Goal: Task Accomplishment & Management: Complete application form

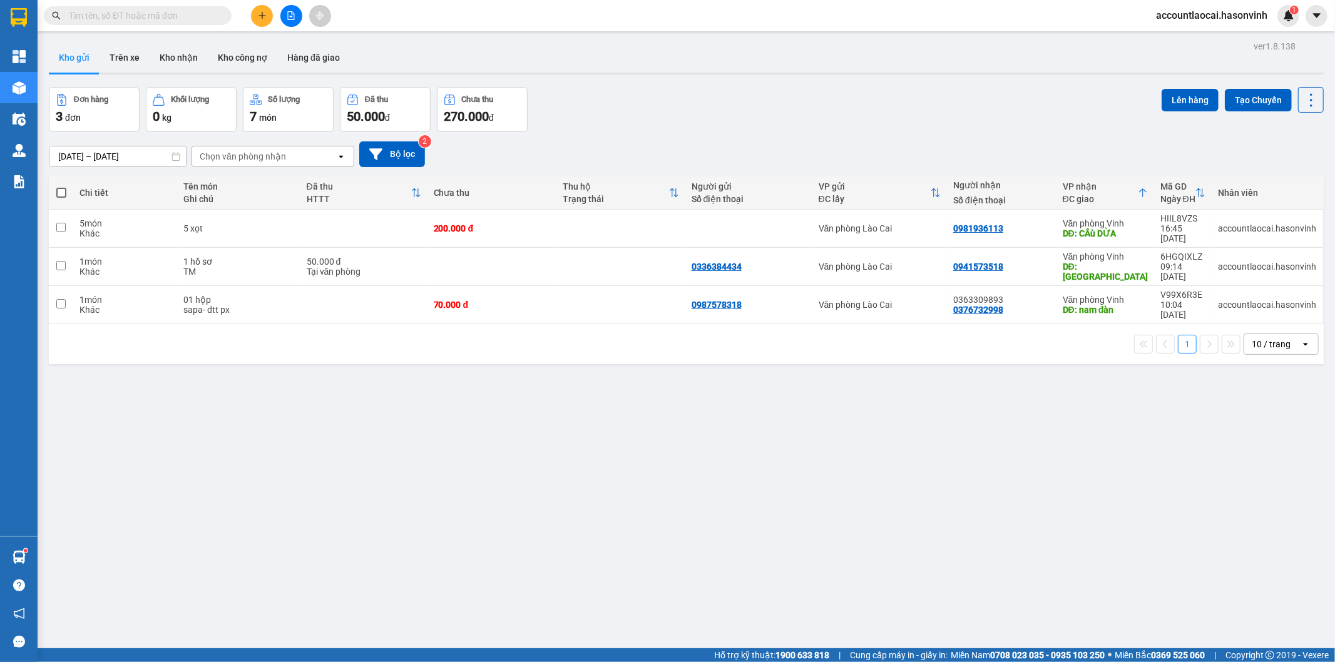
click at [260, 19] on icon "plus" at bounding box center [262, 15] width 9 height 9
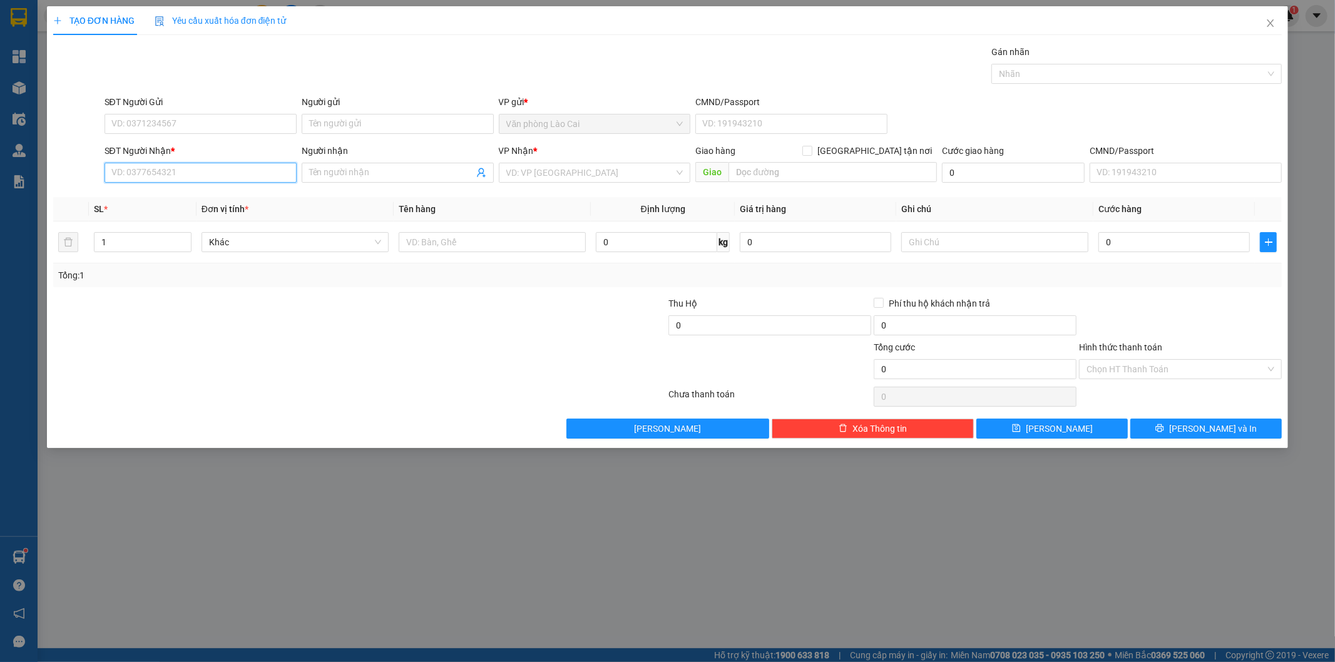
click at [229, 171] on input "SĐT Người Nhận *" at bounding box center [201, 173] width 192 height 20
click at [163, 173] on input "1359" at bounding box center [201, 173] width 192 height 20
click at [160, 192] on div "0979801359" at bounding box center [200, 198] width 177 height 14
type input "0979801359"
type input "hà tĩnh"
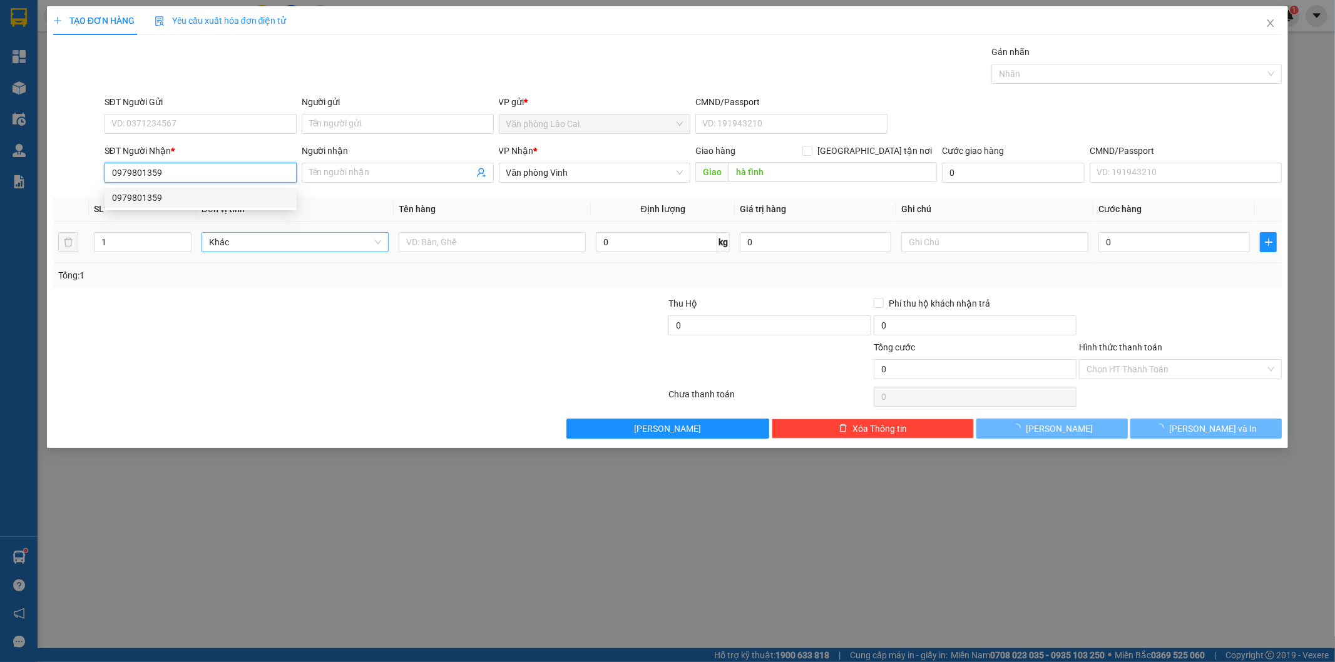
type input "130.000"
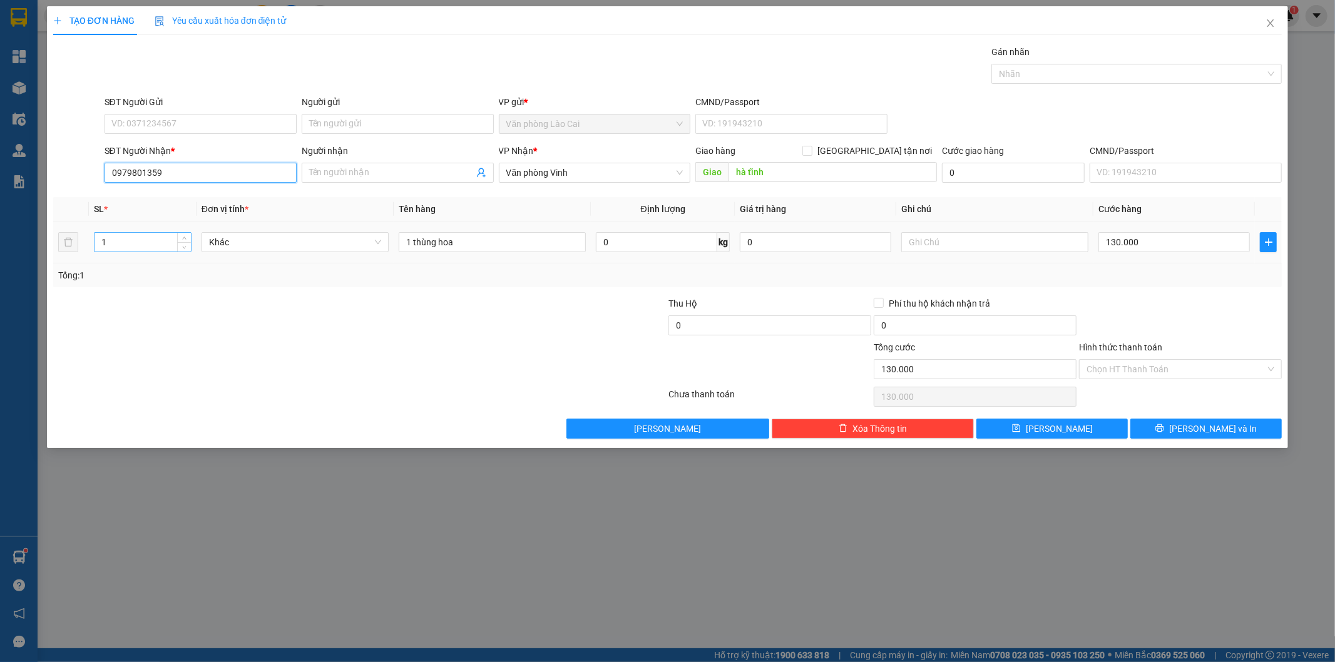
type input "0979801359"
drag, startPoint x: 126, startPoint y: 246, endPoint x: 40, endPoint y: 240, distance: 85.9
click at [40, 240] on div "TẠO ĐƠN HÀNG Yêu cầu xuất hóa đơn điện tử Transit Pickup Surcharge Ids Transit …" at bounding box center [667, 331] width 1335 height 662
type input "3"
drag, startPoint x: 410, startPoint y: 243, endPoint x: 386, endPoint y: 241, distance: 24.5
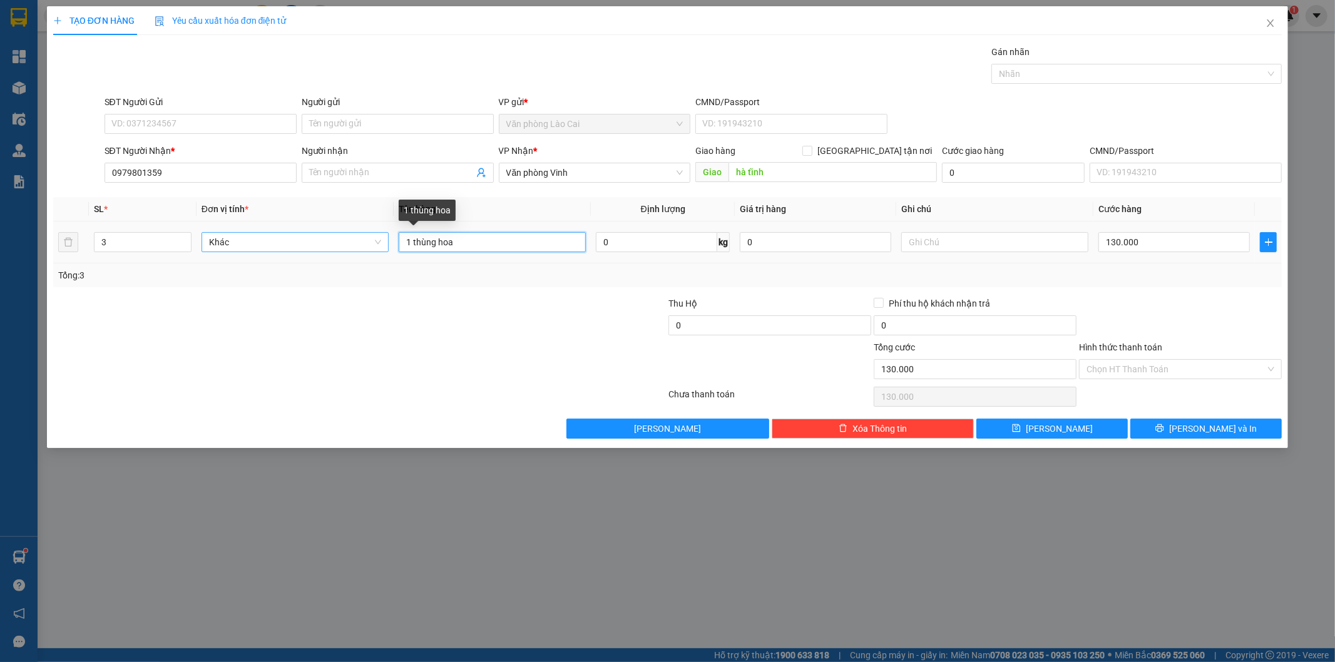
click at [386, 241] on tr "3 Khác 1 thùng hoa 0 kg 0 130.000" at bounding box center [667, 243] width 1229 height 42
type input "3 thùng hoa"
click at [1150, 241] on input "130.000" at bounding box center [1174, 242] width 151 height 20
type input "3"
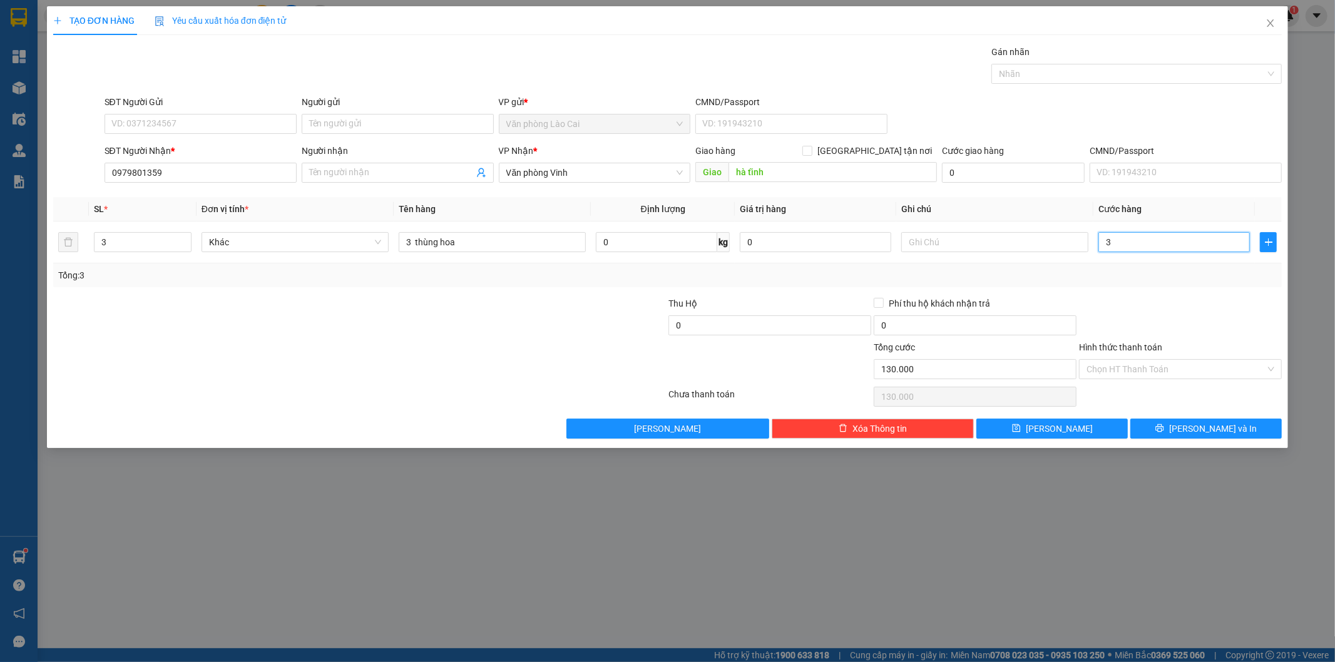
type input "3"
type input "39"
type input "390"
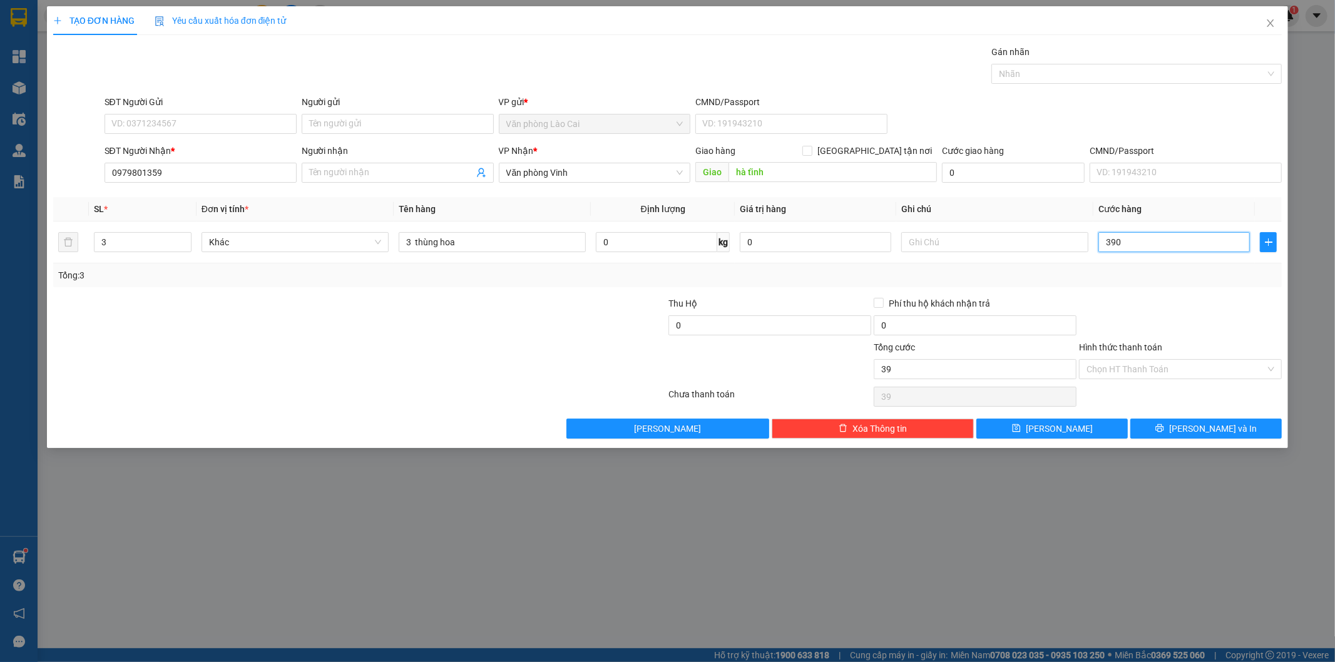
type input "390"
type input "390.000"
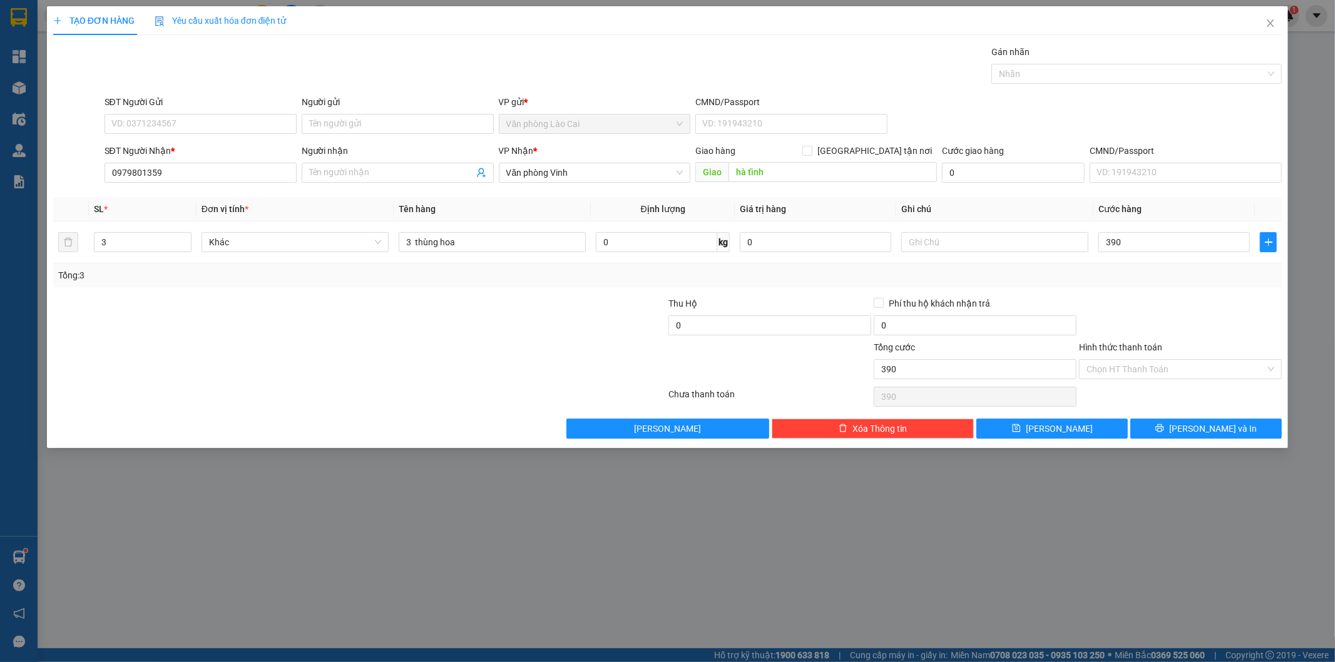
type input "390.000"
click at [1147, 303] on div at bounding box center [1180, 319] width 205 height 44
click at [1160, 428] on button "[PERSON_NAME] và In" at bounding box center [1205, 429] width 151 height 20
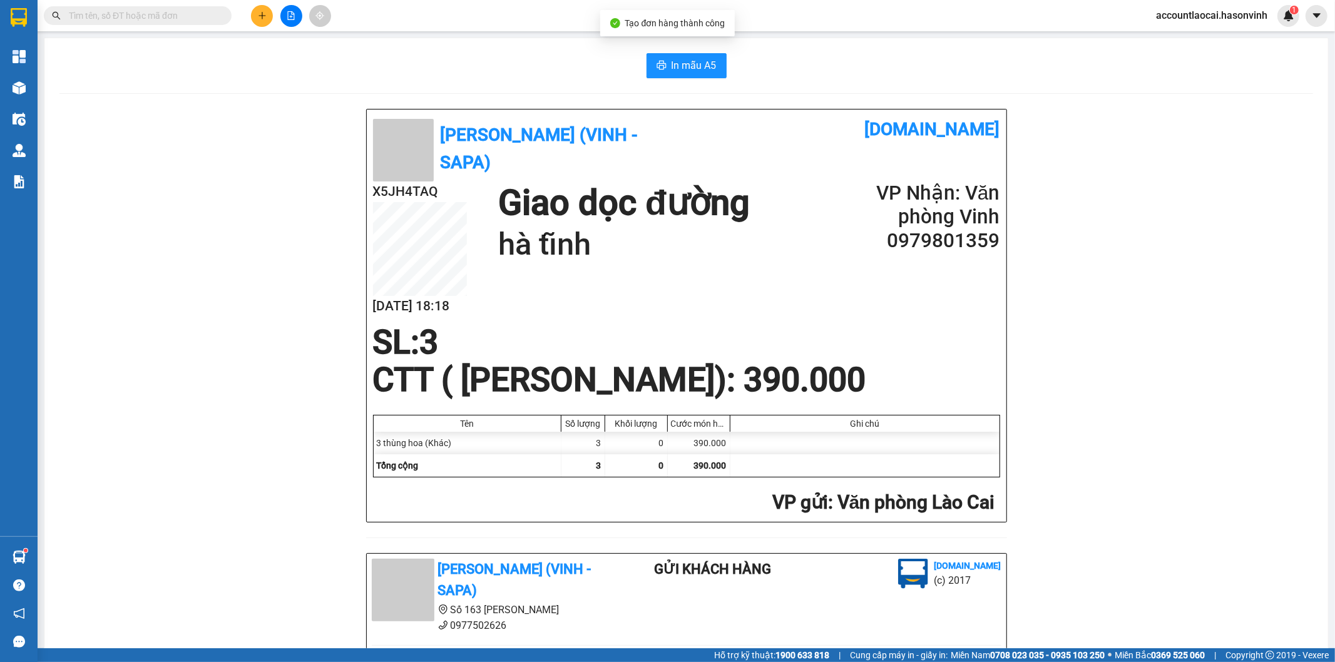
drag, startPoint x: 673, startPoint y: 50, endPoint x: 672, endPoint y: 56, distance: 6.3
click at [673, 51] on div "In mẫu A5 Hà Sơn (Vinh - Sapa) [DOMAIN_NAME] X5JH4TAQ [DATE] 18:18 Giao dọc đườ…" at bounding box center [686, 541] width 1284 height 1006
click at [672, 64] on span "In mẫu A5" at bounding box center [694, 66] width 45 height 16
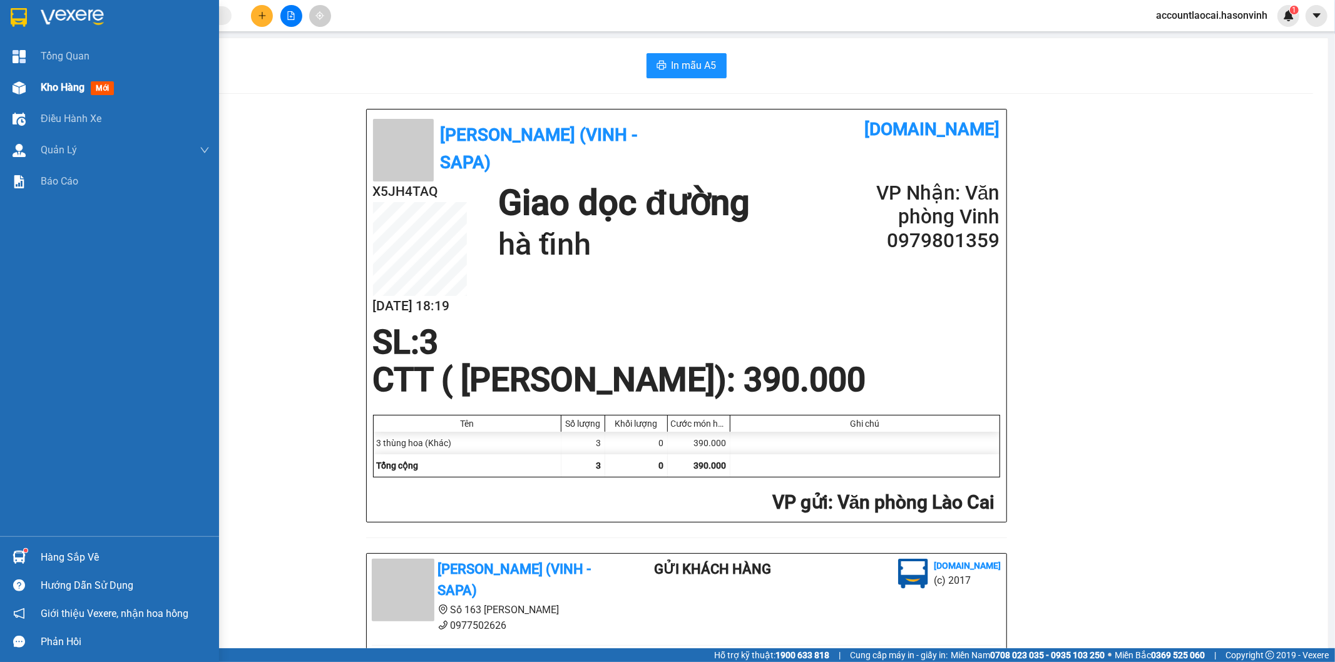
click at [45, 84] on span "Kho hàng" at bounding box center [63, 87] width 44 height 12
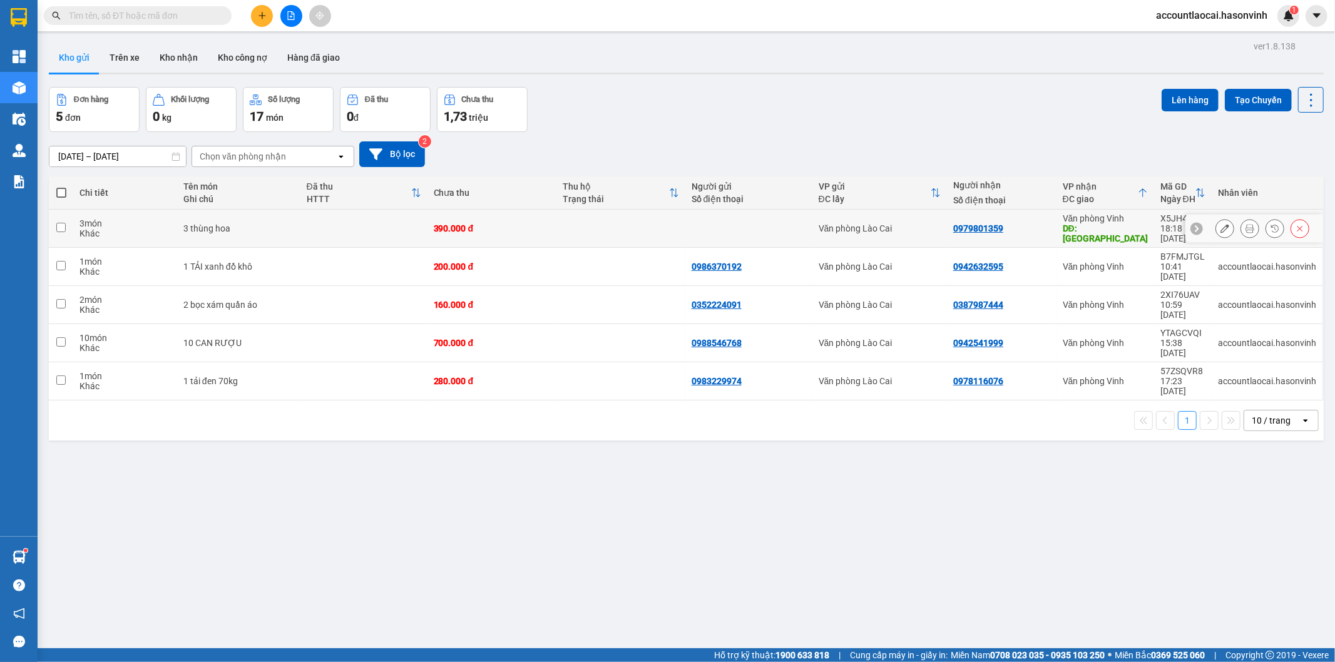
drag, startPoint x: 1030, startPoint y: 220, endPoint x: 1028, endPoint y: 228, distance: 7.9
click at [1030, 223] on div "0979801359" at bounding box center [1001, 228] width 97 height 10
checkbox input "true"
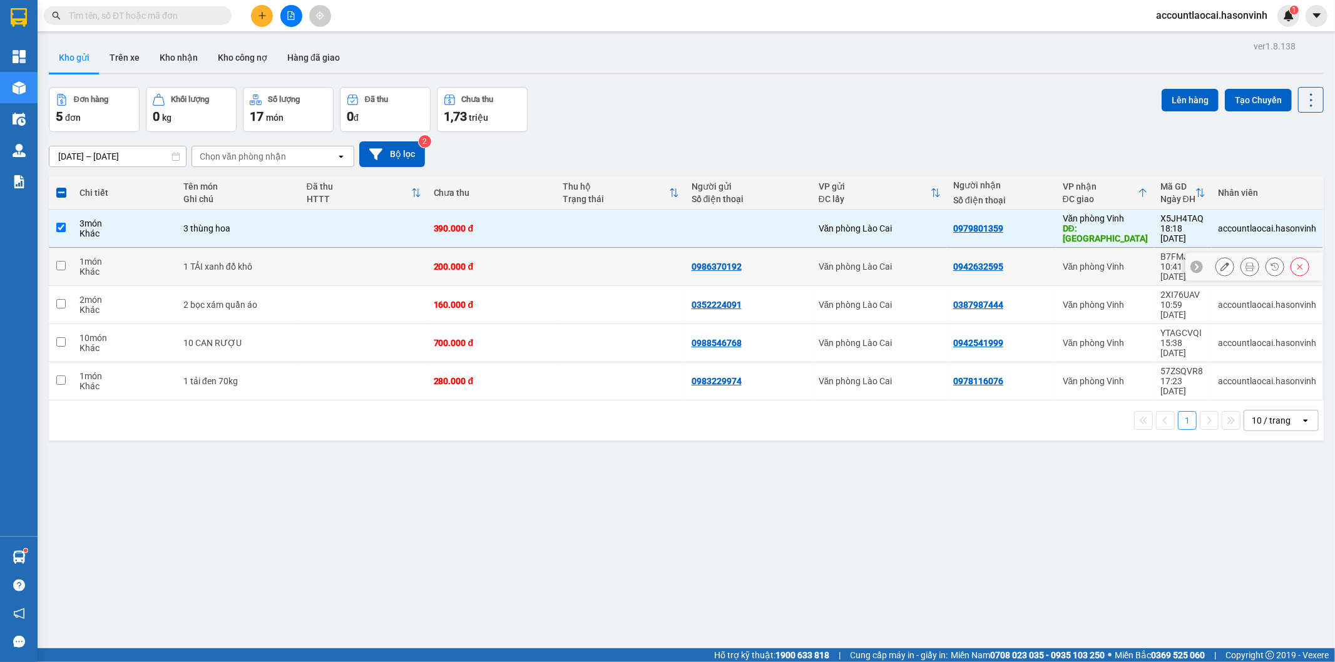
click at [1022, 262] on div "0942632595" at bounding box center [1001, 267] width 97 height 10
checkbox input "true"
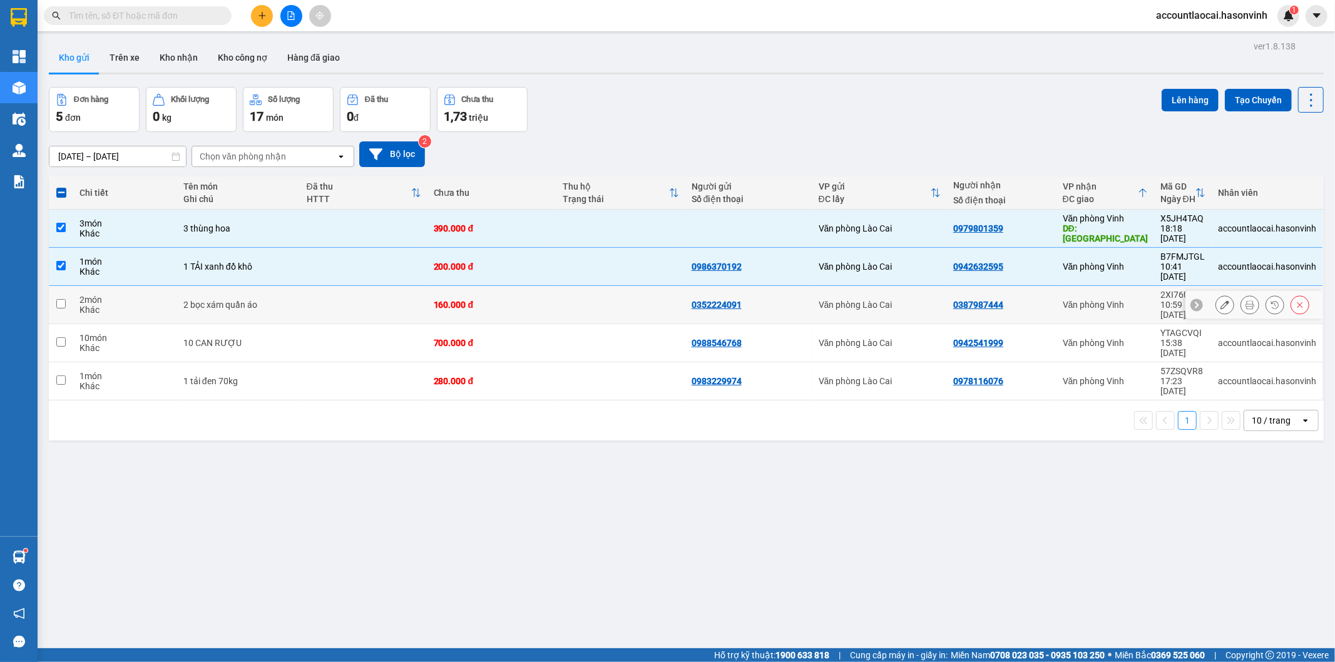
click at [1014, 300] on div "0387987444" at bounding box center [1001, 305] width 97 height 10
checkbox input "true"
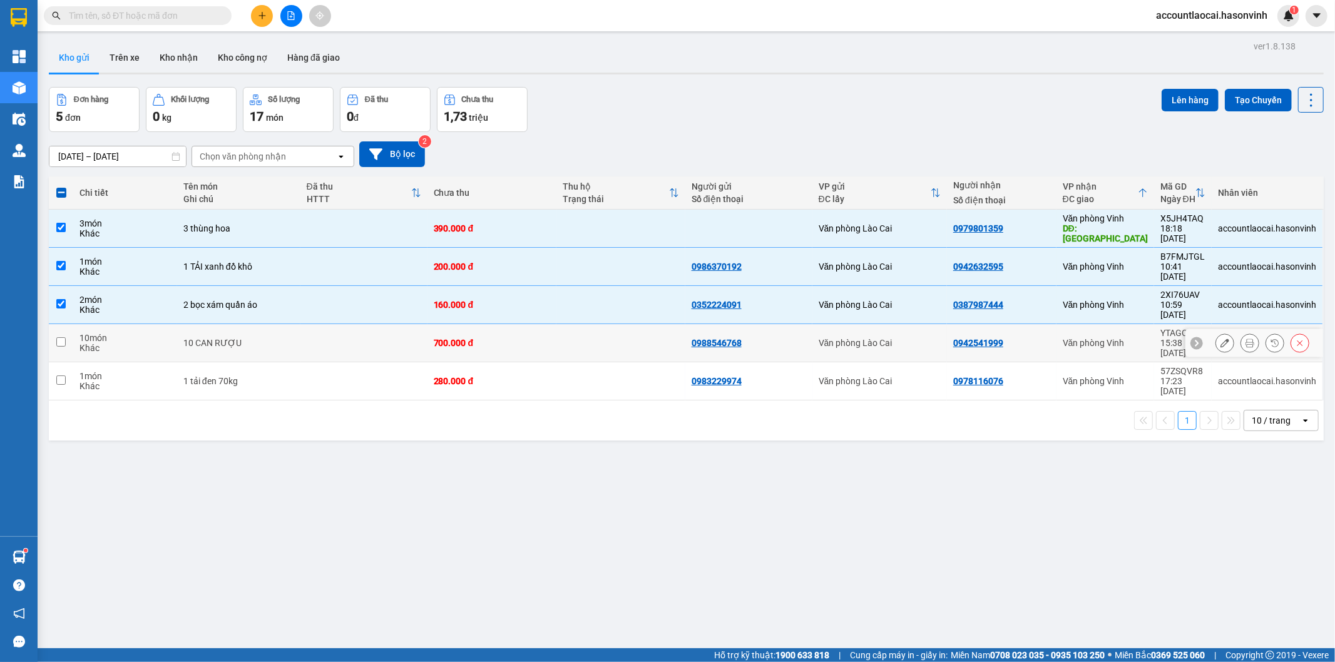
click at [1005, 338] on div "0942541999" at bounding box center [1001, 343] width 97 height 10
checkbox input "true"
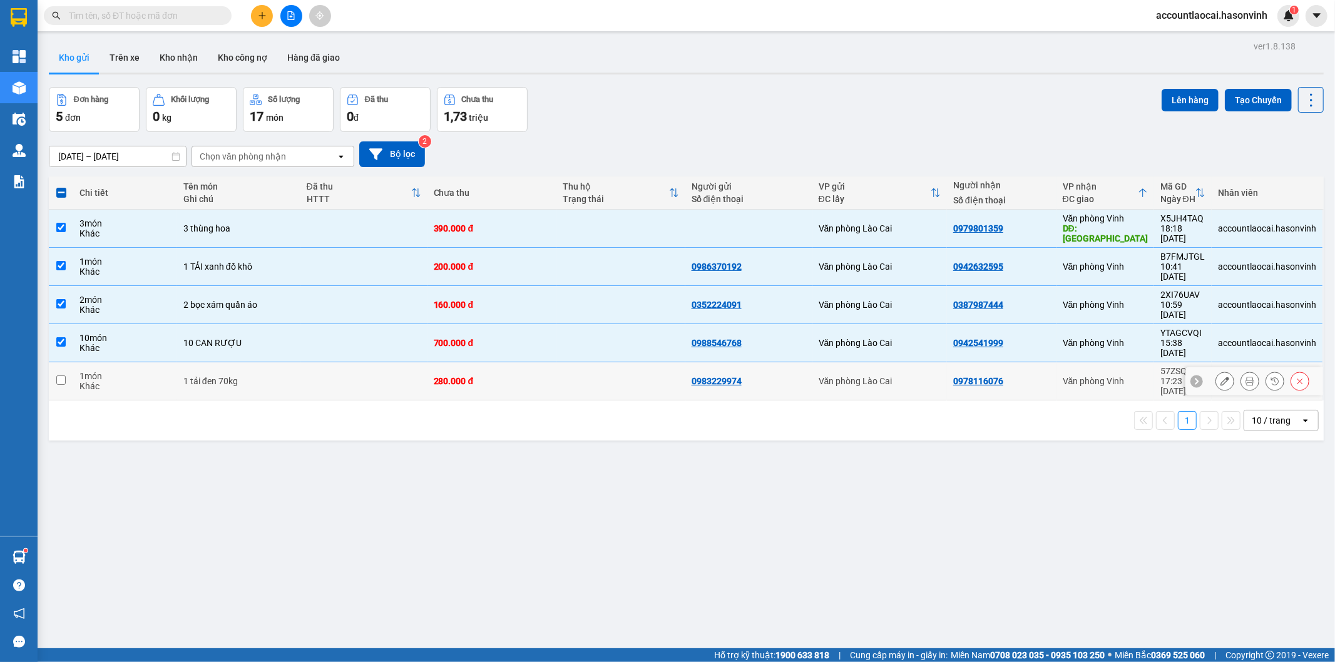
click at [1012, 376] on div "0978116076" at bounding box center [1001, 381] width 97 height 10
checkbox input "true"
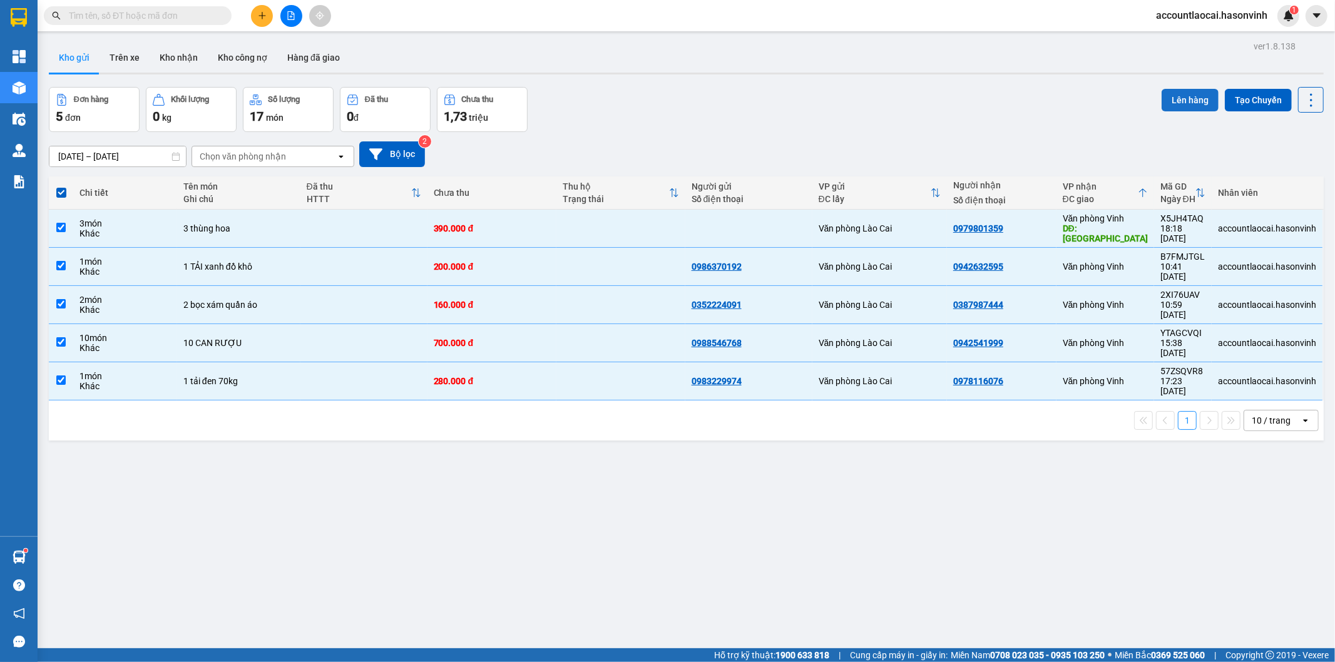
click at [1179, 96] on button "Lên hàng" at bounding box center [1190, 100] width 57 height 23
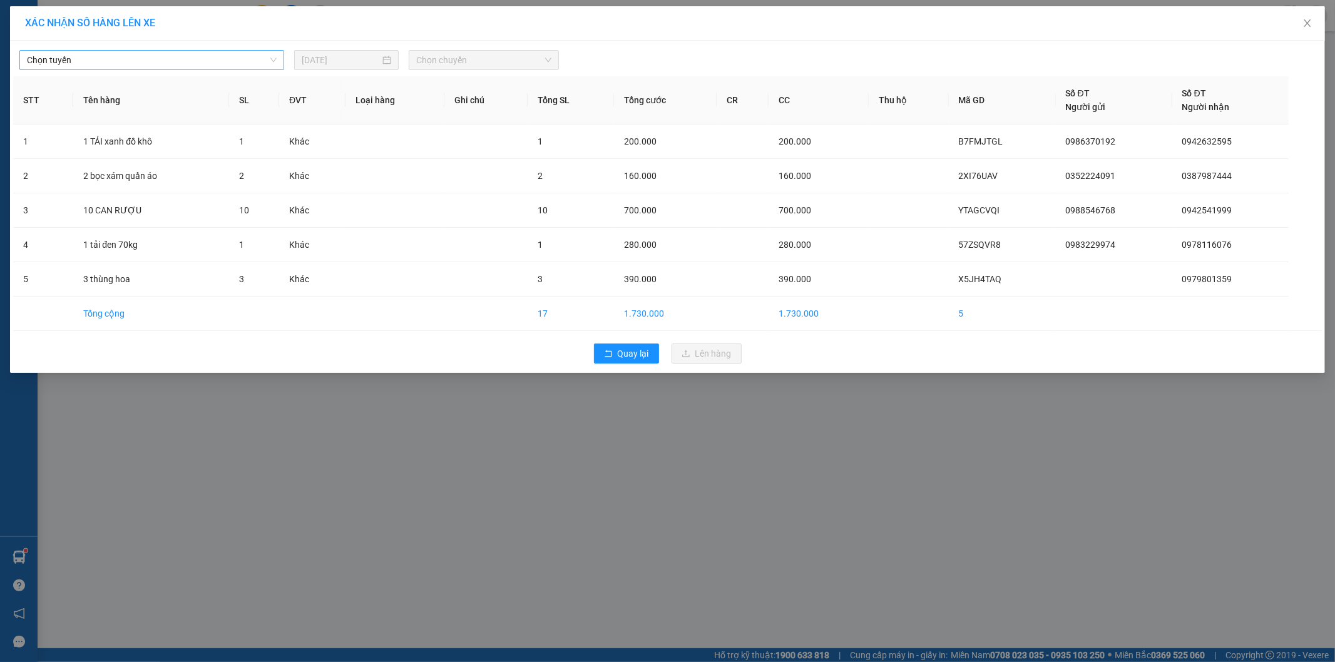
click at [64, 58] on span "Chọn tuyến" at bounding box center [152, 60] width 250 height 19
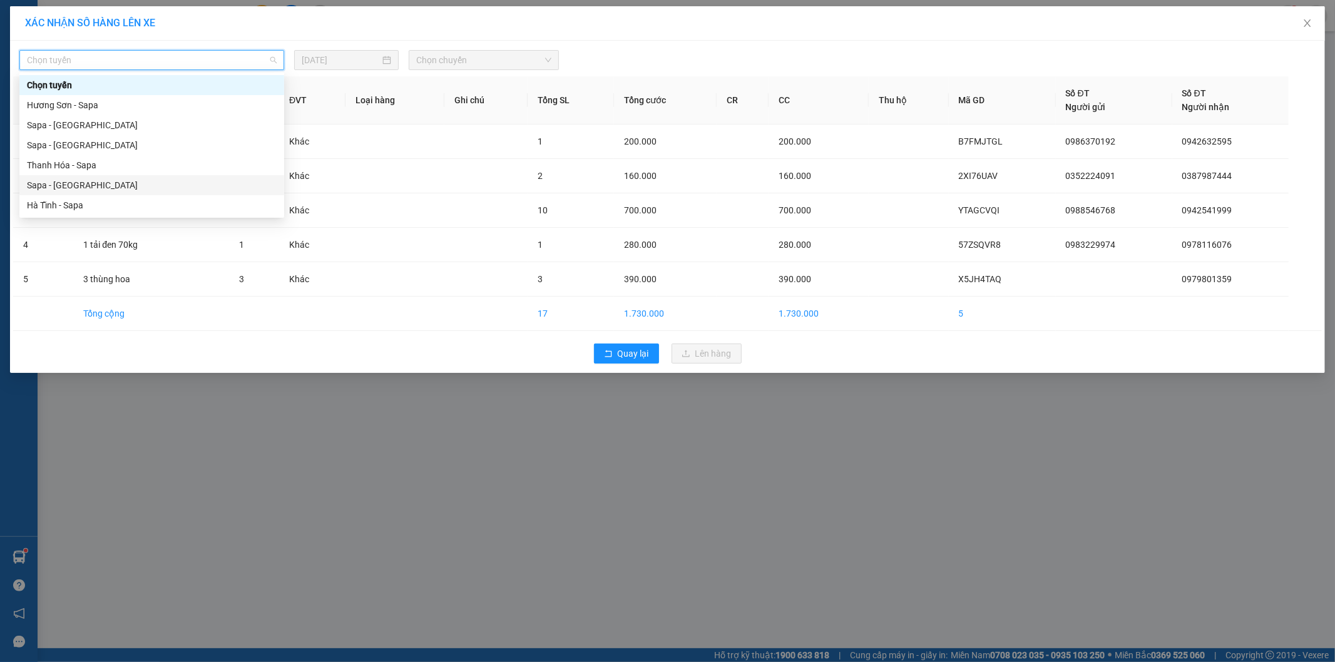
click at [63, 178] on div "Sapa - [GEOGRAPHIC_DATA]" at bounding box center [152, 185] width 250 height 14
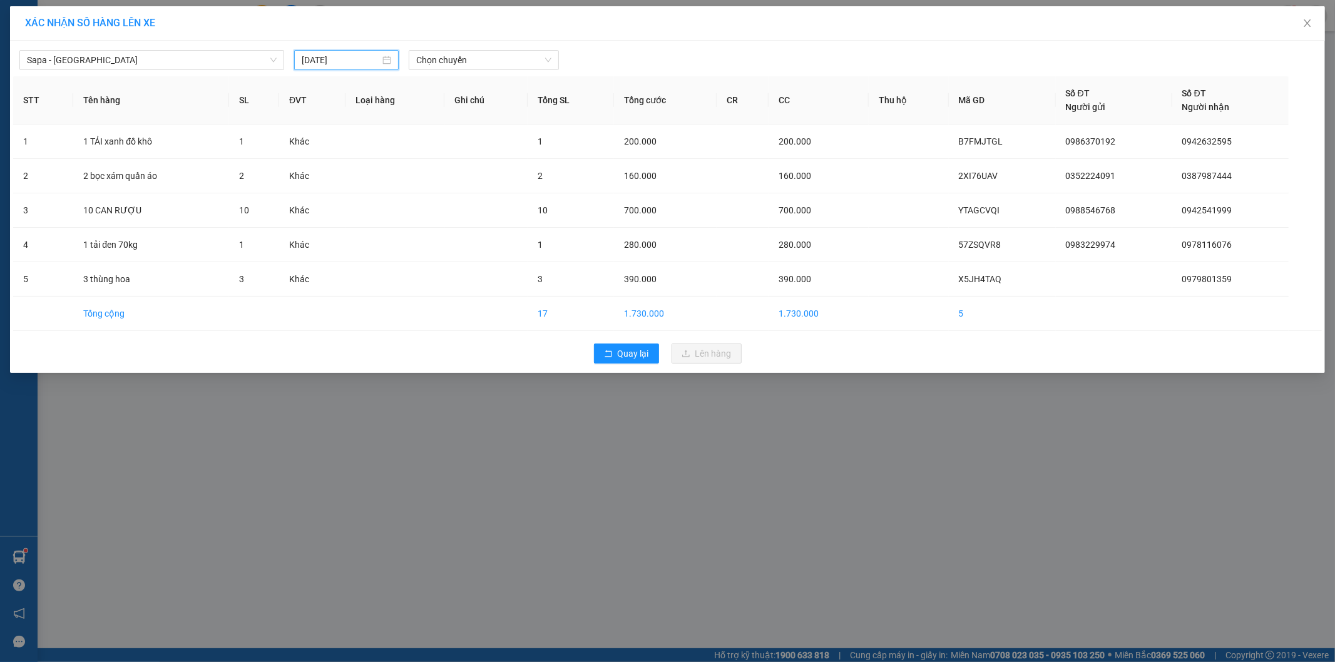
click at [342, 61] on input "[DATE]" at bounding box center [341, 60] width 78 height 14
click at [408, 169] on div "14" at bounding box center [403, 170] width 15 height 15
type input "[DATE]"
click at [517, 66] on span "Chọn chuyến" at bounding box center [483, 60] width 135 height 19
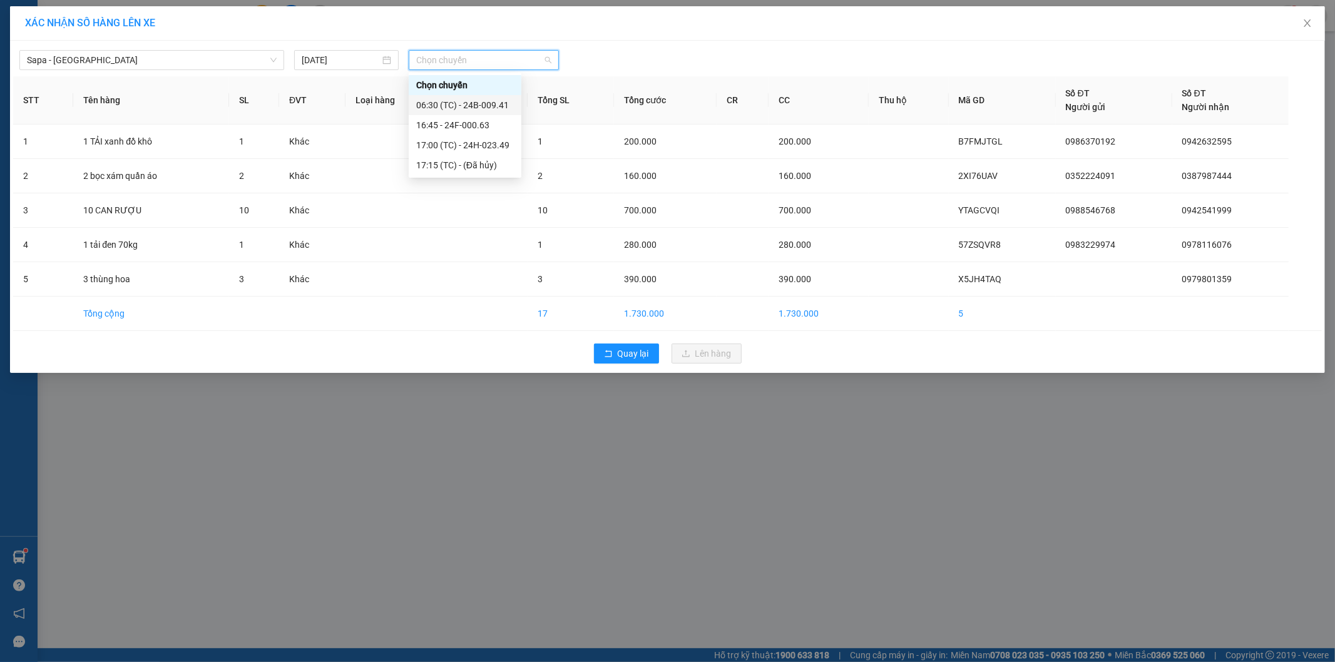
click at [509, 110] on div "06:30 (TC) - 24B-009.41" at bounding box center [465, 105] width 98 height 14
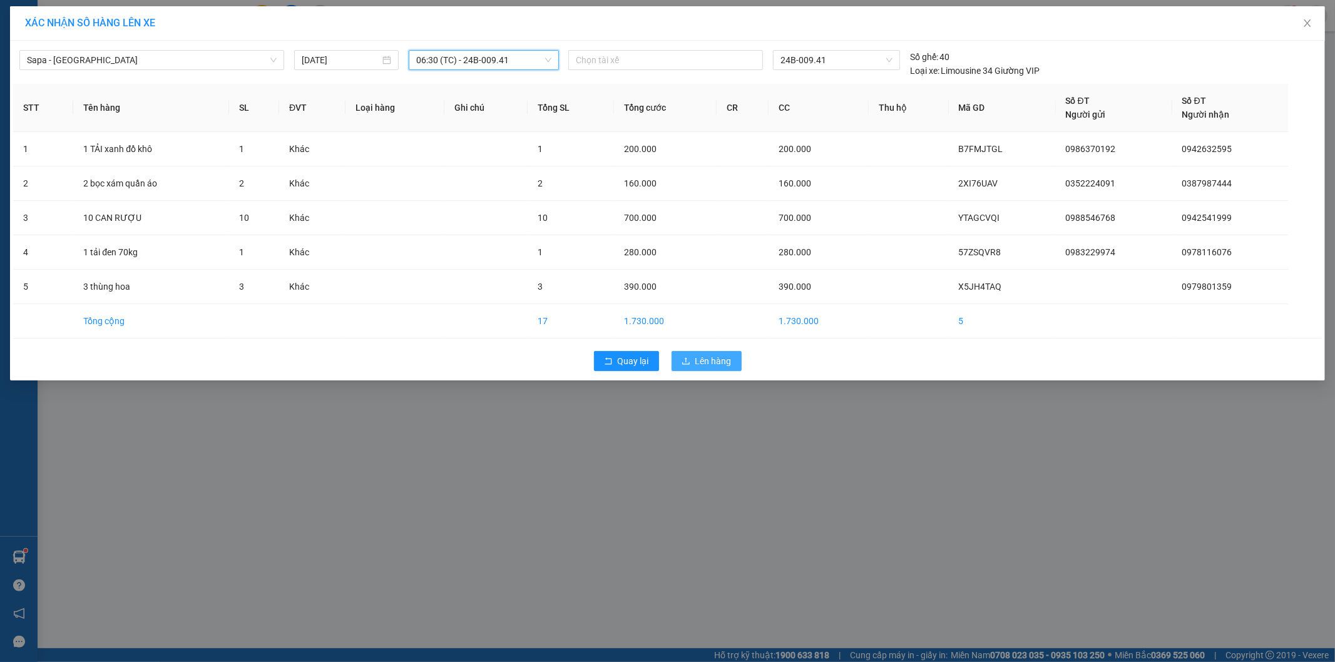
click at [722, 364] on span "Lên hàng" at bounding box center [713, 361] width 36 height 14
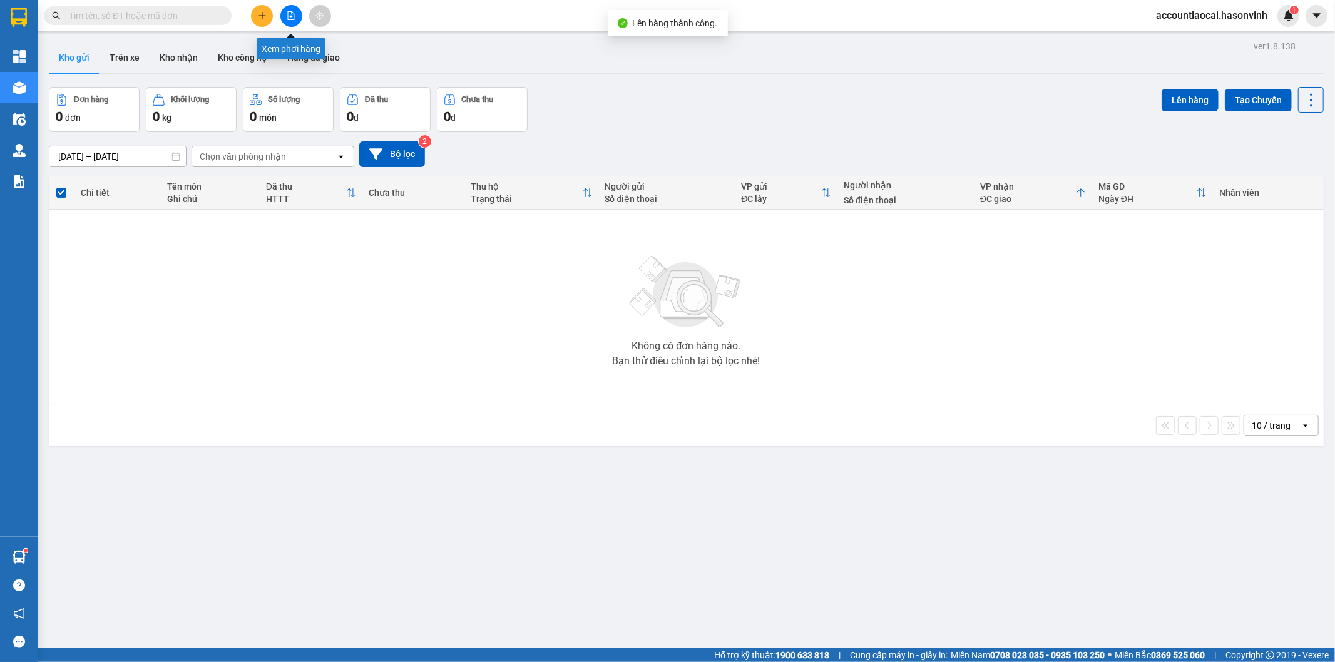
click at [290, 13] on icon "file-add" at bounding box center [291, 15] width 9 height 9
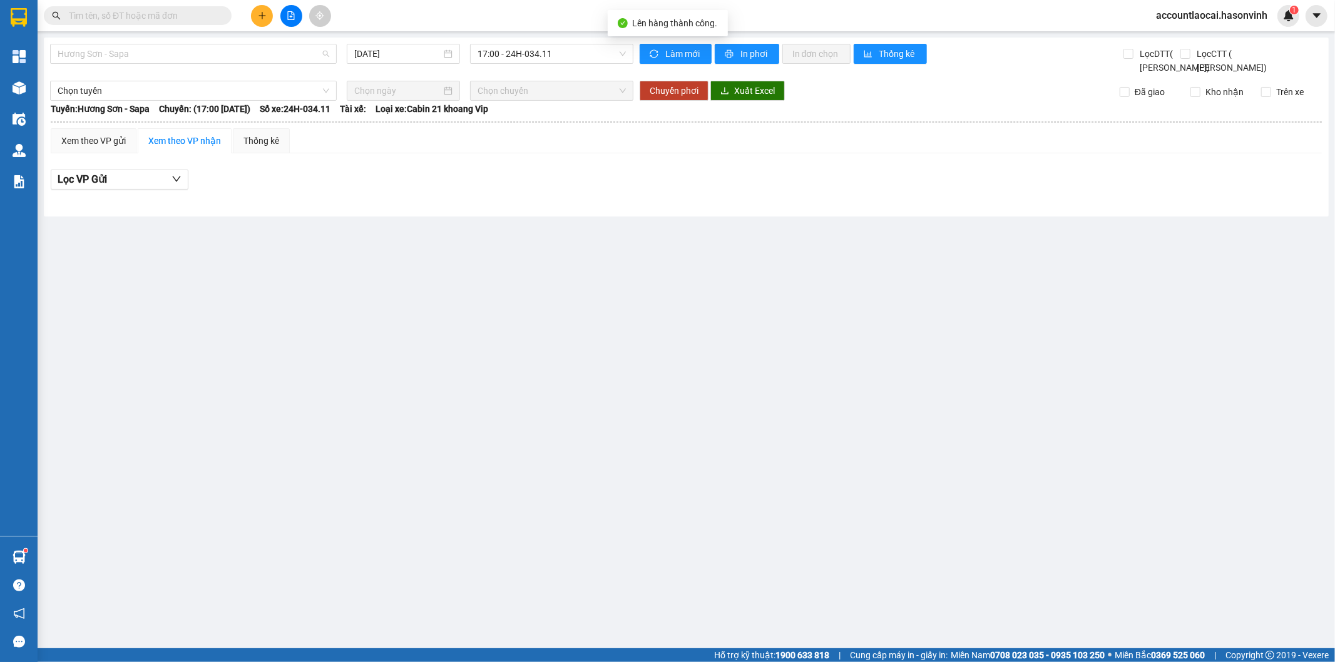
drag, startPoint x: 158, startPoint y: 50, endPoint x: 141, endPoint y: 70, distance: 26.2
click at [153, 52] on span "Hương Sơn - Sapa" at bounding box center [194, 53] width 272 height 19
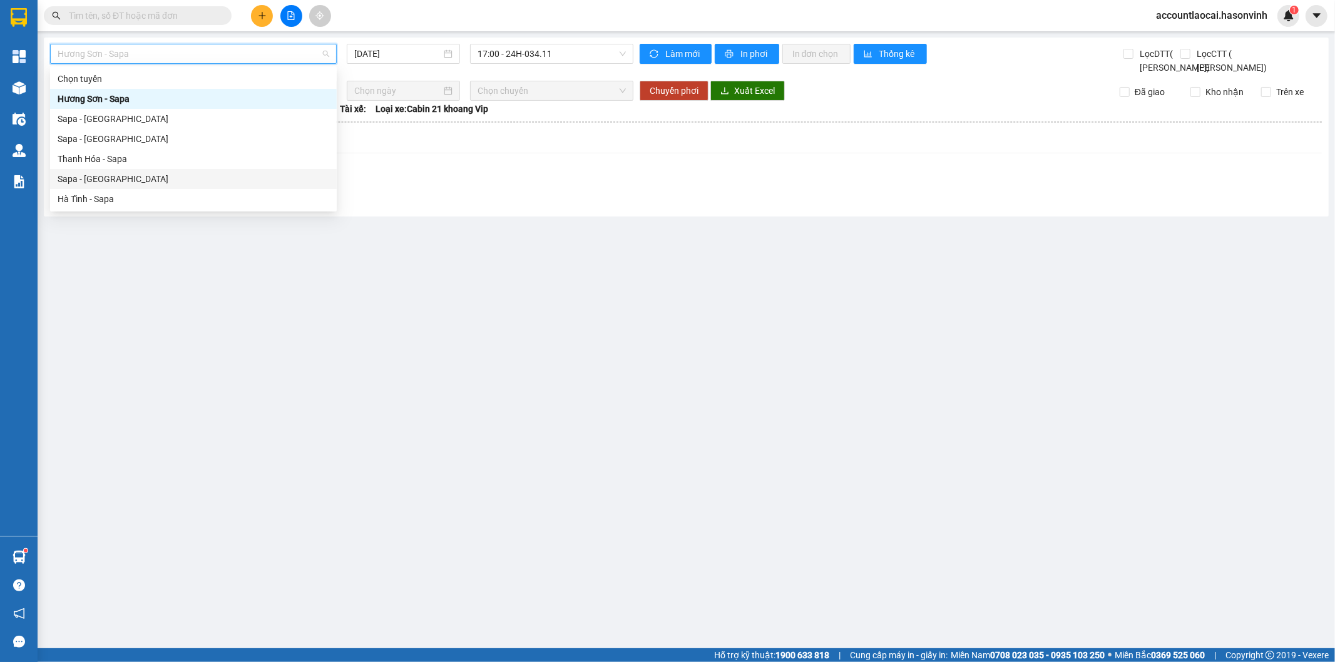
click at [108, 173] on div "Sapa - [GEOGRAPHIC_DATA]" at bounding box center [194, 179] width 272 height 14
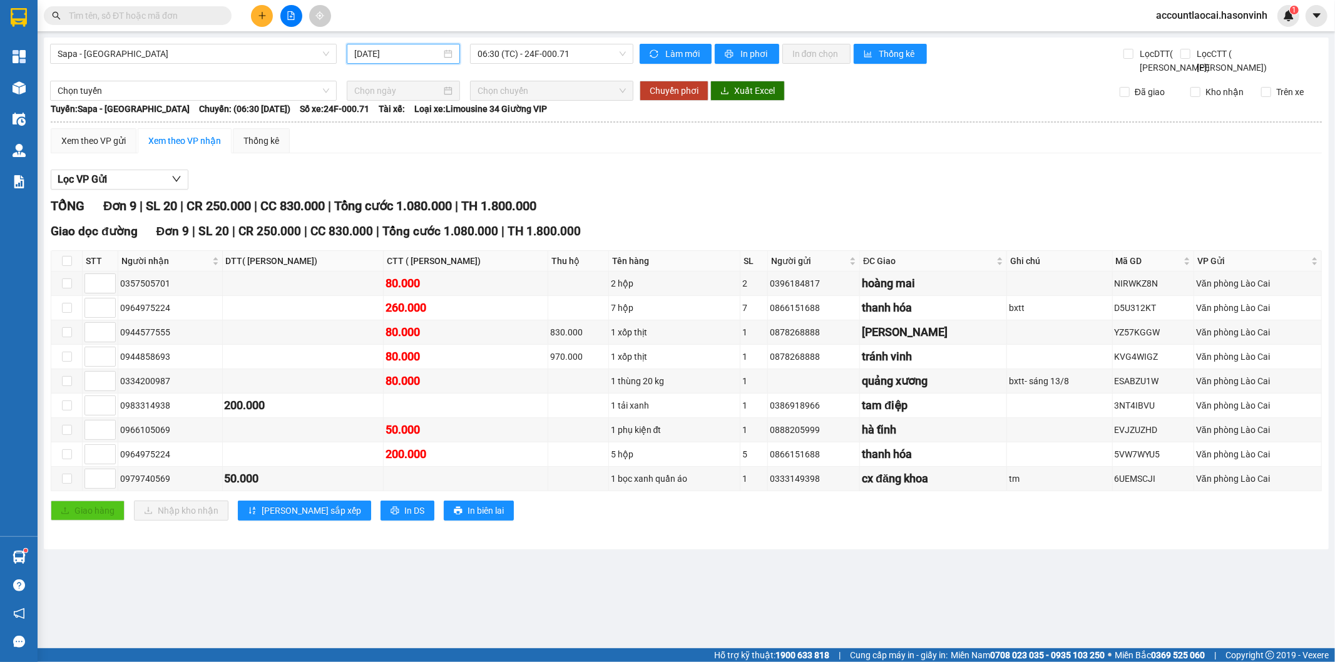
drag, startPoint x: 396, startPoint y: 47, endPoint x: 397, endPoint y: 71, distance: 24.4
click at [394, 47] on input "[DATE]" at bounding box center [397, 54] width 87 height 14
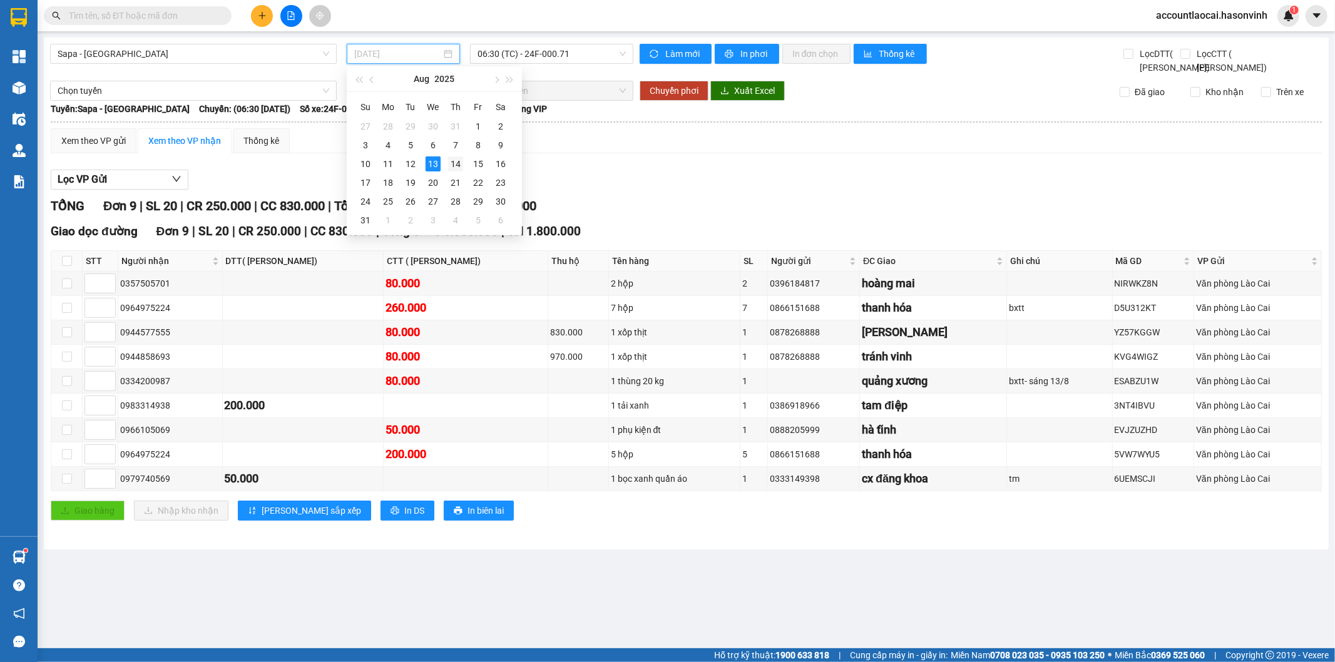
click at [458, 166] on div "14" at bounding box center [455, 163] width 15 height 15
type input "[DATE]"
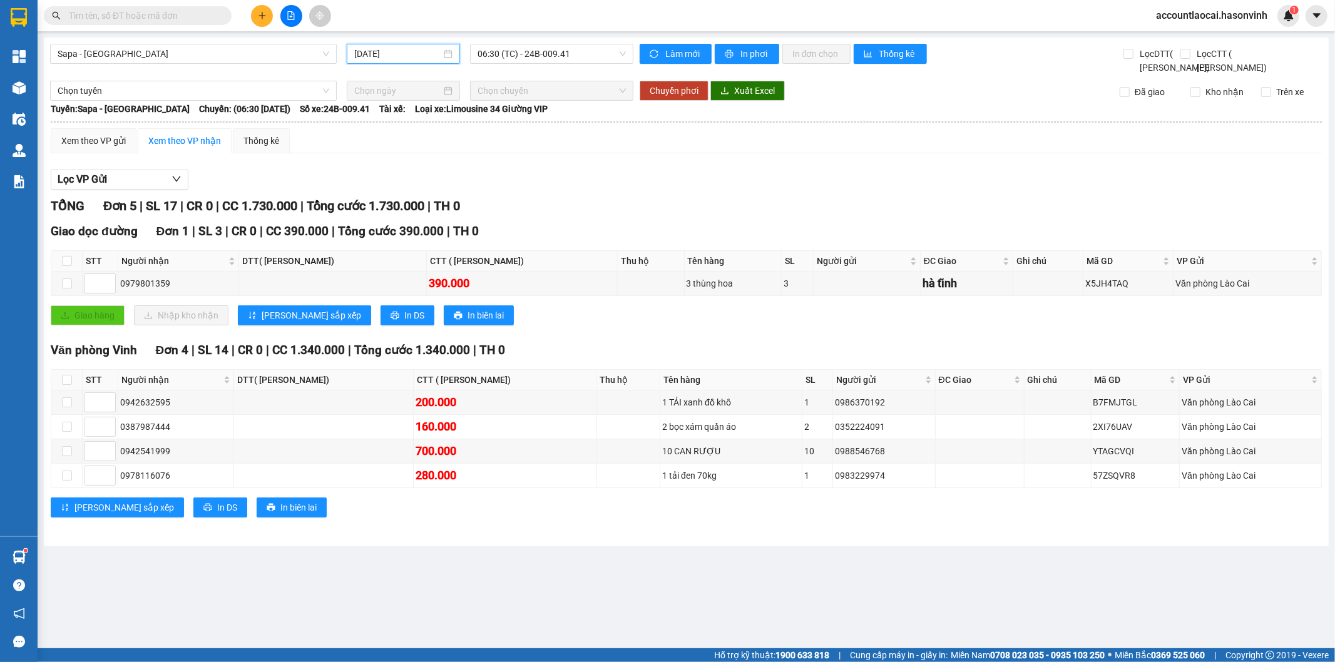
click at [260, 10] on button at bounding box center [262, 16] width 22 height 22
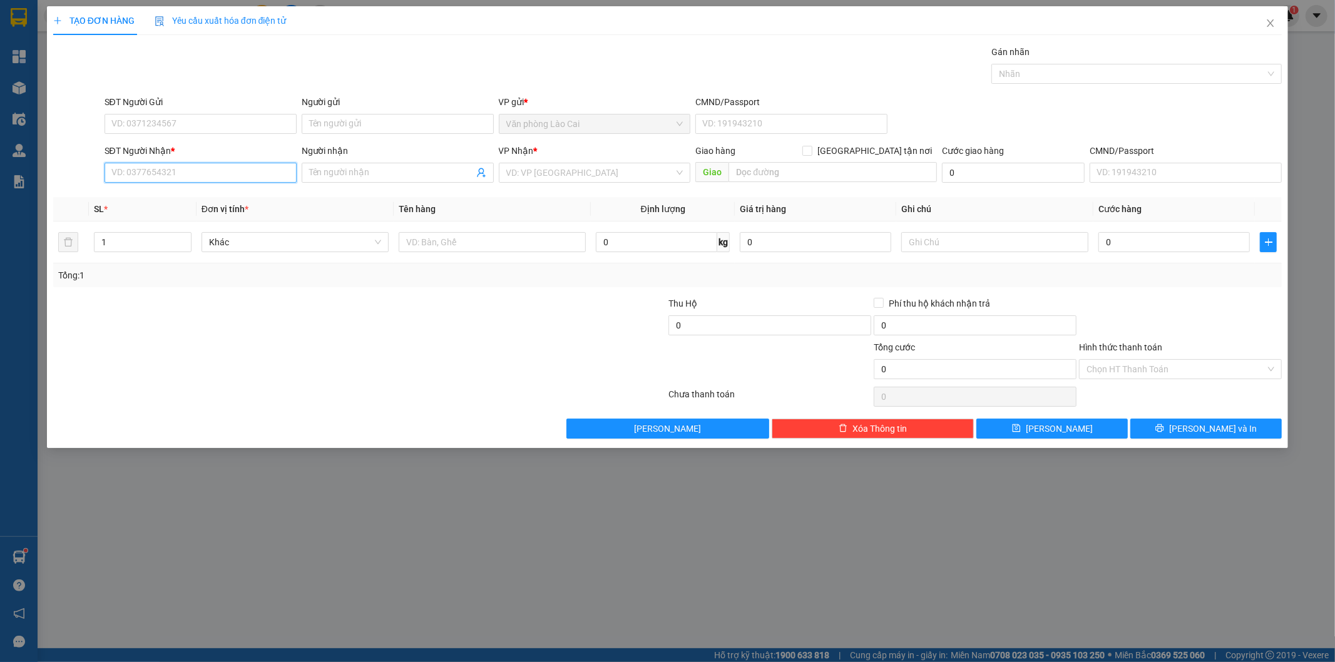
click at [185, 168] on input "SĐT Người Nhận *" at bounding box center [201, 173] width 192 height 20
click at [182, 170] on input "287" at bounding box center [201, 173] width 192 height 20
click at [178, 221] on div "0347155287" at bounding box center [200, 218] width 177 height 14
type input "0347155287"
type input "quán bà [PERSON_NAME]"
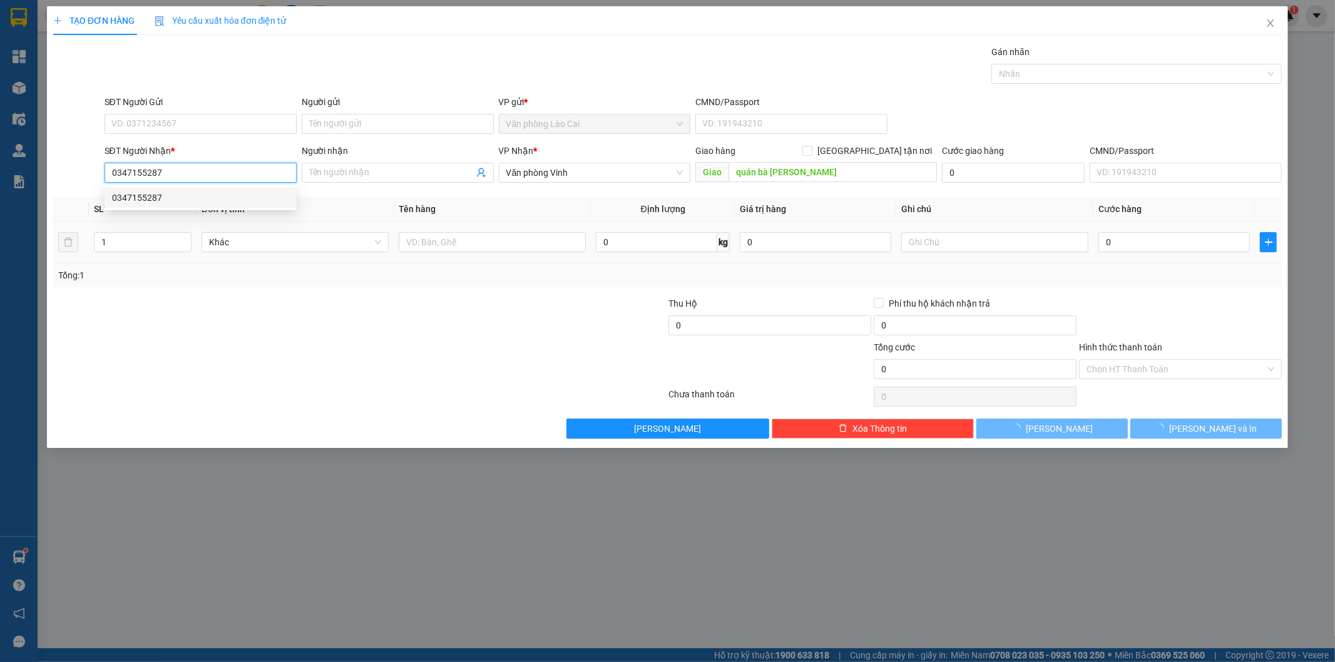
type input "340.000"
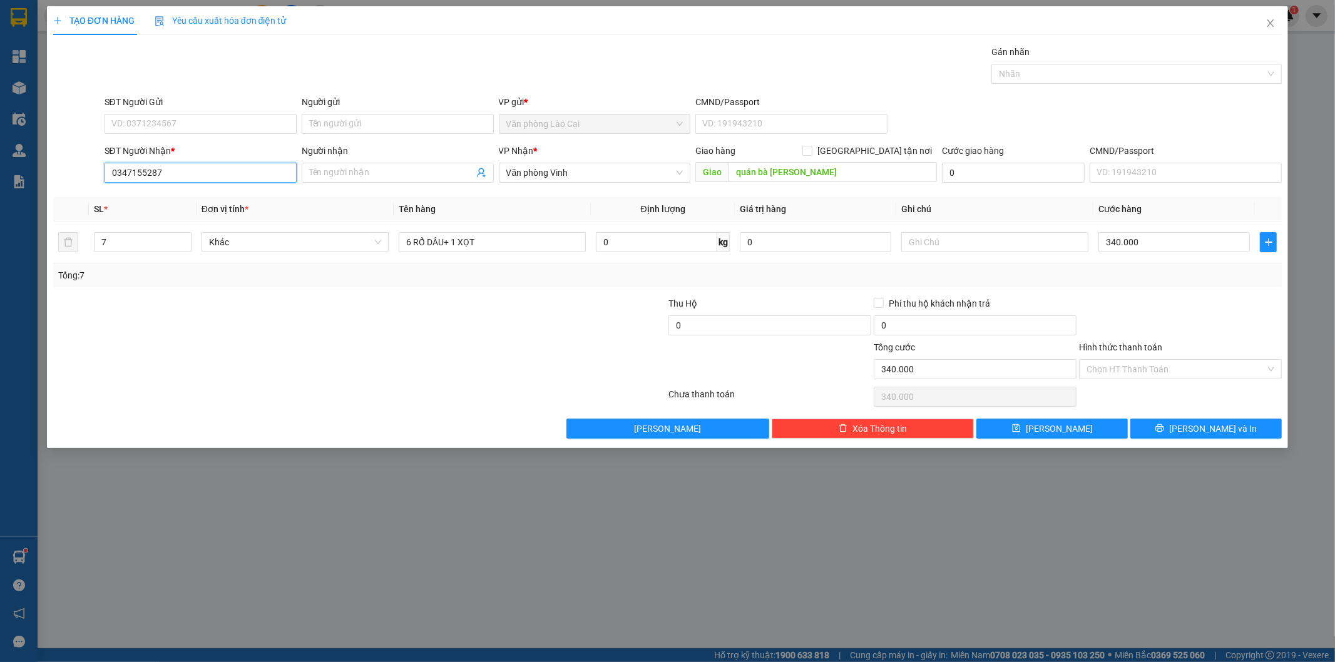
drag, startPoint x: 180, startPoint y: 179, endPoint x: 0, endPoint y: 173, distance: 180.4
click at [0, 173] on div "TẠO ĐƠN HÀNG Yêu cầu xuất hóa đơn điện tử Transit Pickup Surcharge Ids Transit …" at bounding box center [667, 331] width 1335 height 662
click at [324, 456] on div "TẠO ĐƠN HÀNG Yêu cầu xuất hóa đơn điện tử Transit Pickup Surcharge Ids Transit …" at bounding box center [667, 331] width 1335 height 662
click at [253, 170] on input "SĐT Người Nhận *" at bounding box center [201, 173] width 192 height 20
click at [180, 183] on input "827" at bounding box center [201, 173] width 192 height 20
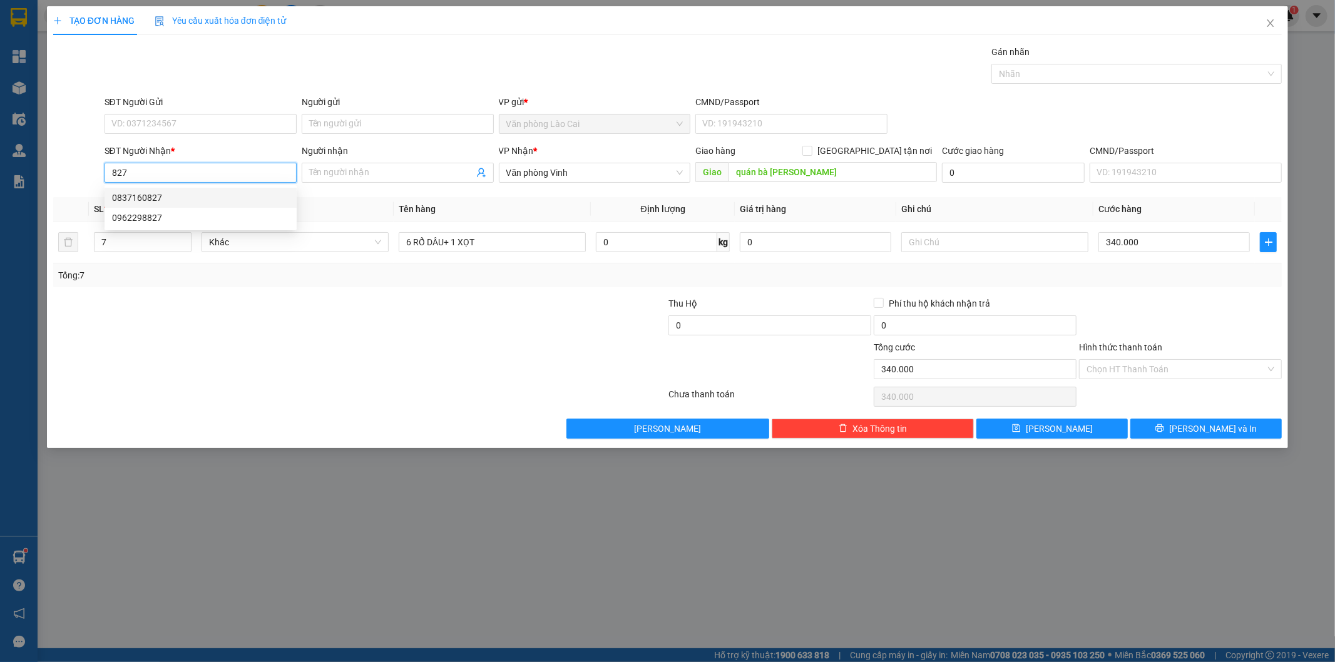
click at [176, 197] on div "0837160827" at bounding box center [200, 198] width 177 height 14
type input "0837160827"
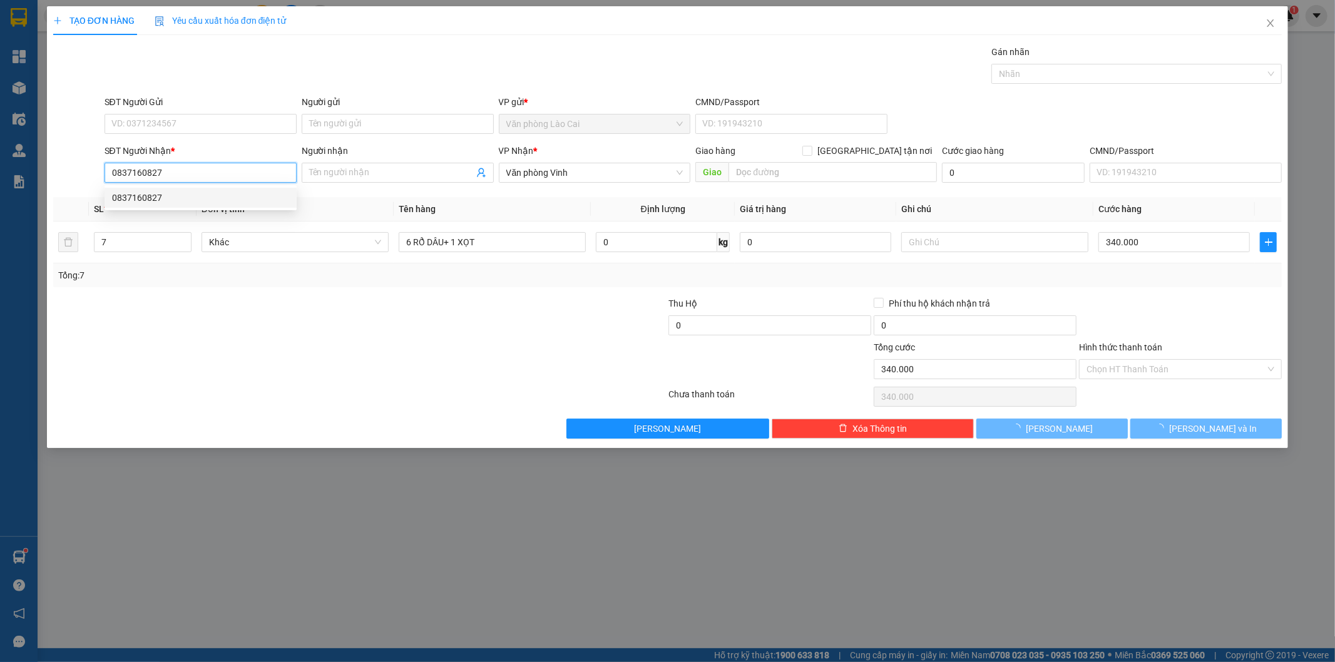
type input "160.000"
type input "0837160827"
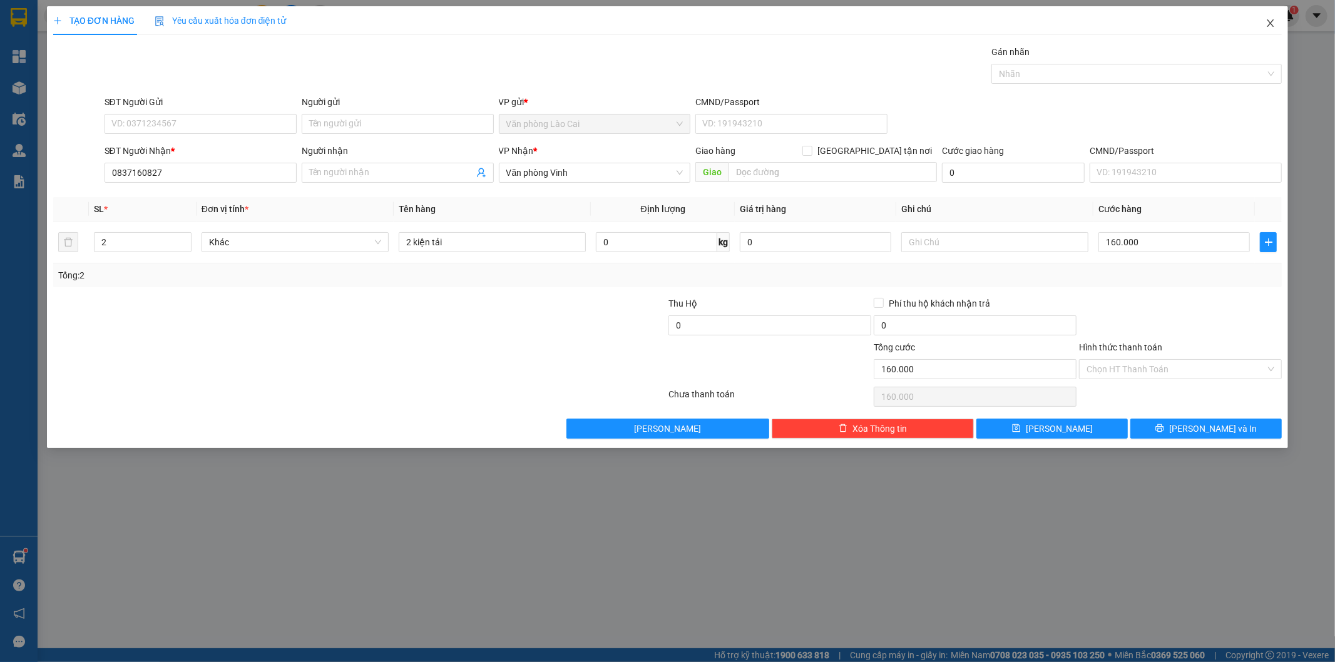
click at [1269, 23] on icon "close" at bounding box center [1271, 23] width 10 height 10
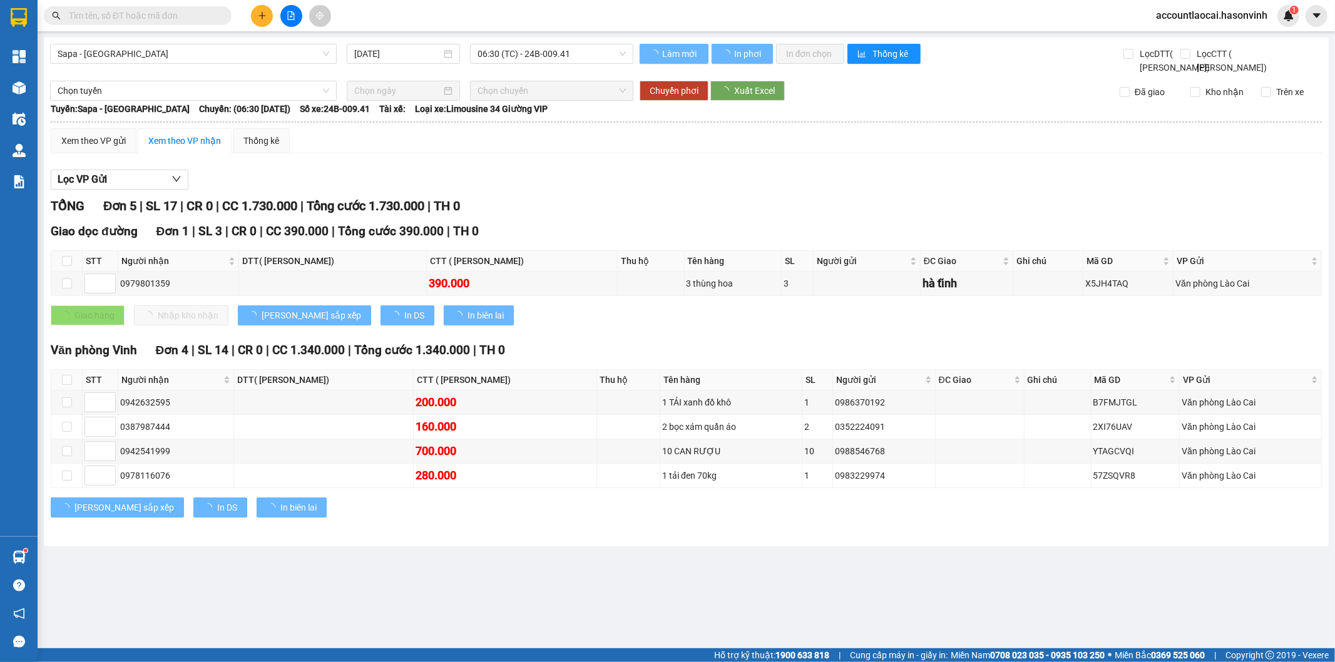
click at [173, 7] on span at bounding box center [138, 15] width 188 height 19
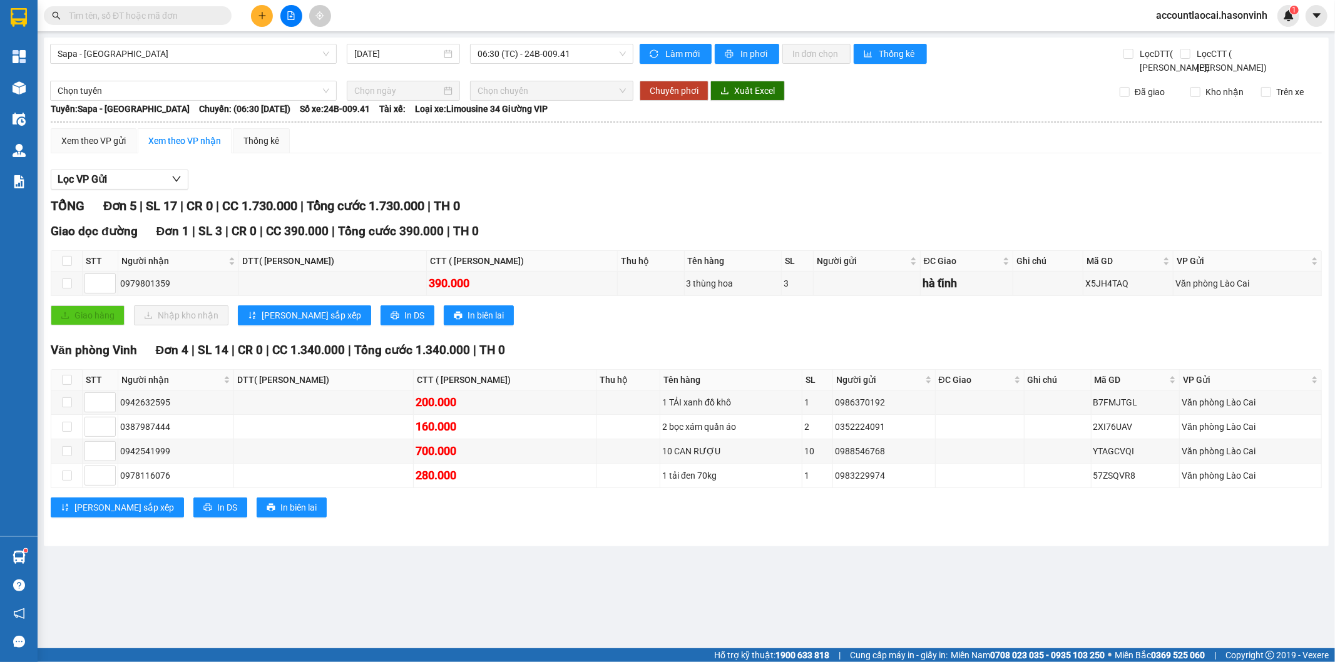
click at [173, 10] on input "text" at bounding box center [143, 16] width 148 height 14
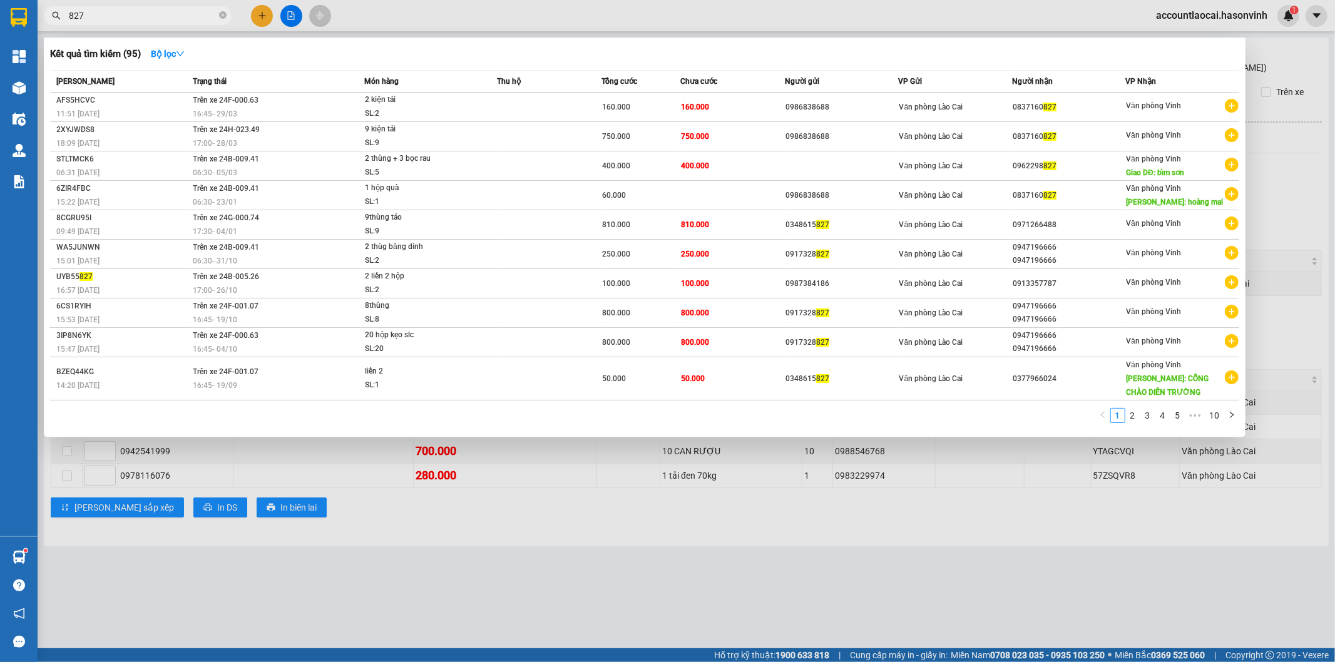
type input "827"
click at [447, 602] on div at bounding box center [667, 331] width 1335 height 662
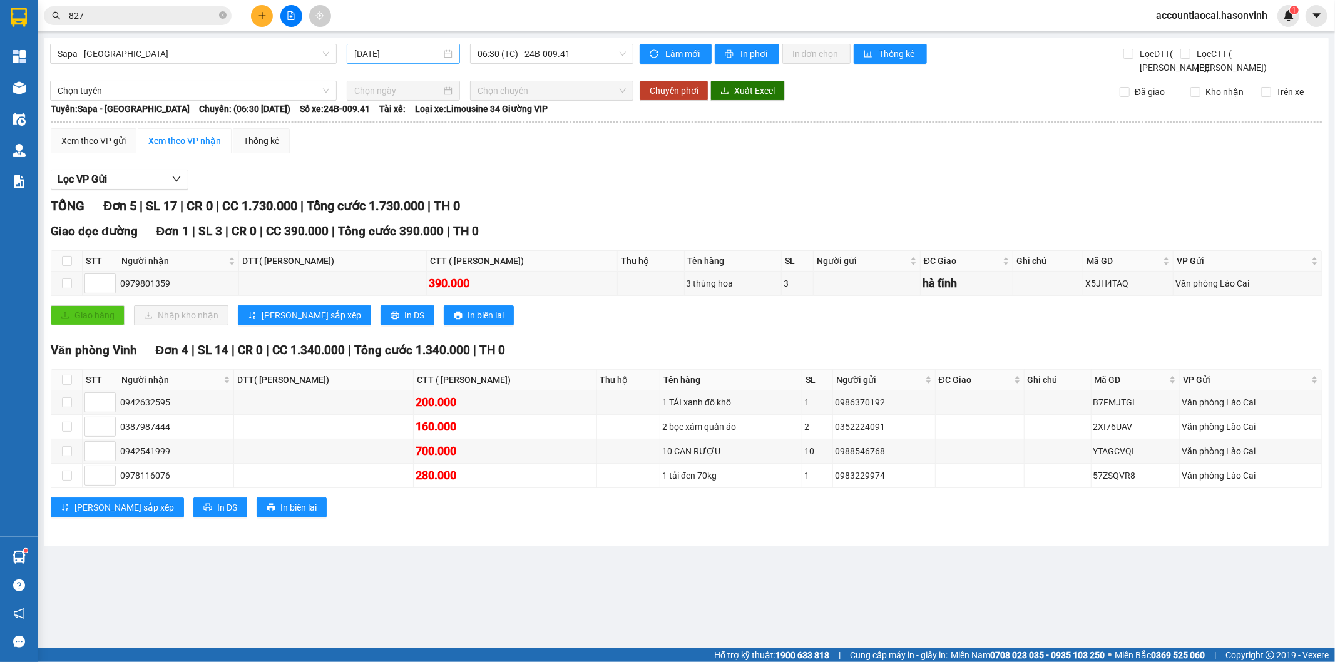
click at [409, 50] on input "[DATE]" at bounding box center [397, 54] width 87 height 14
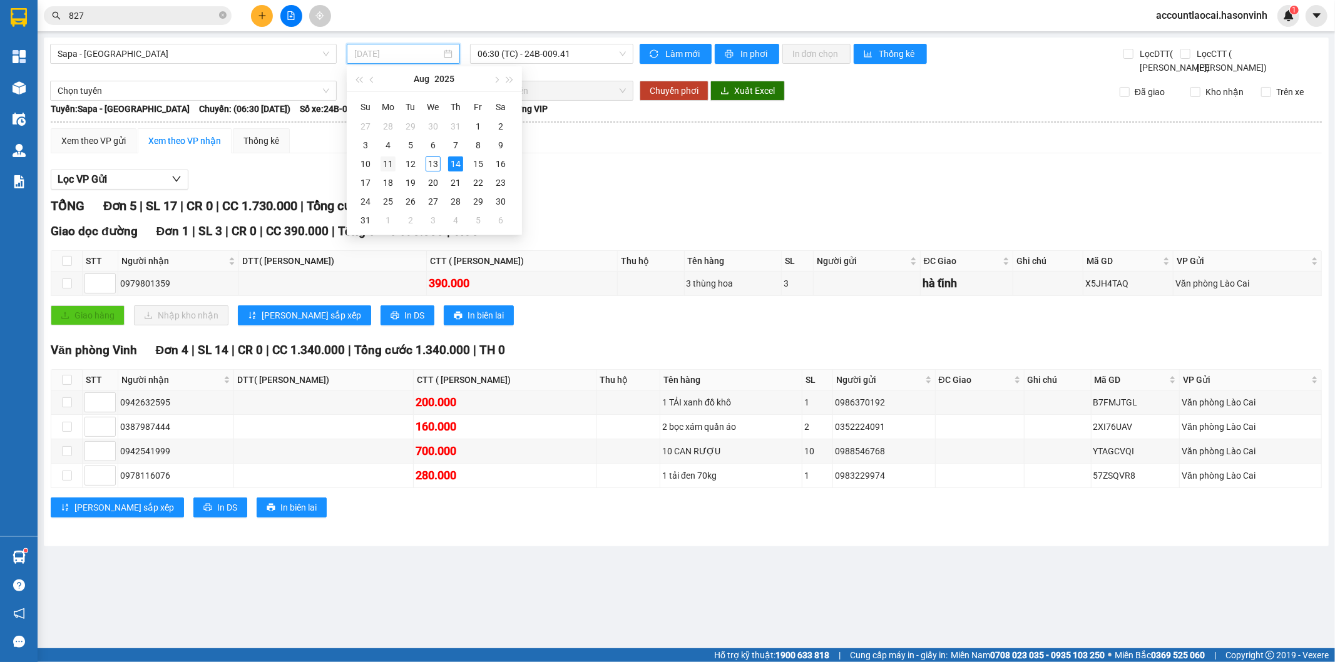
click at [387, 159] on div "11" at bounding box center [388, 163] width 15 height 15
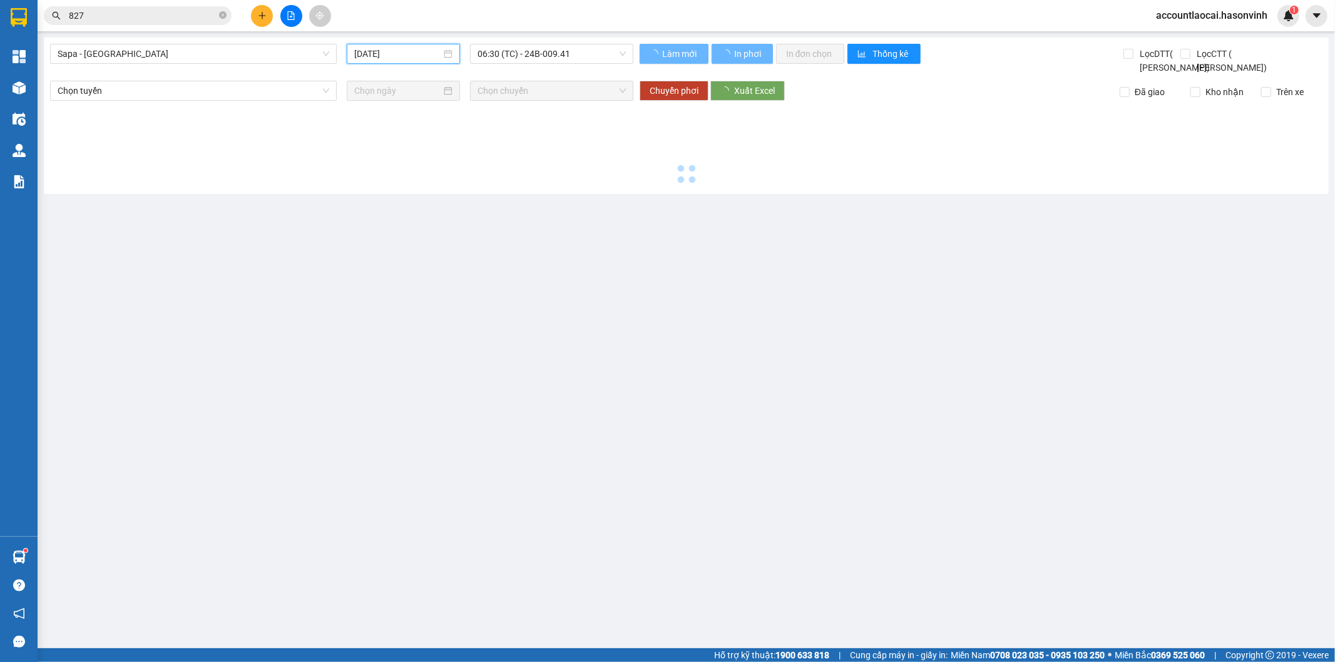
type input "[DATE]"
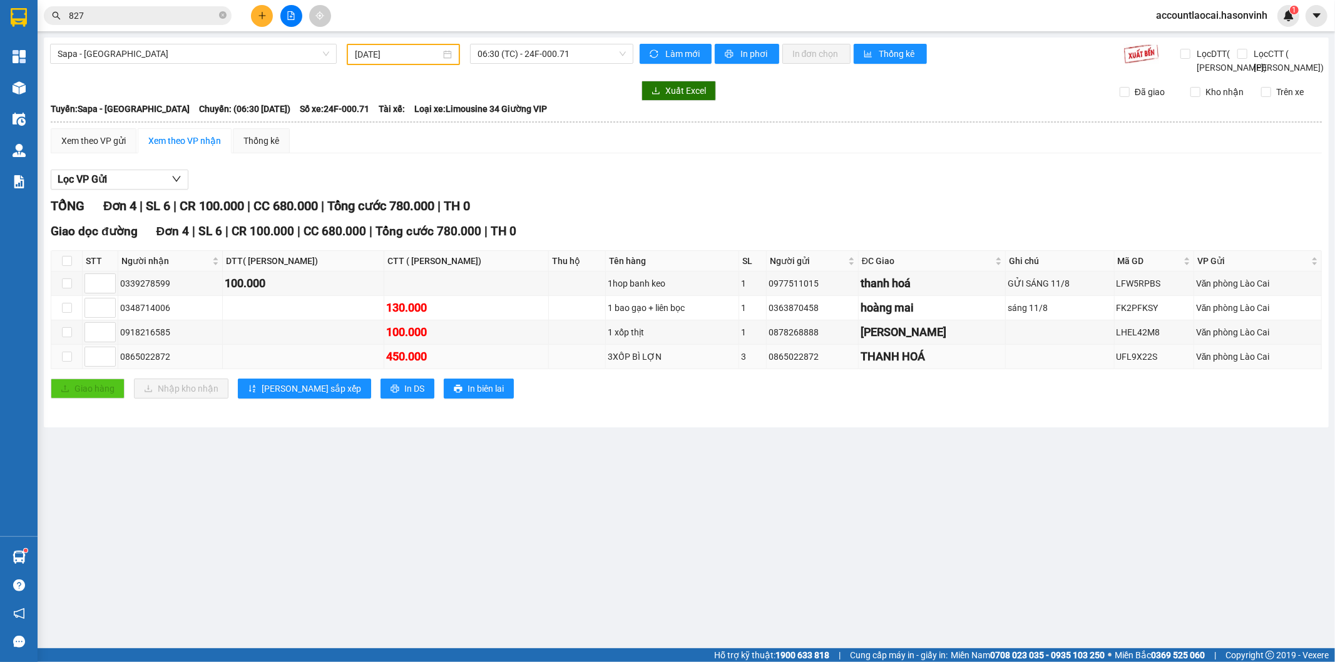
drag, startPoint x: 186, startPoint y: 372, endPoint x: 119, endPoint y: 374, distance: 67.0
click at [119, 369] on td "0865022872" at bounding box center [170, 357] width 105 height 24
copy div "0865022872"
click at [264, 17] on icon "plus" at bounding box center [262, 15] width 9 height 9
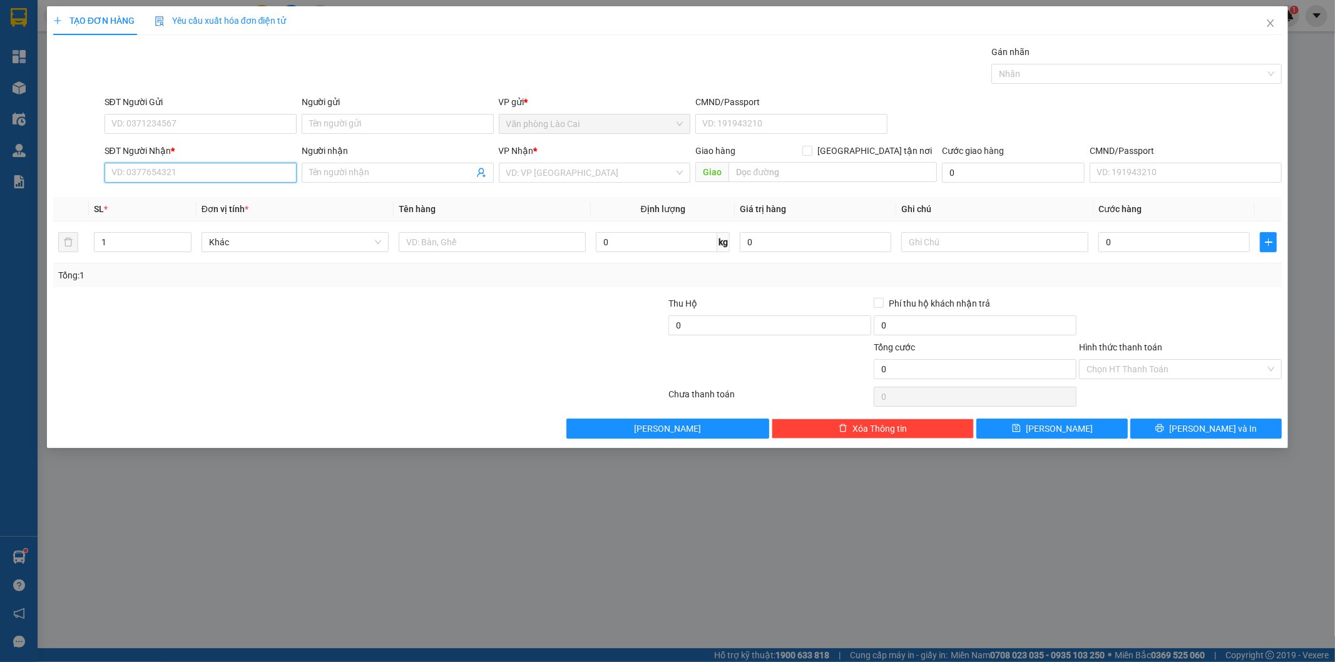
click at [219, 175] on input "SĐT Người Nhận *" at bounding box center [201, 173] width 192 height 20
paste input "0865022872"
type input "0865022872"
click at [205, 124] on input "SĐT Người Gửi" at bounding box center [201, 124] width 192 height 20
click at [187, 151] on div "0865022872" at bounding box center [200, 149] width 177 height 14
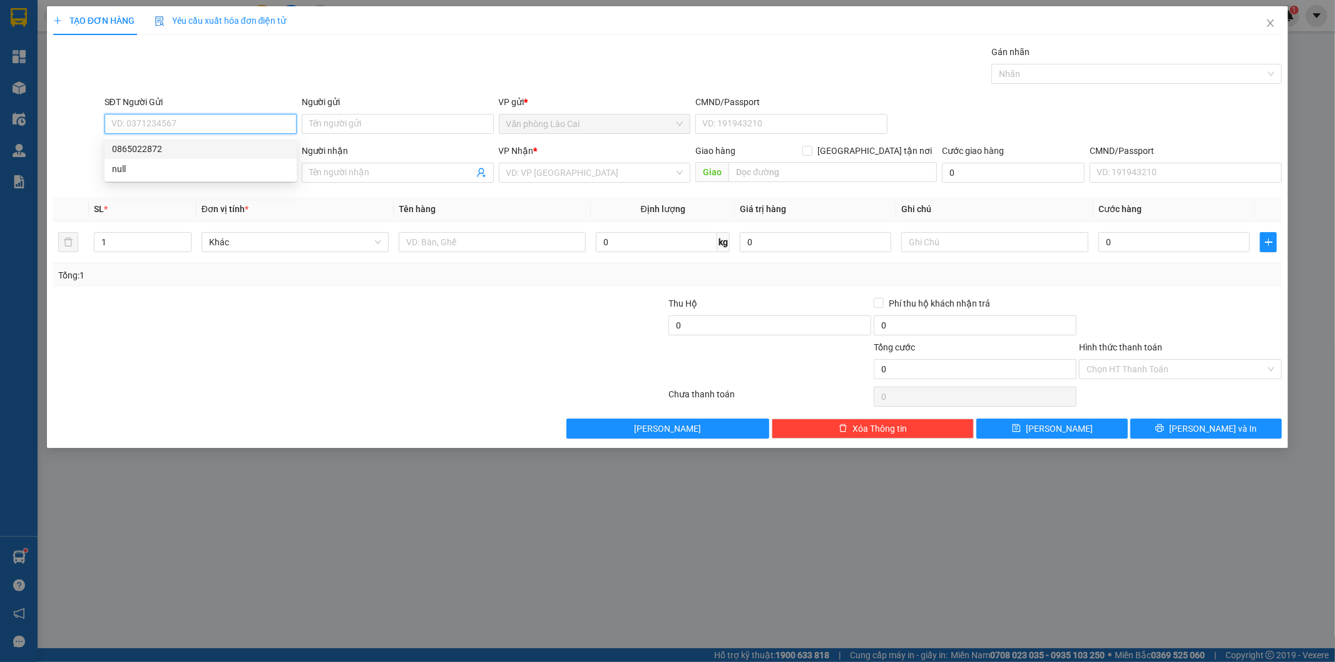
type input "0865022872"
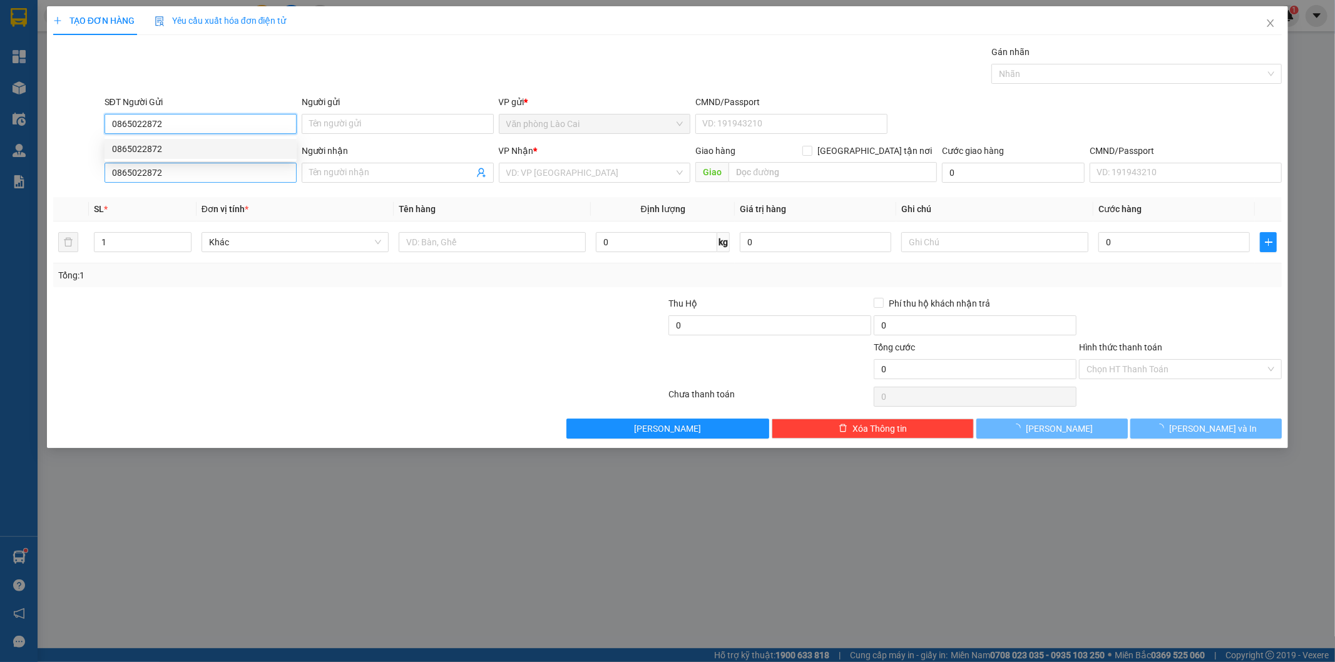
type input "450.000"
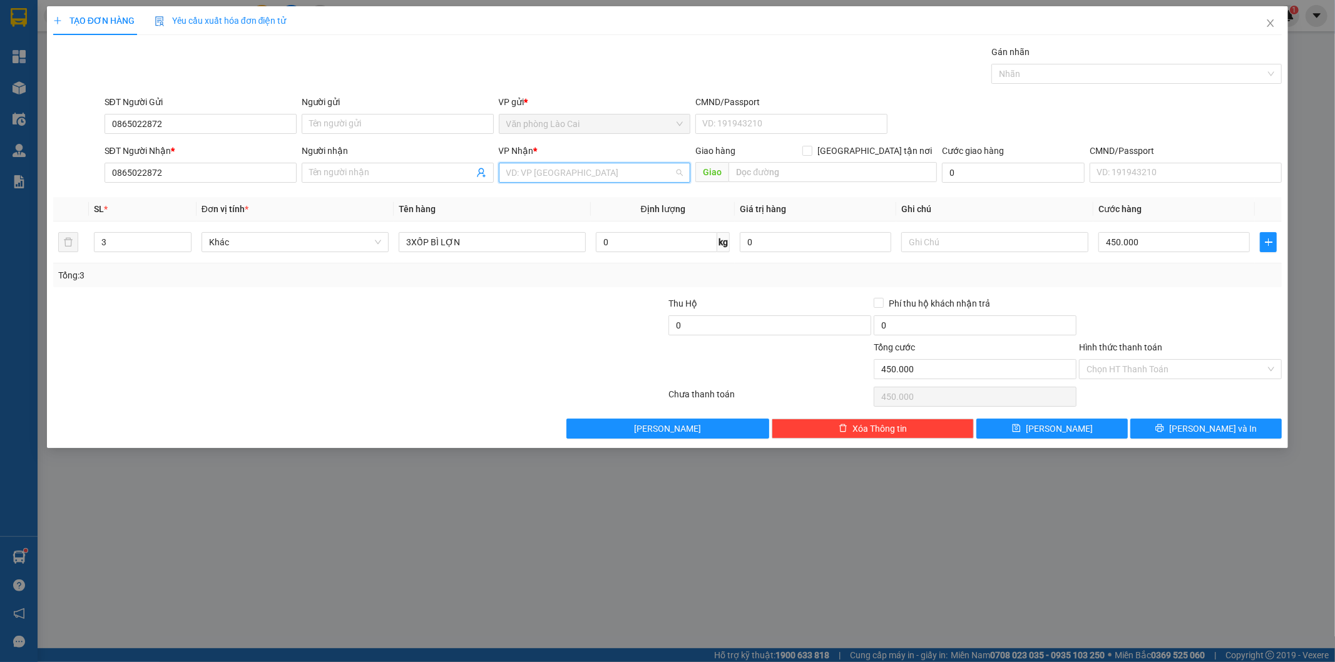
drag, startPoint x: 618, startPoint y: 164, endPoint x: 612, endPoint y: 167, distance: 7.0
click at [615, 166] on input "search" at bounding box center [590, 172] width 168 height 19
click at [592, 194] on div "Văn phòng Vinh" at bounding box center [594, 198] width 177 height 14
click at [815, 170] on input "text" at bounding box center [833, 172] width 208 height 20
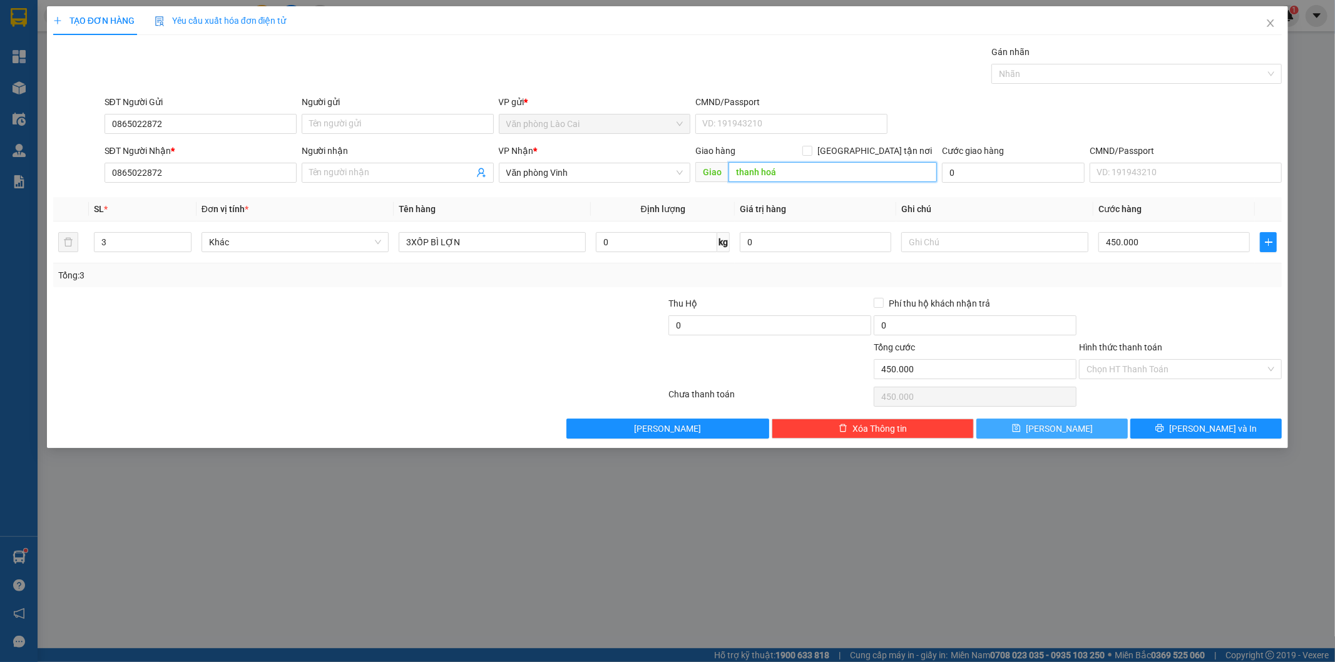
type input "thanh hoá"
click at [1092, 423] on button "[PERSON_NAME]" at bounding box center [1051, 429] width 151 height 20
type input "0"
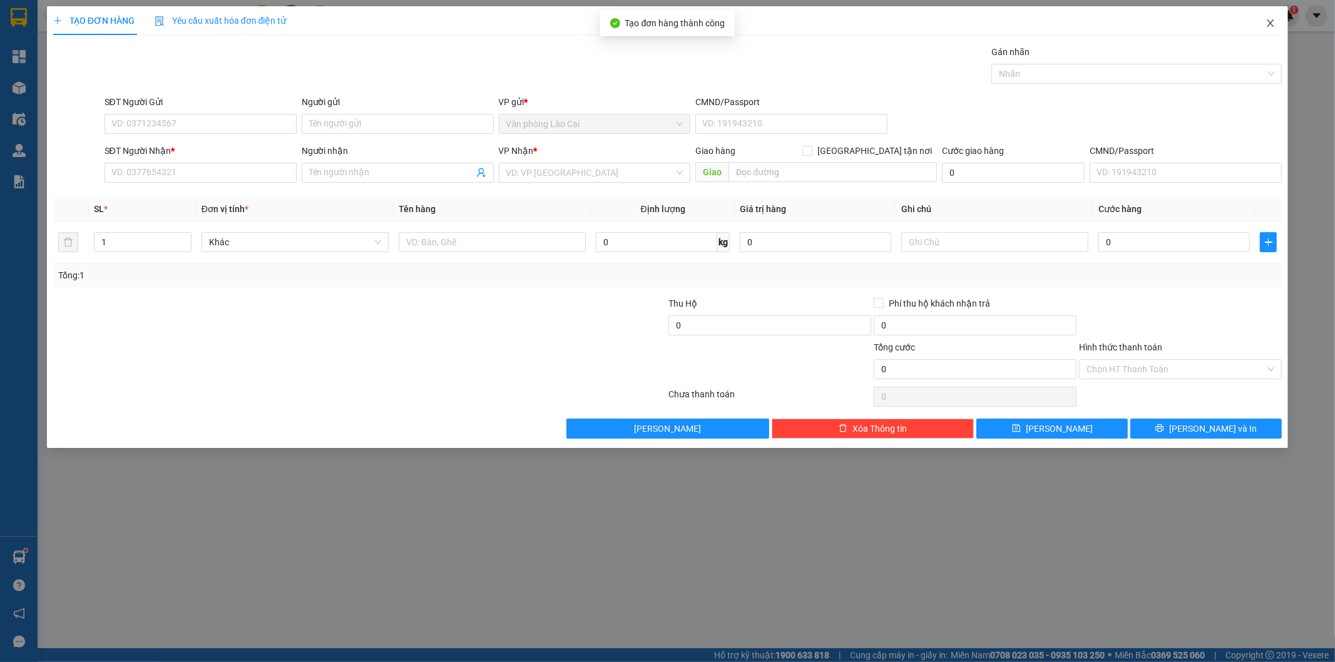
click at [1271, 23] on icon "close" at bounding box center [1271, 23] width 7 height 8
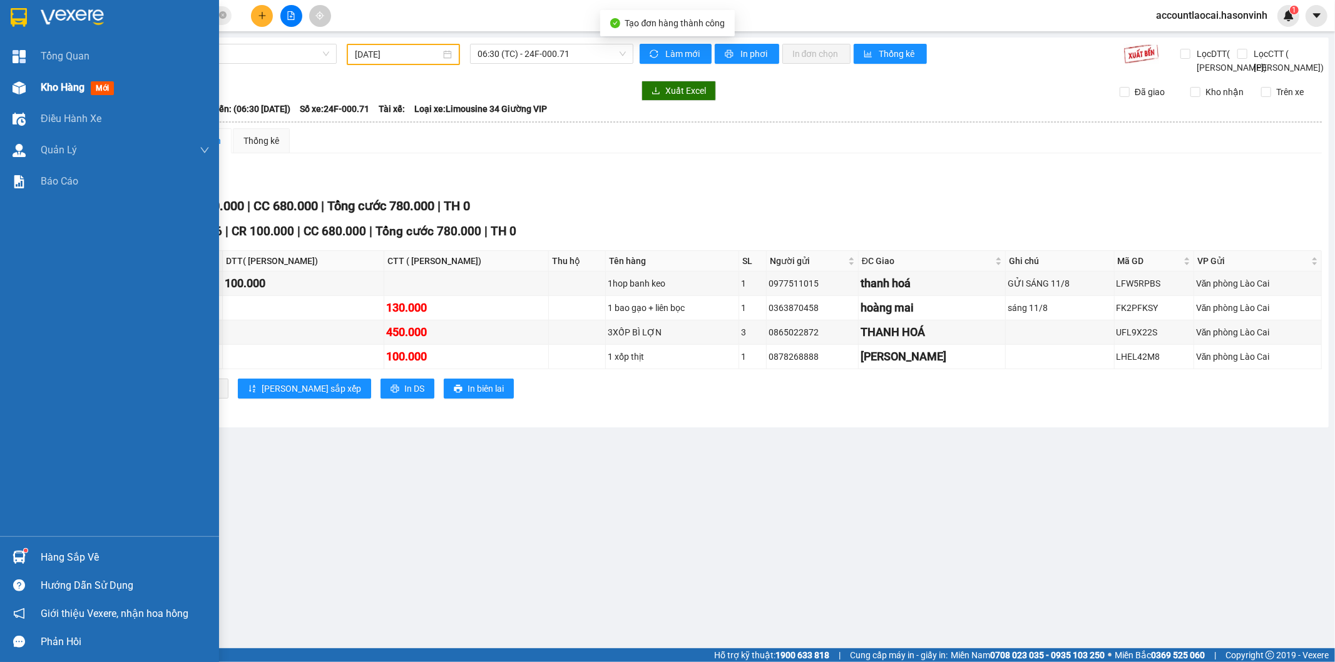
click at [35, 82] on div "Kho hàng mới" at bounding box center [109, 87] width 219 height 31
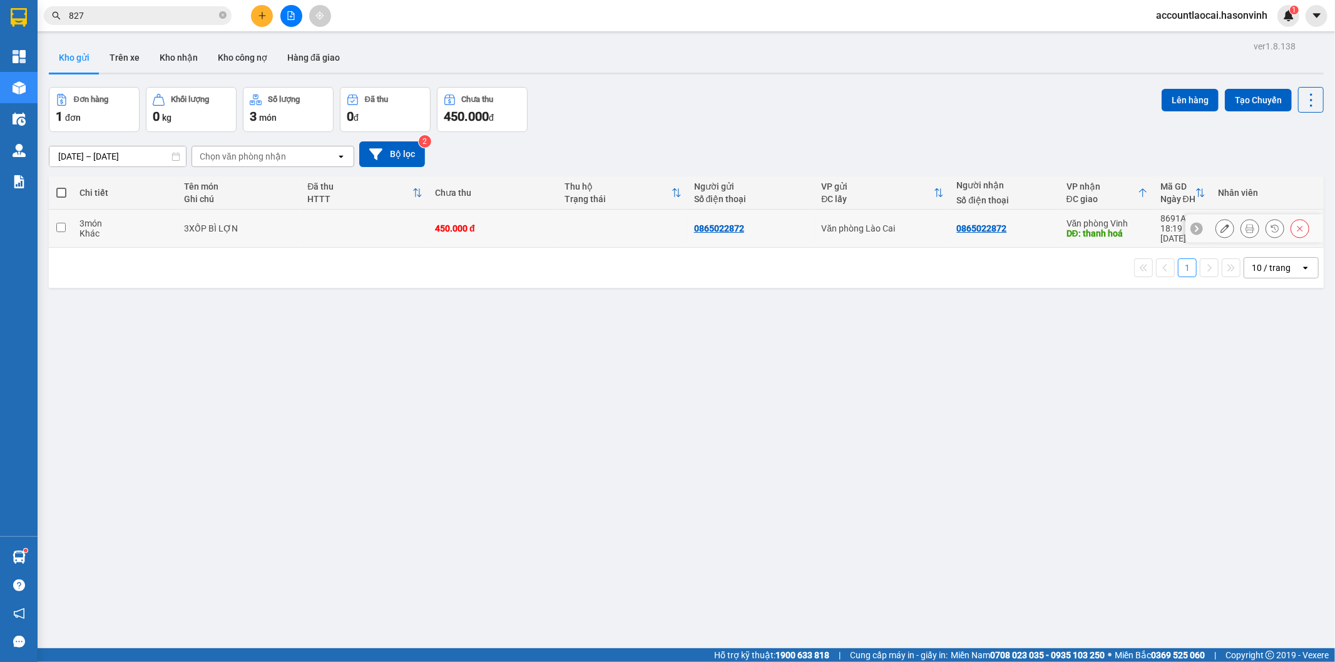
click at [610, 233] on td at bounding box center [623, 229] width 130 height 38
checkbox input "true"
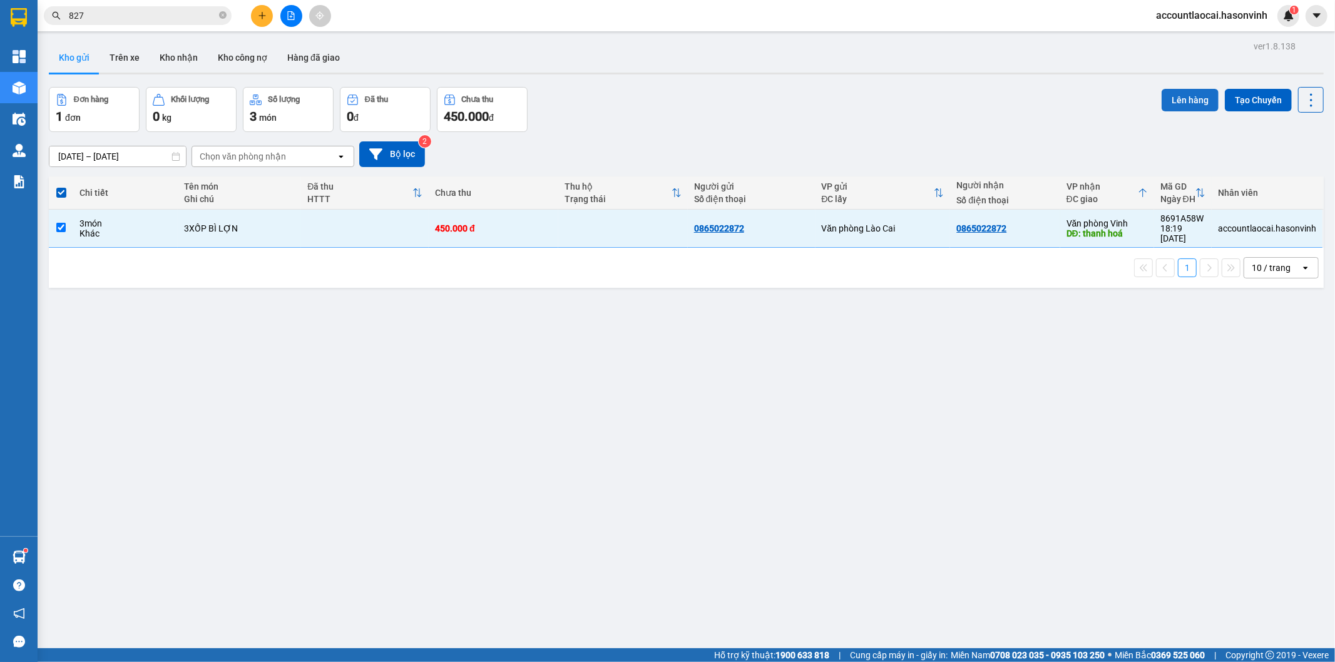
click at [1192, 109] on button "Lên hàng" at bounding box center [1190, 100] width 57 height 23
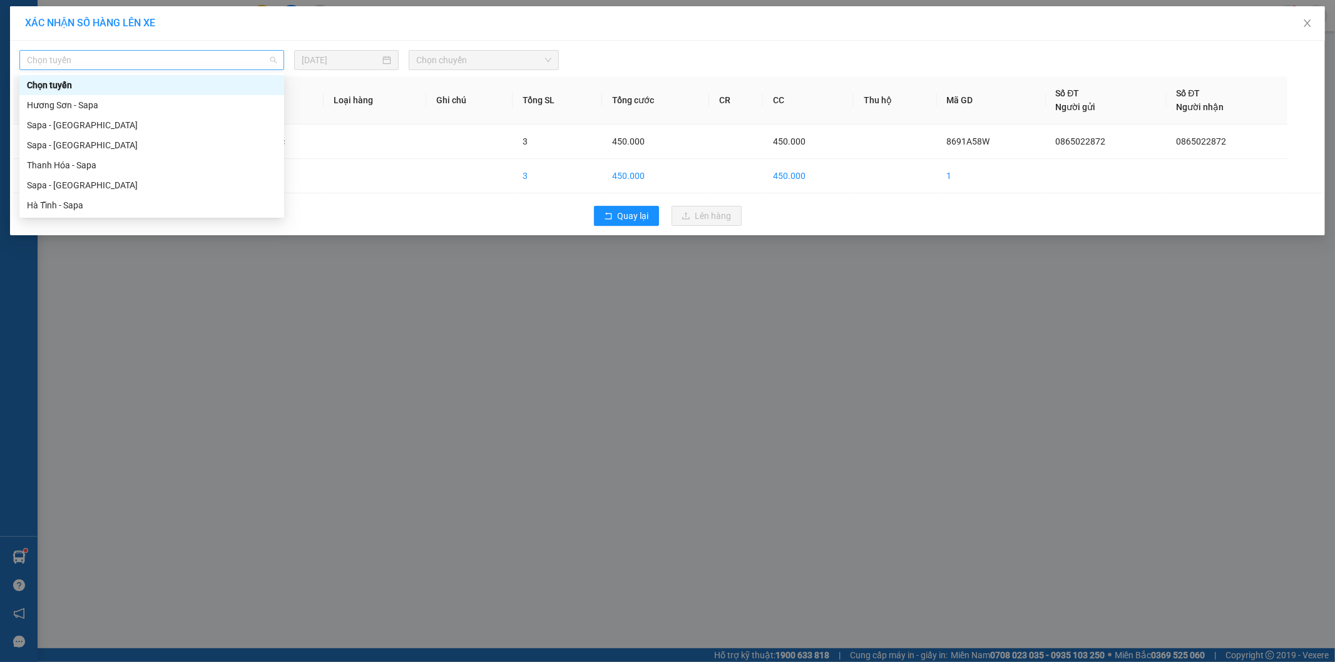
drag, startPoint x: 153, startPoint y: 66, endPoint x: 124, endPoint y: 107, distance: 50.2
click at [152, 66] on span "Chọn tuyến" at bounding box center [152, 60] width 250 height 19
click at [79, 180] on div "Sapa - [GEOGRAPHIC_DATA]" at bounding box center [152, 185] width 250 height 14
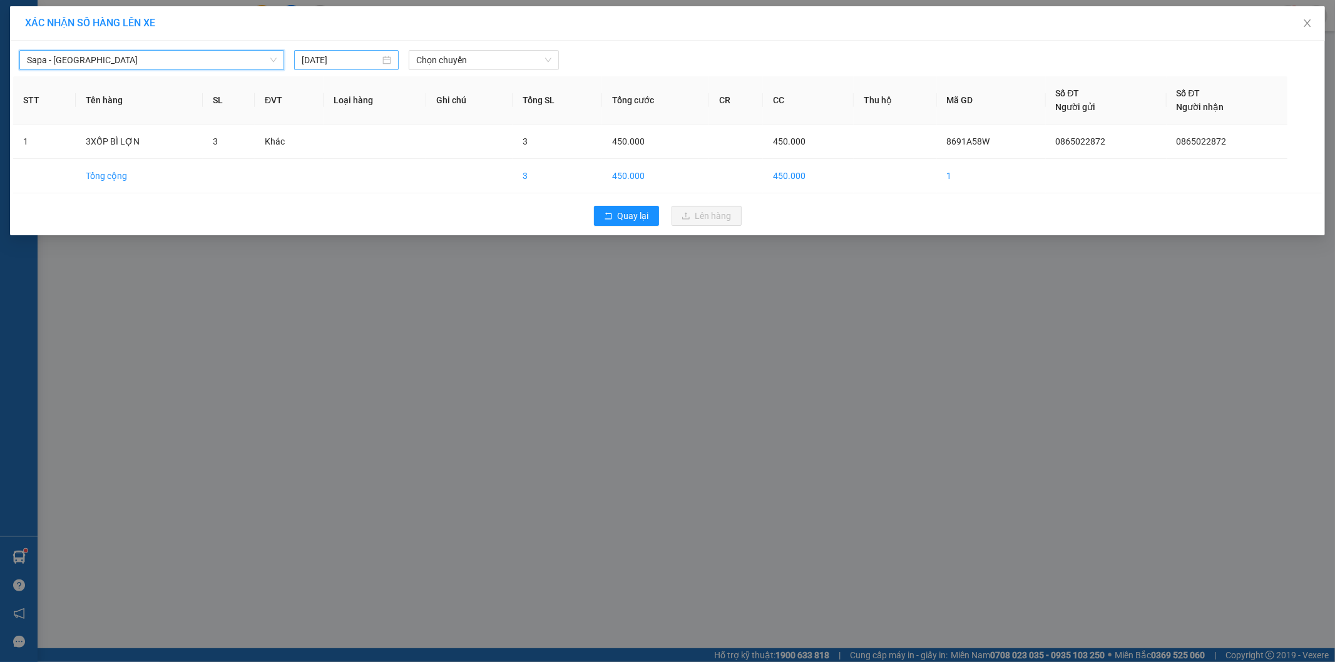
click at [346, 63] on input "[DATE]" at bounding box center [341, 60] width 78 height 14
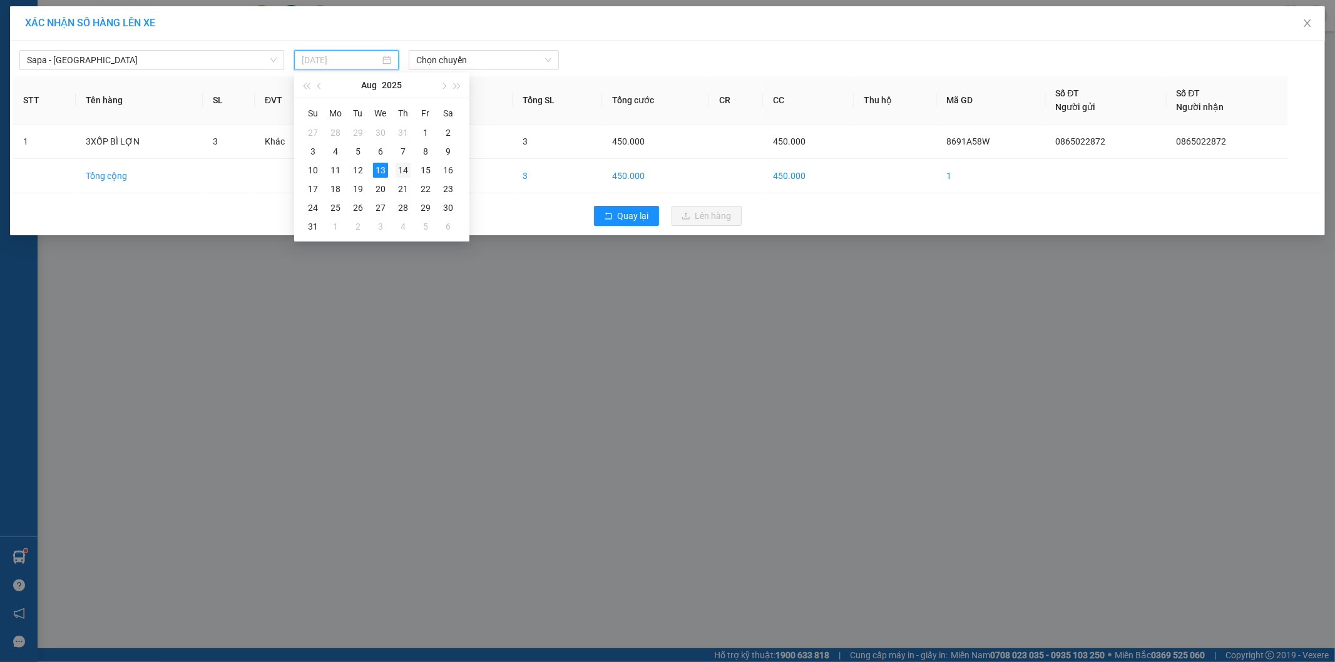
click at [405, 165] on div "14" at bounding box center [403, 170] width 15 height 15
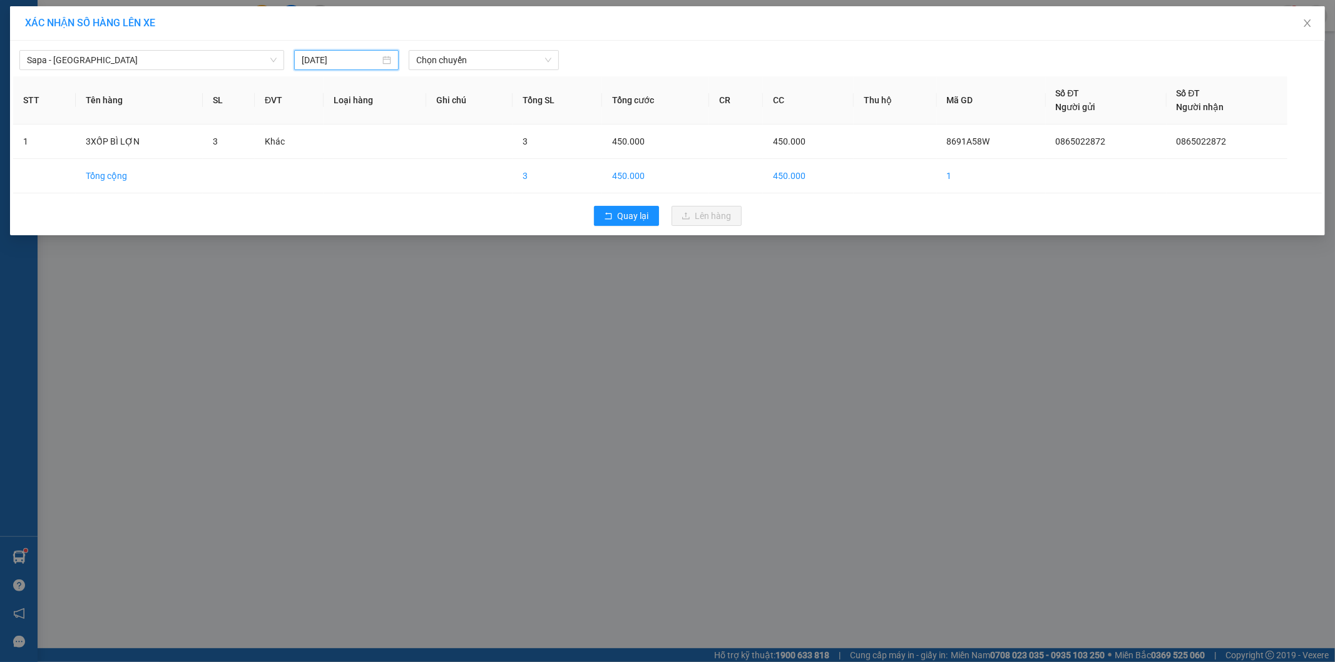
type input "[DATE]"
click at [465, 59] on span "Chọn chuyến" at bounding box center [483, 60] width 135 height 19
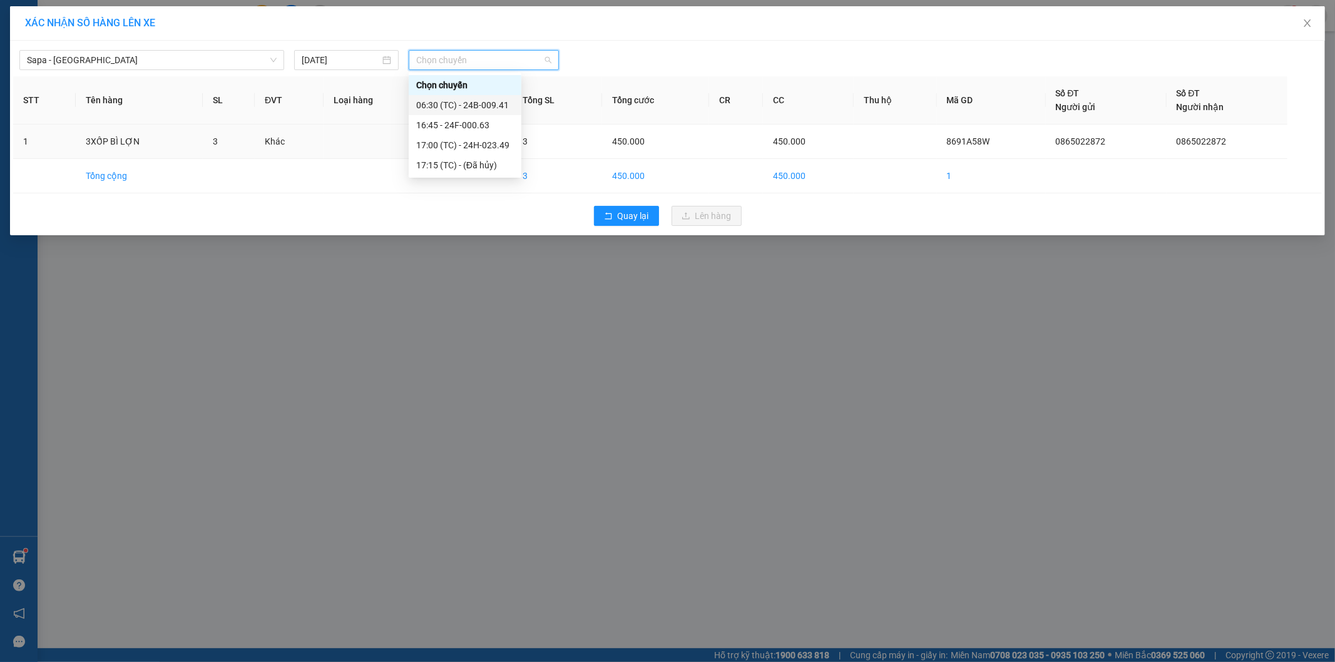
click at [478, 98] on div "06:30 (TC) - 24B-009.41" at bounding box center [465, 105] width 98 height 14
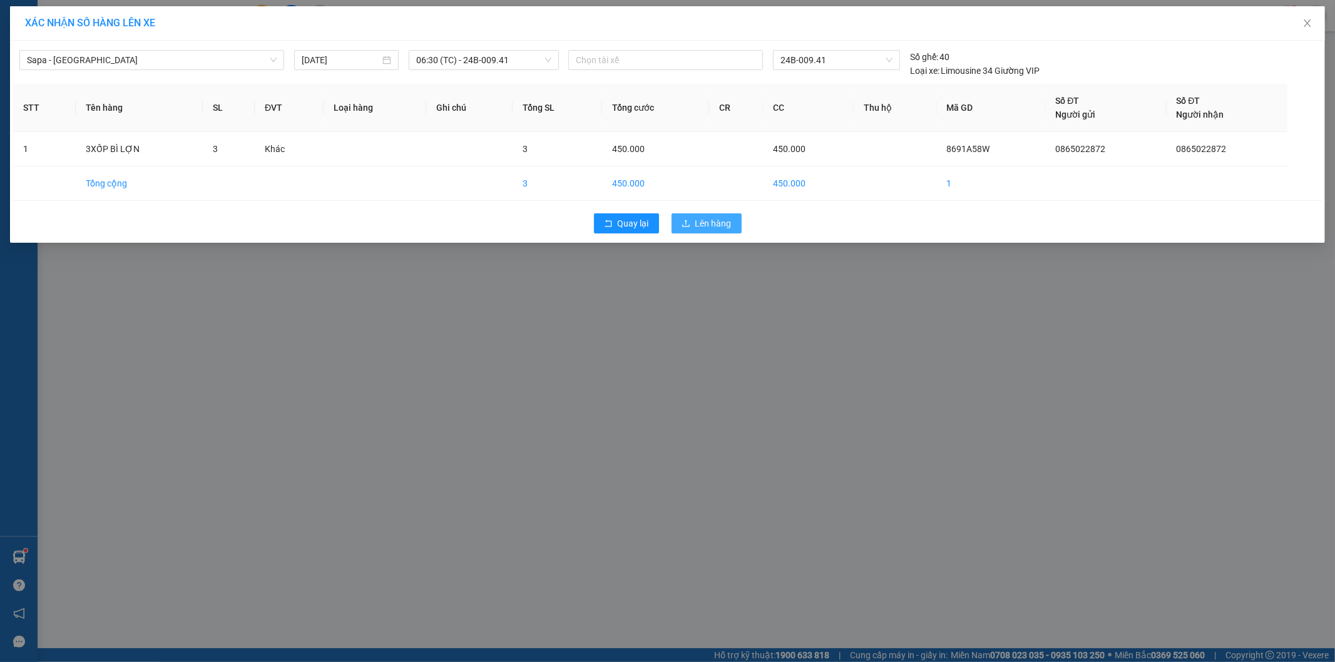
click at [684, 221] on icon "upload" at bounding box center [686, 223] width 9 height 9
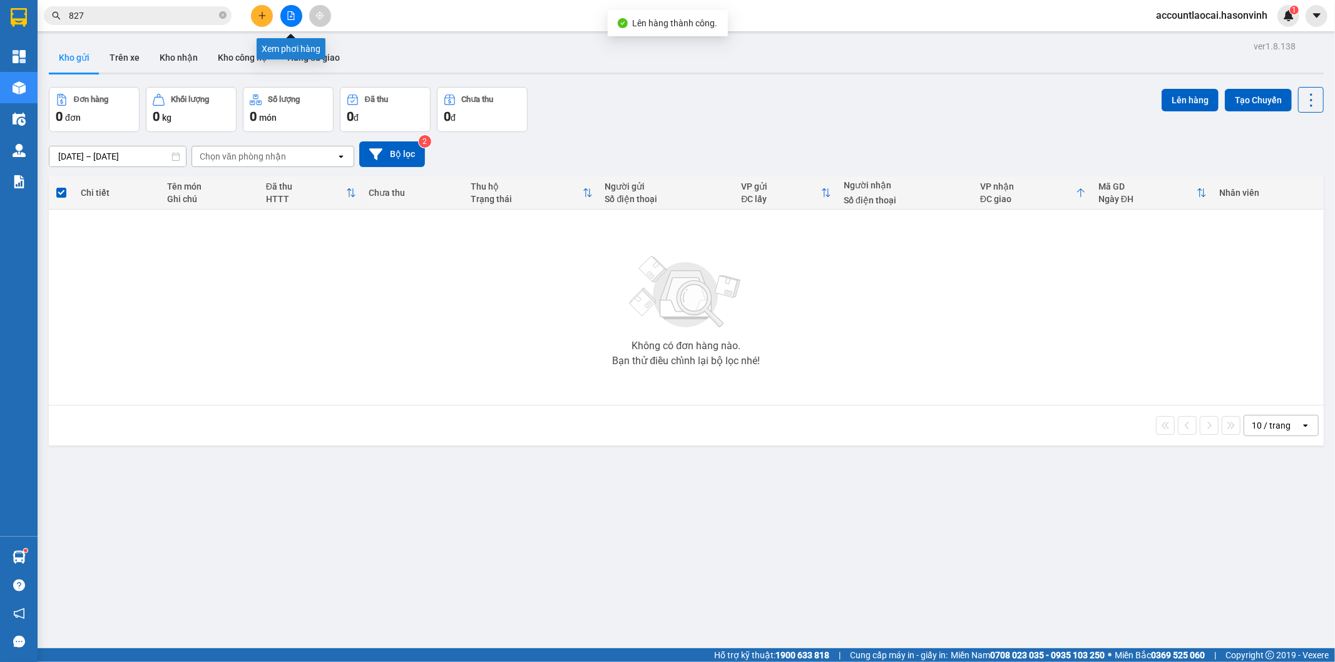
click at [295, 6] on button at bounding box center [291, 16] width 22 height 22
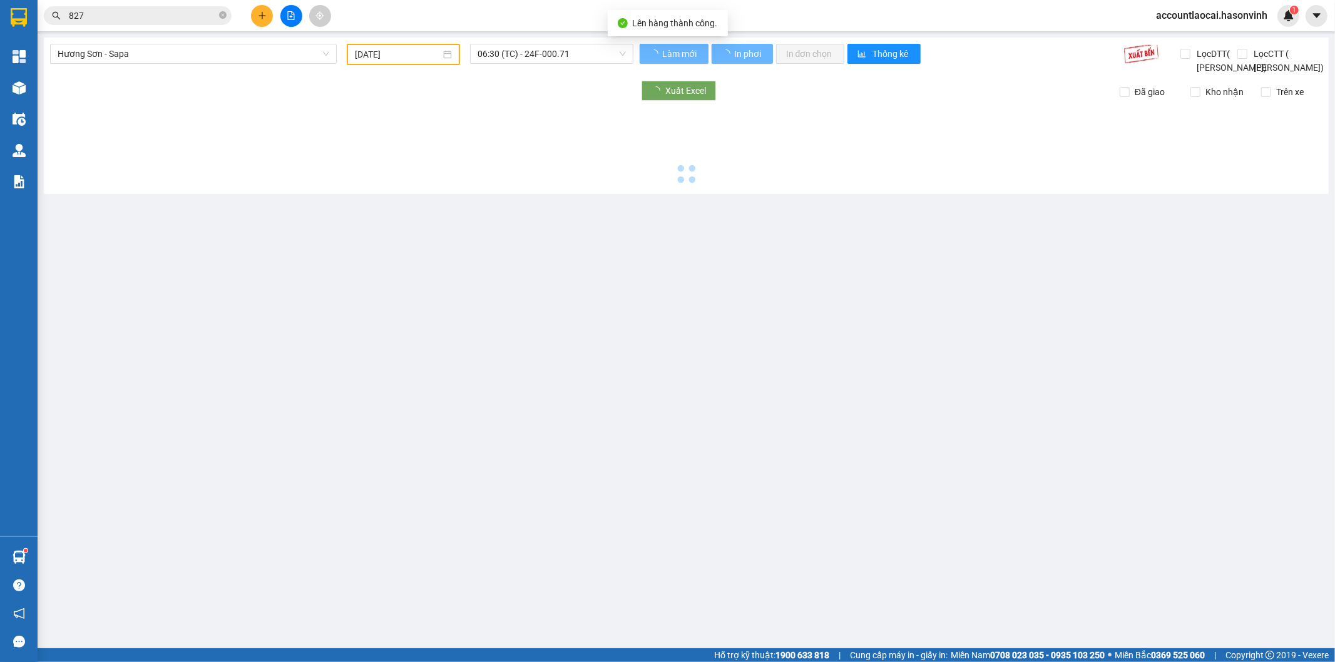
type input "[DATE]"
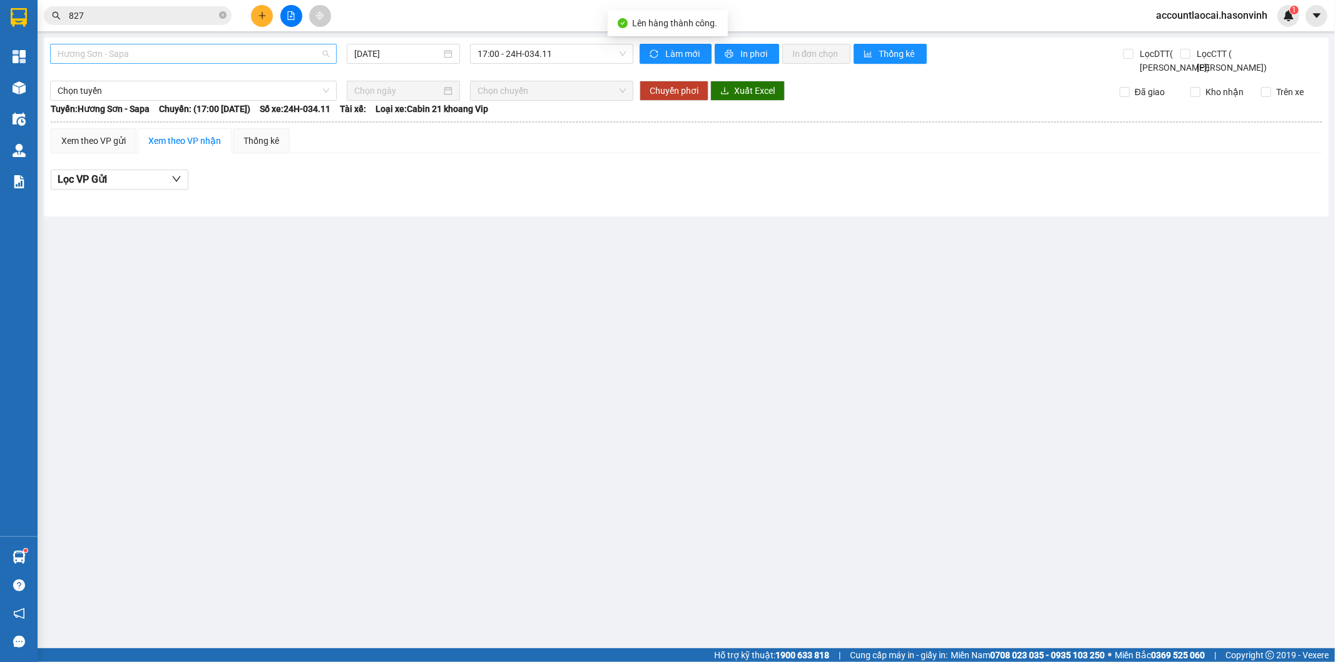
click at [147, 46] on span "Hương Sơn - Sapa" at bounding box center [194, 53] width 272 height 19
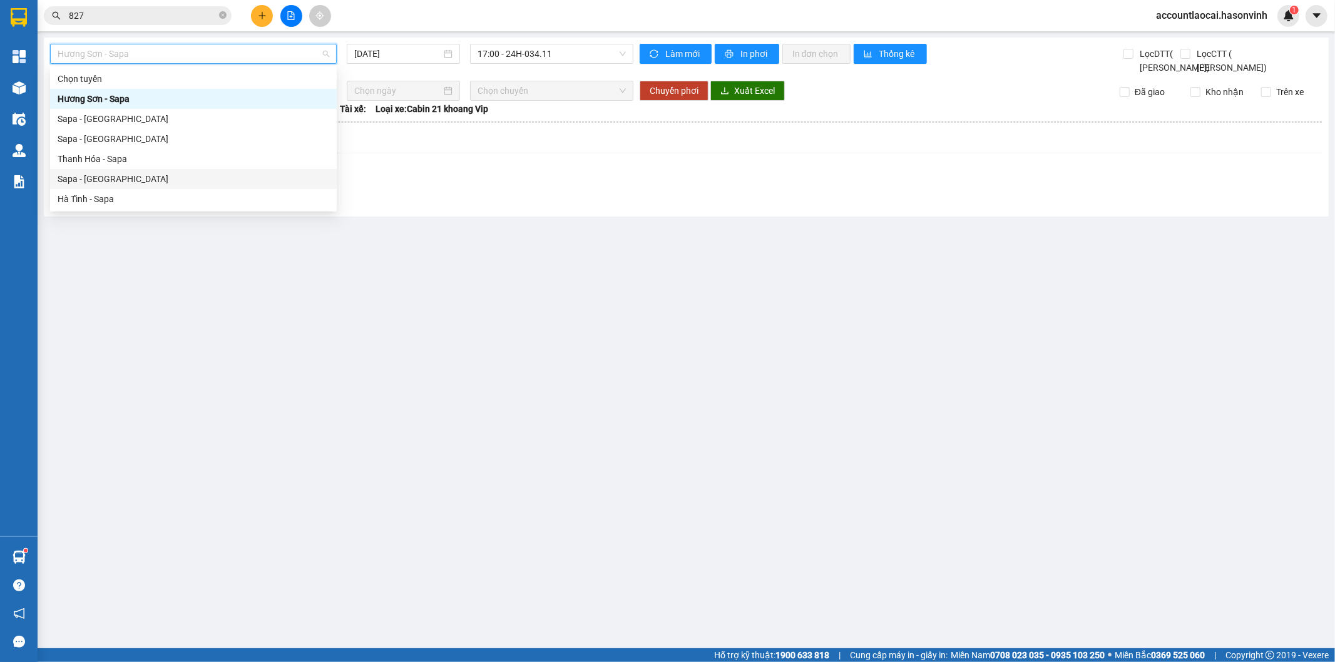
click at [101, 176] on div "Sapa - [GEOGRAPHIC_DATA]" at bounding box center [194, 179] width 272 height 14
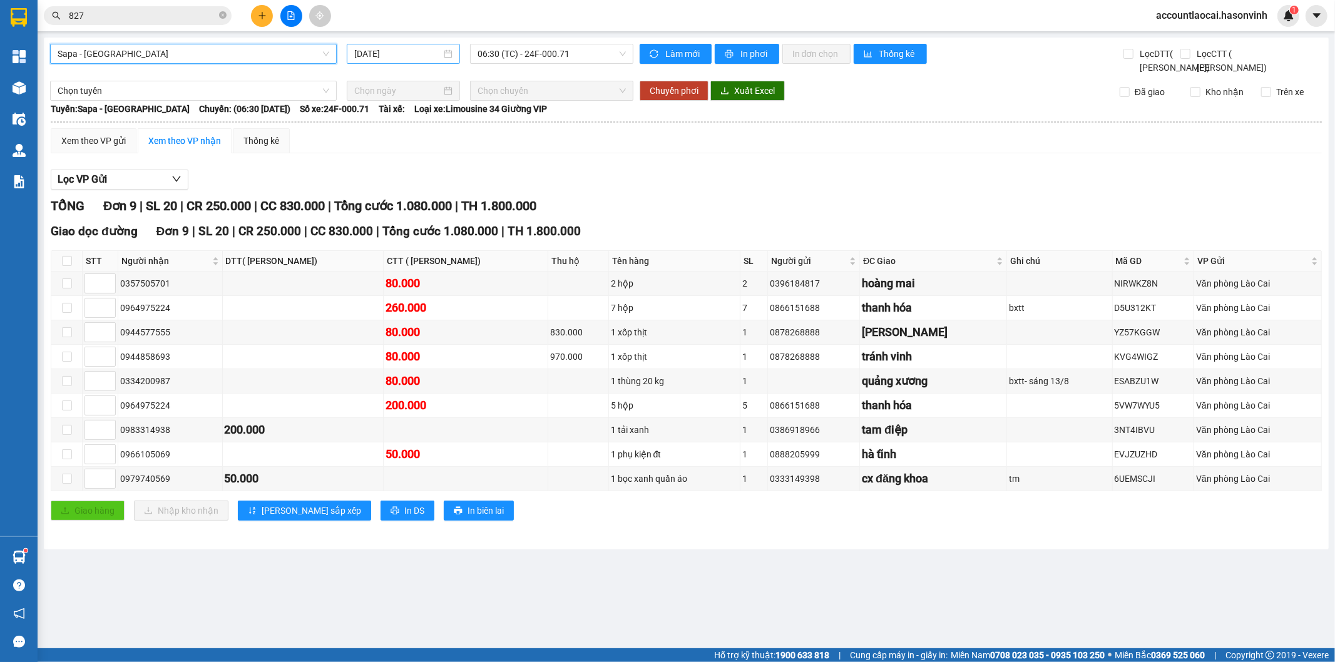
click at [374, 57] on input "[DATE]" at bounding box center [397, 54] width 87 height 14
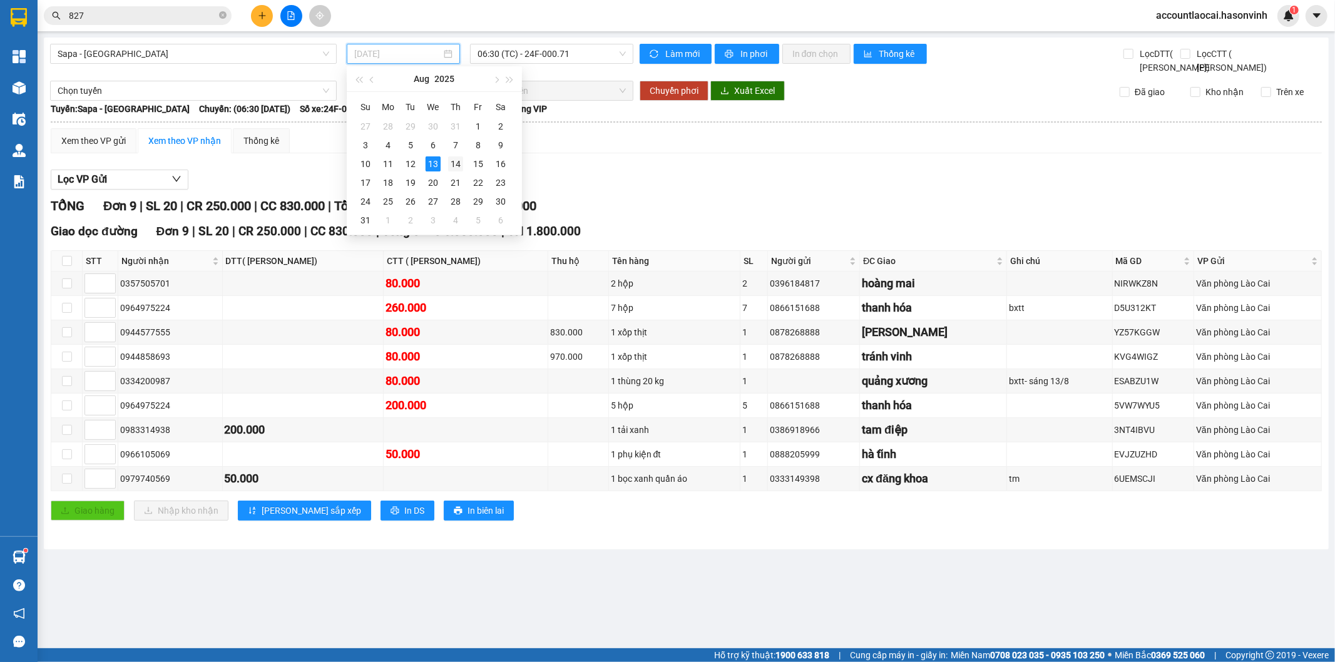
click at [458, 163] on div "14" at bounding box center [455, 163] width 15 height 15
type input "[DATE]"
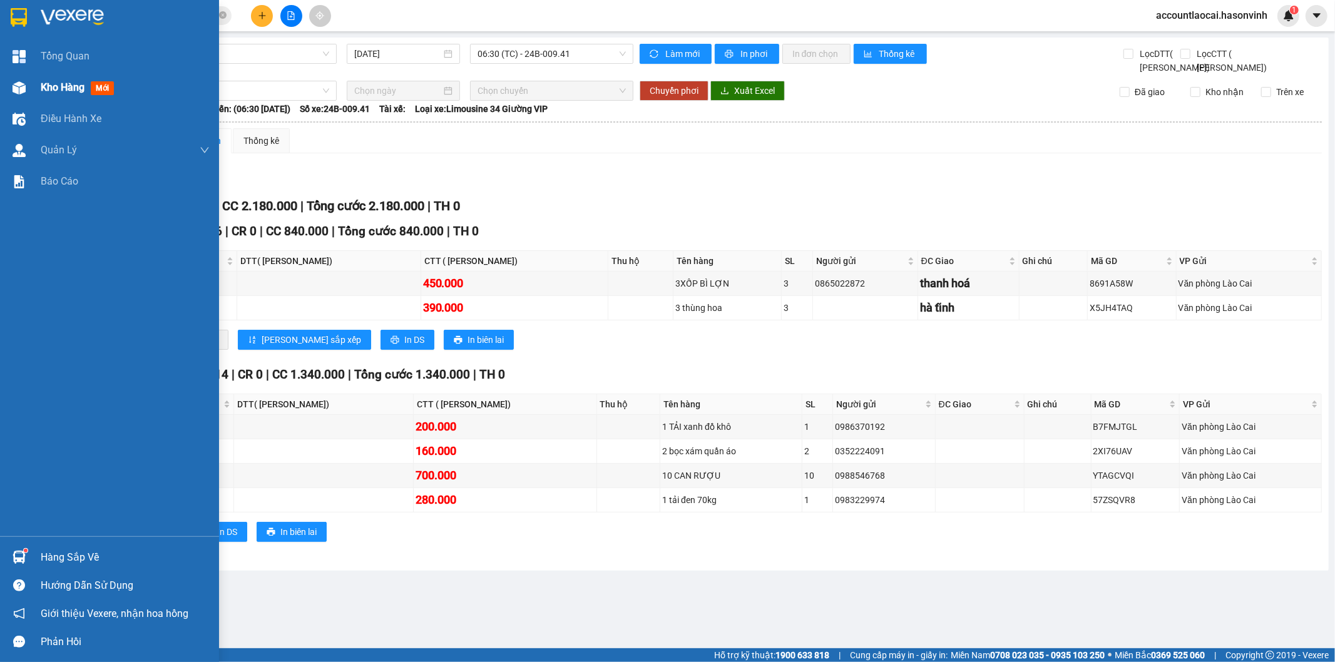
click at [34, 89] on div "Kho hàng mới" at bounding box center [109, 87] width 219 height 31
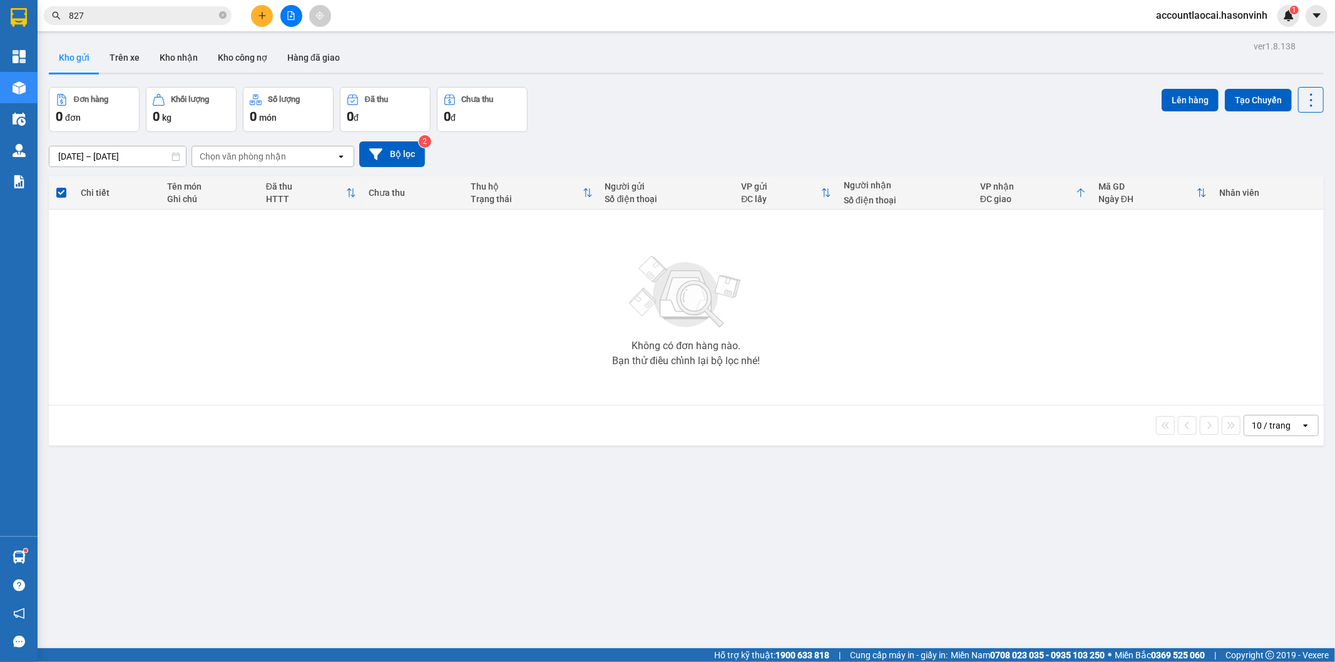
click at [285, 19] on button at bounding box center [291, 16] width 22 height 22
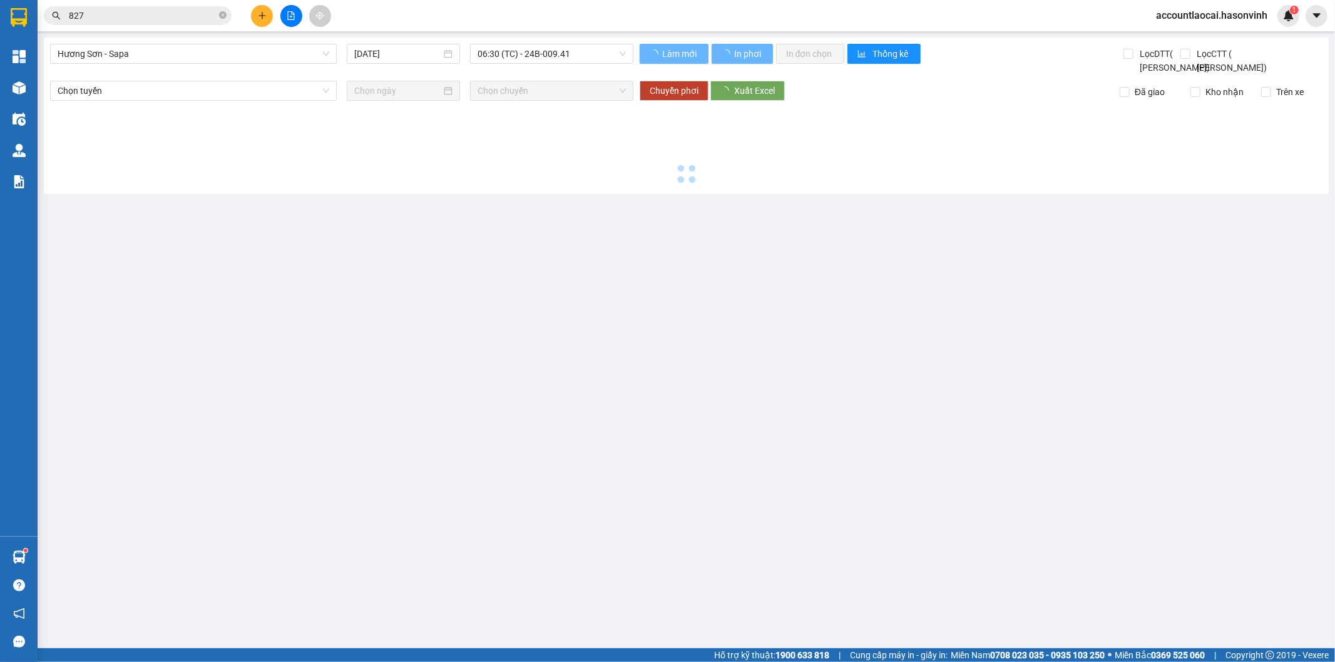
type input "[DATE]"
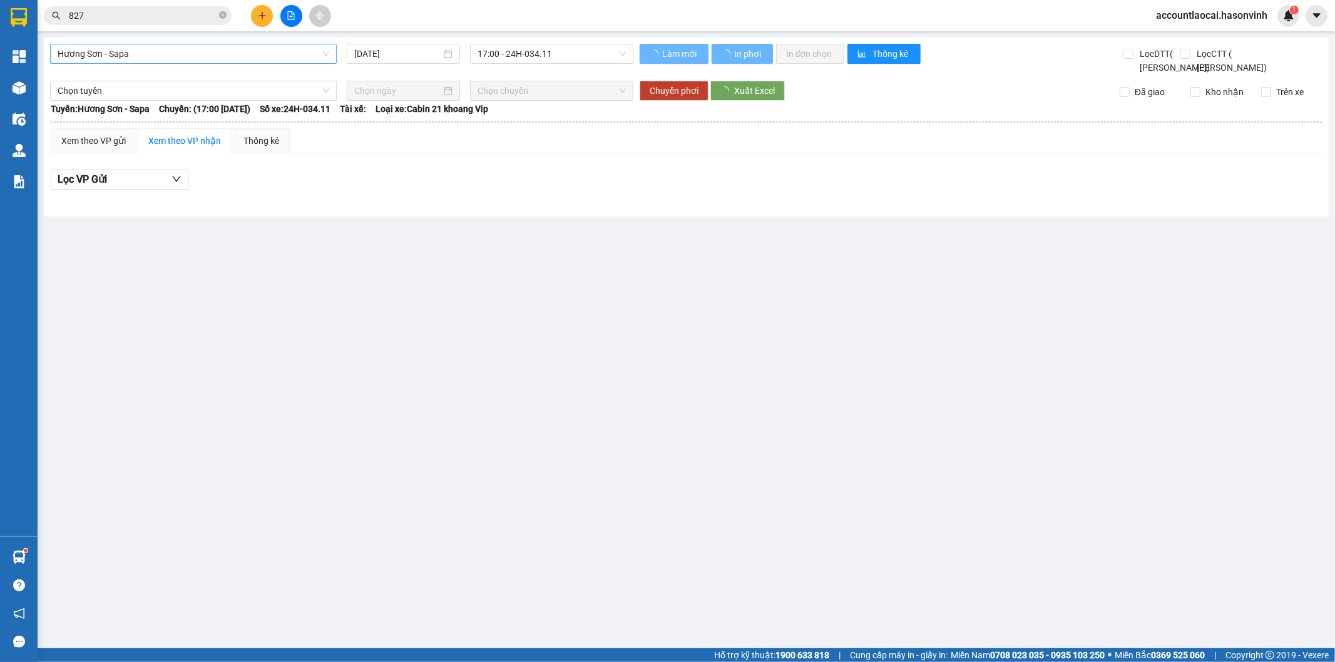
click at [140, 56] on span "Hương Sơn - Sapa" at bounding box center [194, 53] width 272 height 19
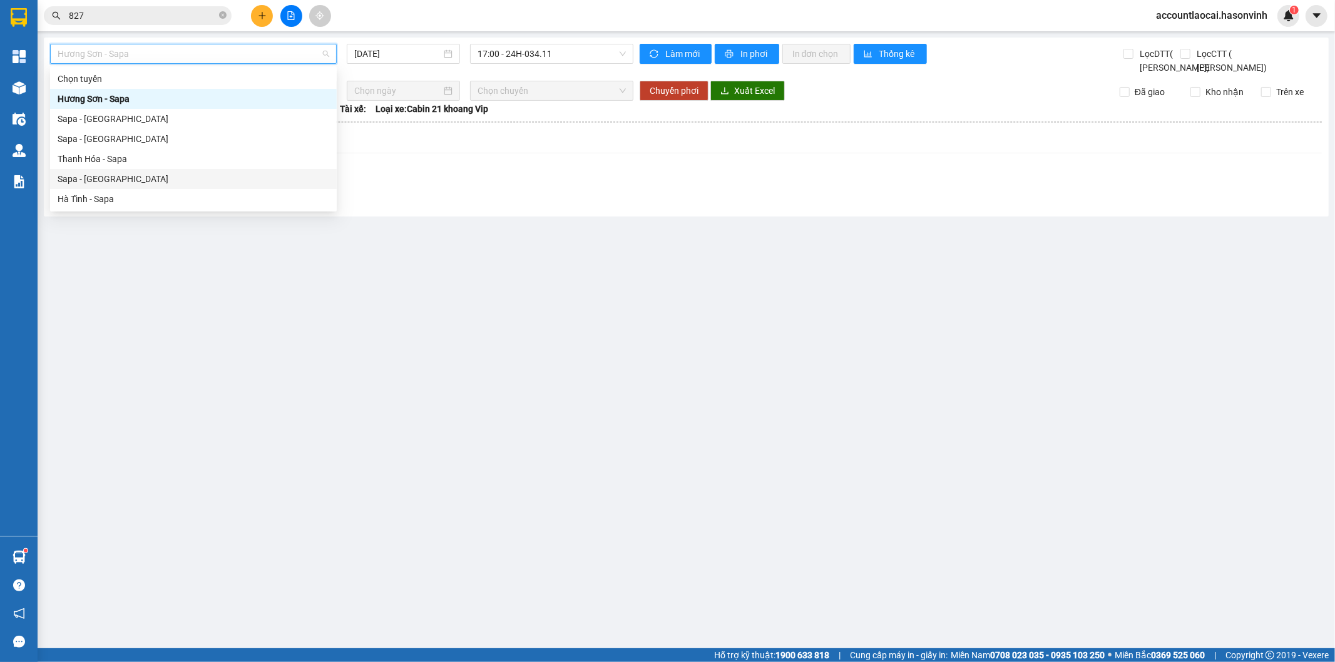
click at [113, 180] on div "Sapa - [GEOGRAPHIC_DATA]" at bounding box center [194, 179] width 272 height 14
type input "[DATE]"
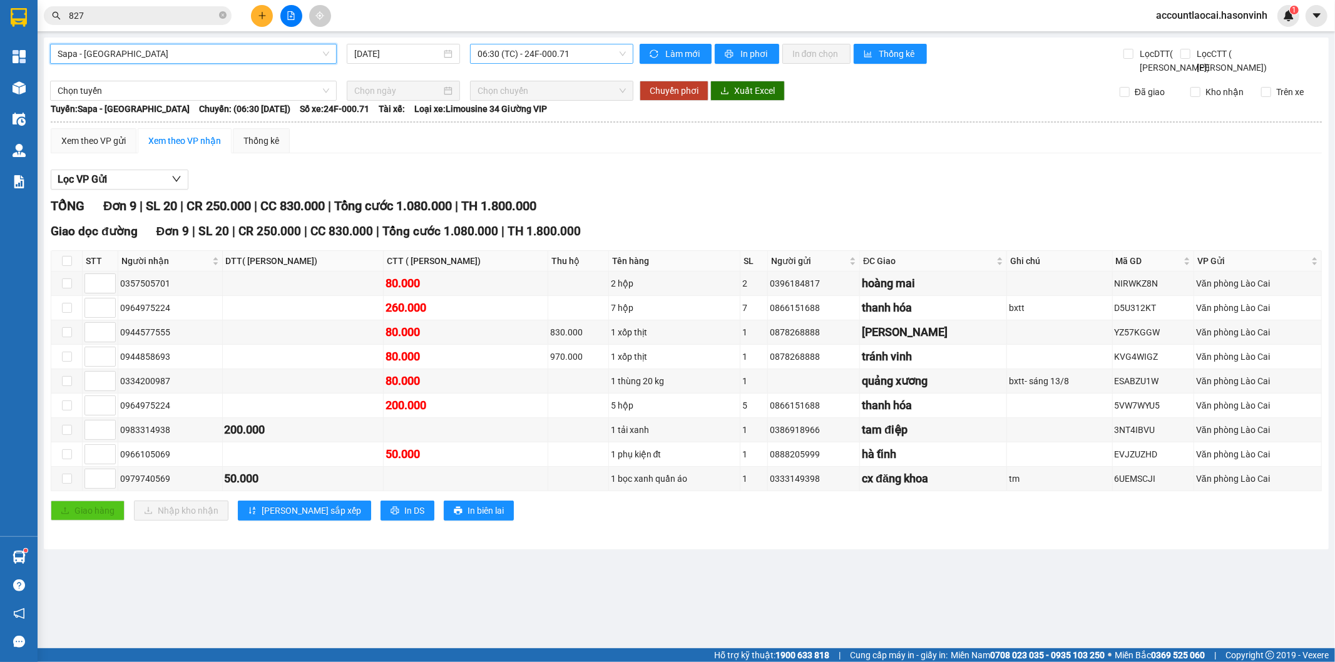
click at [588, 53] on span "06:30 (TC) - 24F-000.71" at bounding box center [552, 53] width 148 height 19
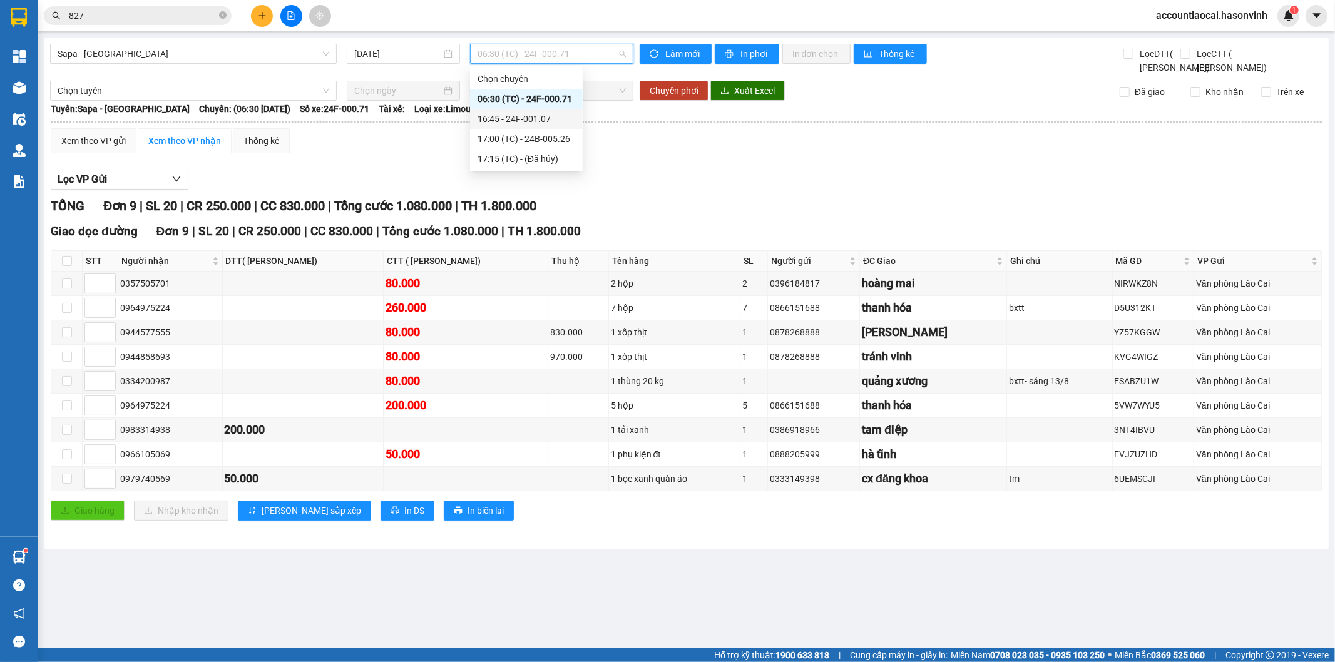
click at [560, 117] on div "16:45 - 24F-001.07" at bounding box center [527, 119] width 98 height 14
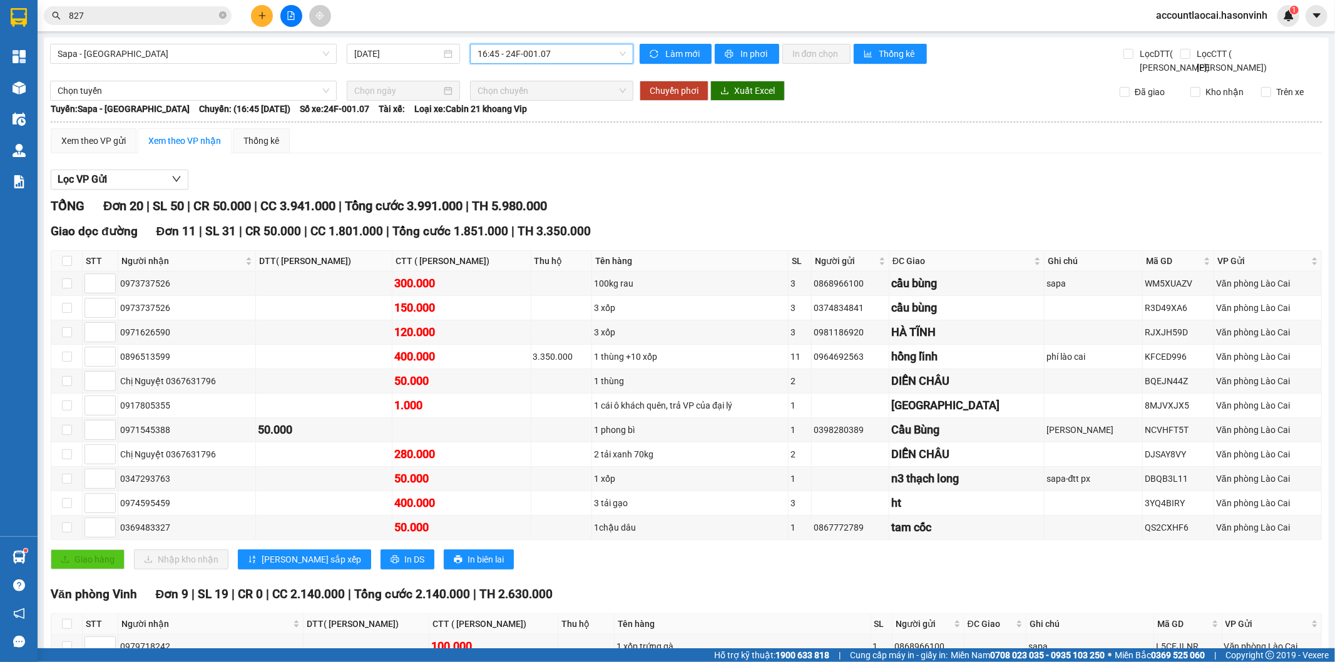
click at [579, 54] on span "16:45 - 24F-001.07" at bounding box center [552, 53] width 148 height 19
click at [561, 142] on div "17:00 (TC) - 24B-005.26" at bounding box center [523, 139] width 98 height 14
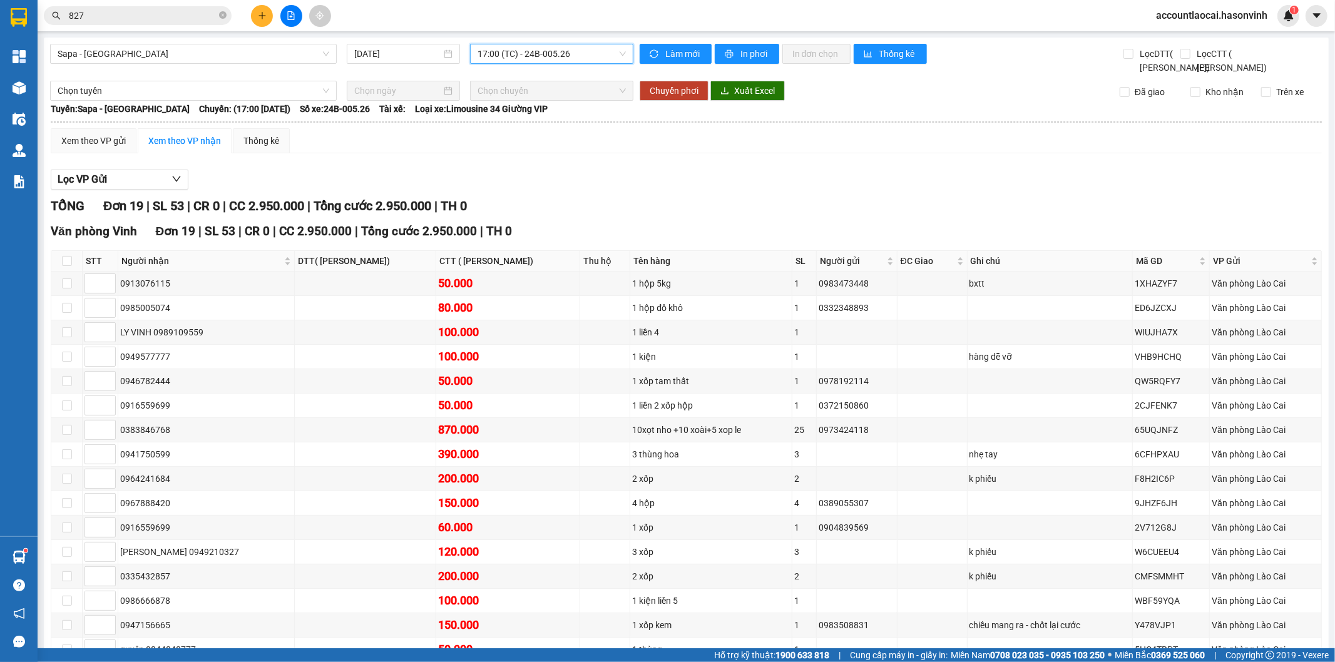
drag, startPoint x: 568, startPoint y: 48, endPoint x: 564, endPoint y: 54, distance: 7.3
click at [566, 48] on span "17:00 (TC) - 24B-005.26" at bounding box center [552, 53] width 148 height 19
click at [552, 116] on div "16:45 - 24F-001.07" at bounding box center [523, 119] width 98 height 14
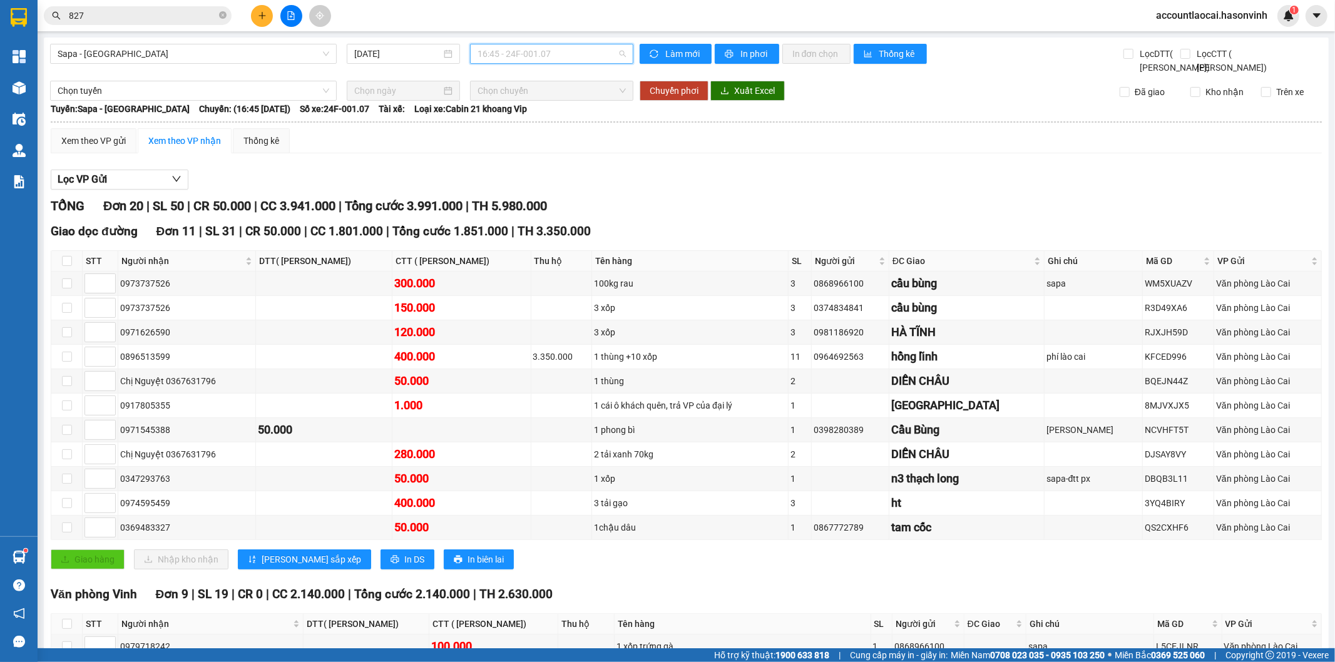
click at [533, 46] on span "16:45 - 24F-001.07" at bounding box center [552, 53] width 148 height 19
click at [549, 140] on div "17:00 (TC) - 24B-005.26" at bounding box center [523, 139] width 98 height 14
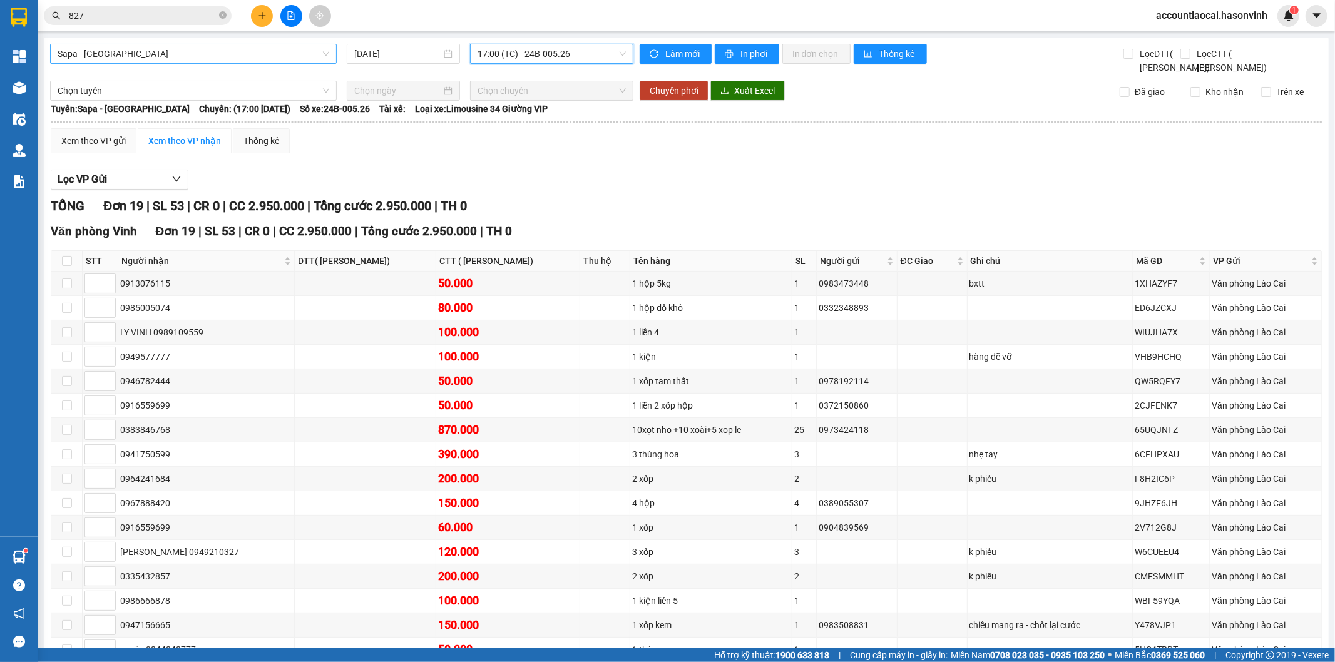
click at [185, 55] on span "Sapa - [GEOGRAPHIC_DATA]" at bounding box center [194, 53] width 272 height 19
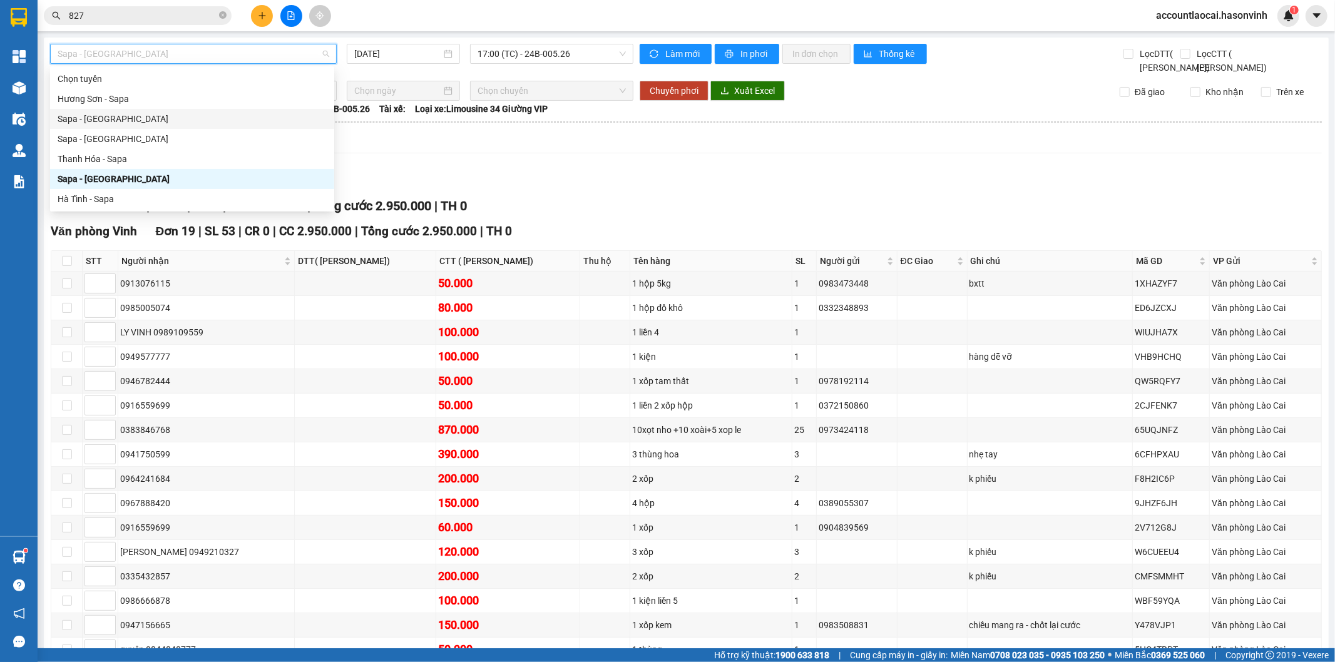
click at [163, 124] on div "Sapa - [GEOGRAPHIC_DATA]" at bounding box center [192, 119] width 269 height 14
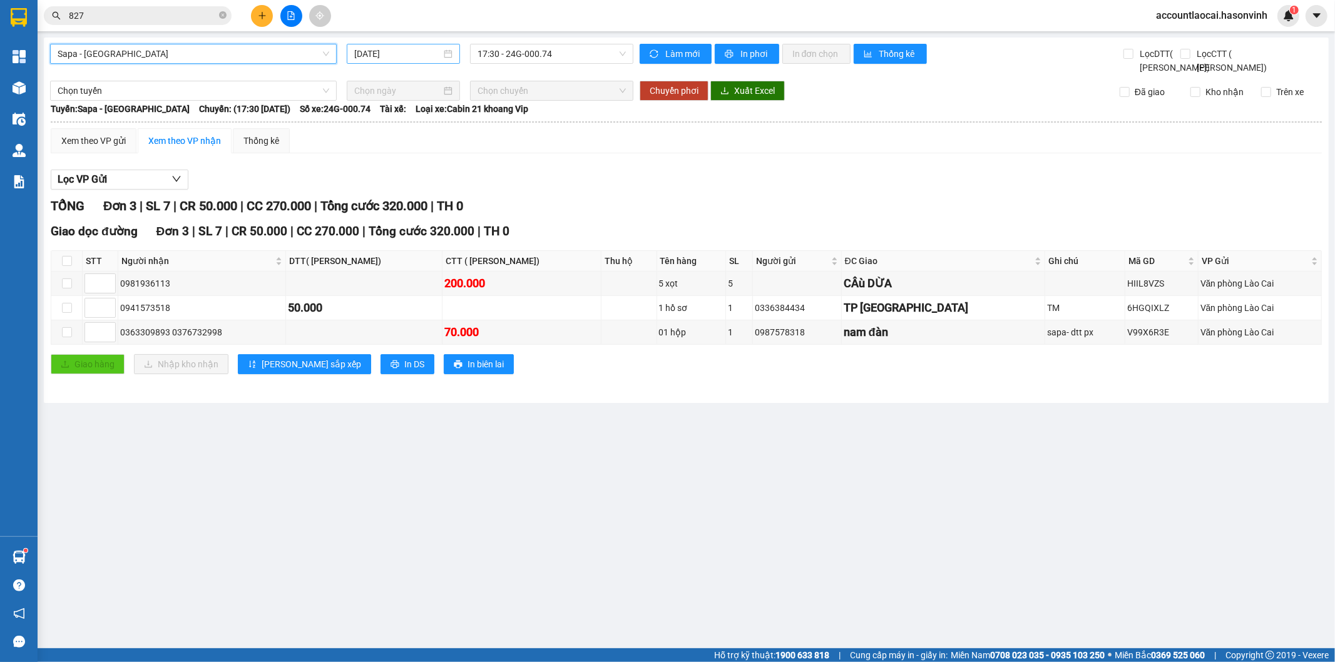
click at [399, 47] on input "[DATE]" at bounding box center [397, 54] width 87 height 14
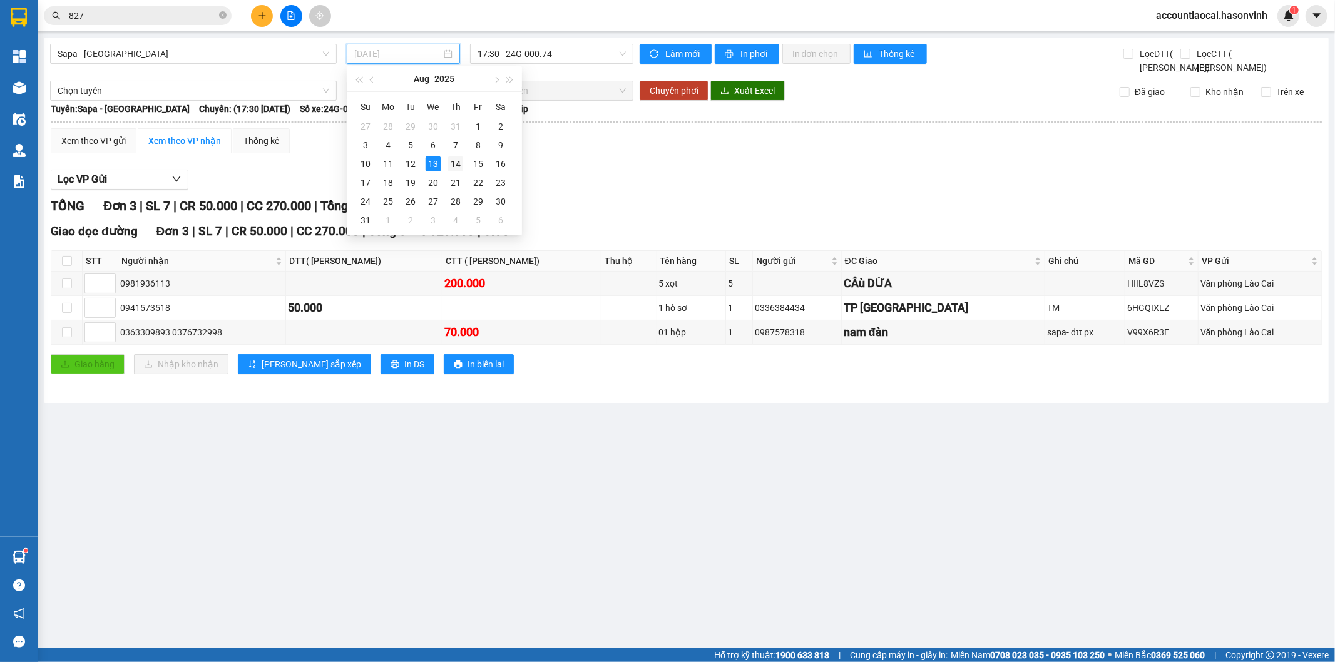
click at [459, 164] on div "14" at bounding box center [455, 163] width 15 height 15
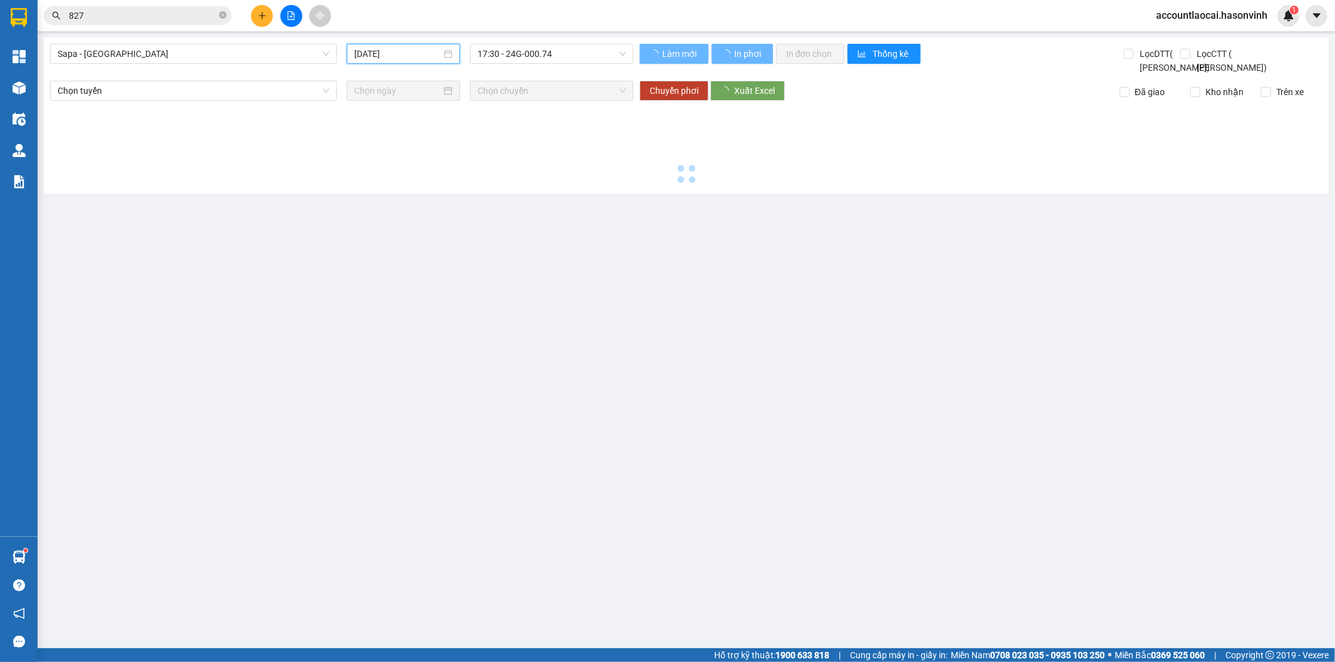
type input "[DATE]"
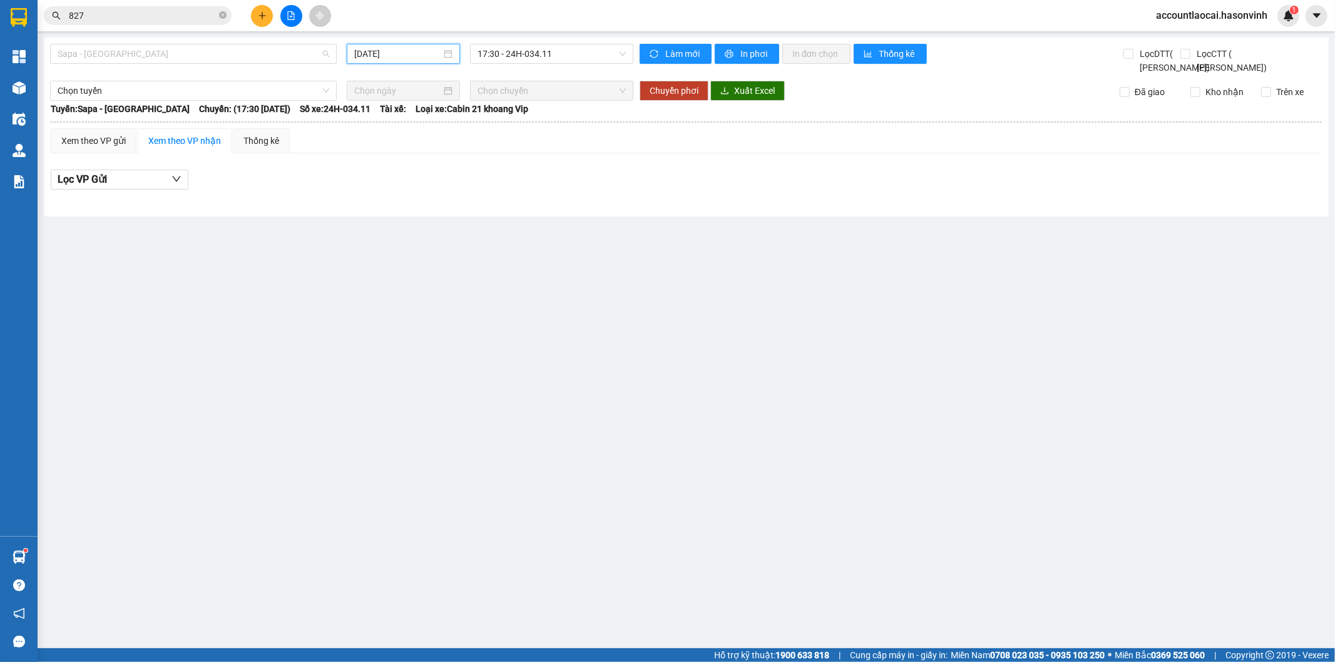
drag, startPoint x: 201, startPoint y: 51, endPoint x: 179, endPoint y: 73, distance: 31.0
click at [199, 51] on span "Sapa - [GEOGRAPHIC_DATA]" at bounding box center [194, 53] width 272 height 19
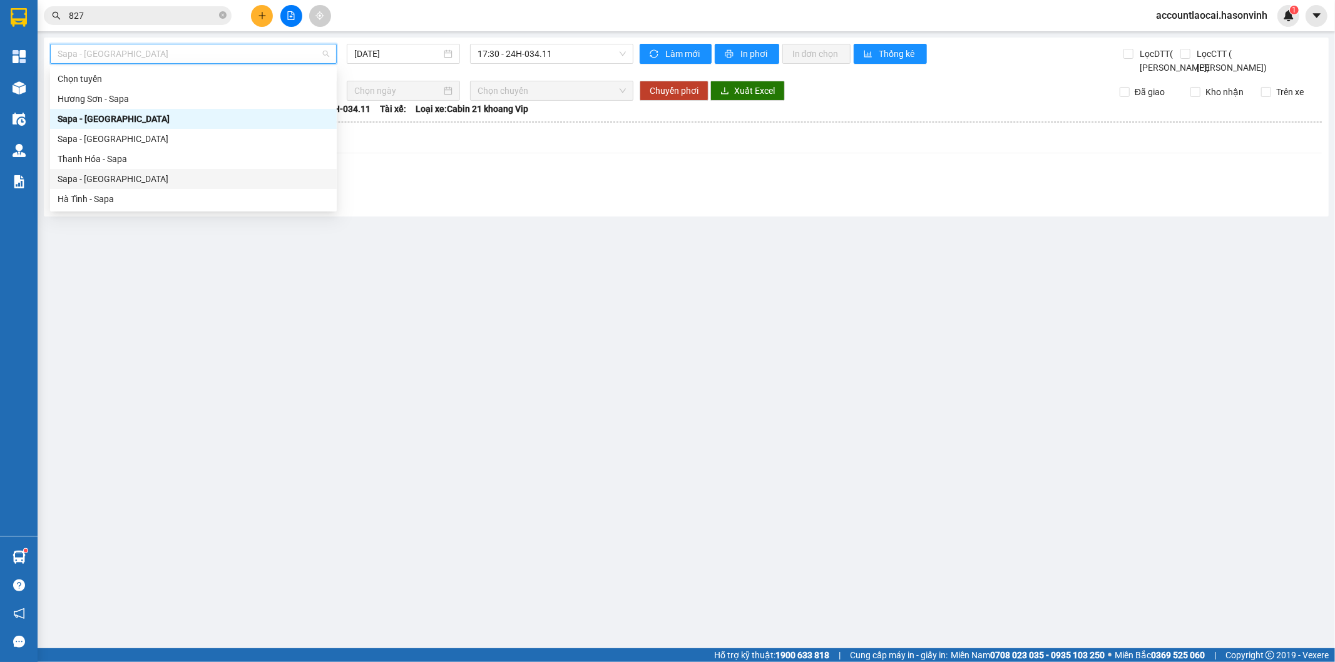
click at [91, 178] on div "Sapa - [GEOGRAPHIC_DATA]" at bounding box center [194, 179] width 272 height 14
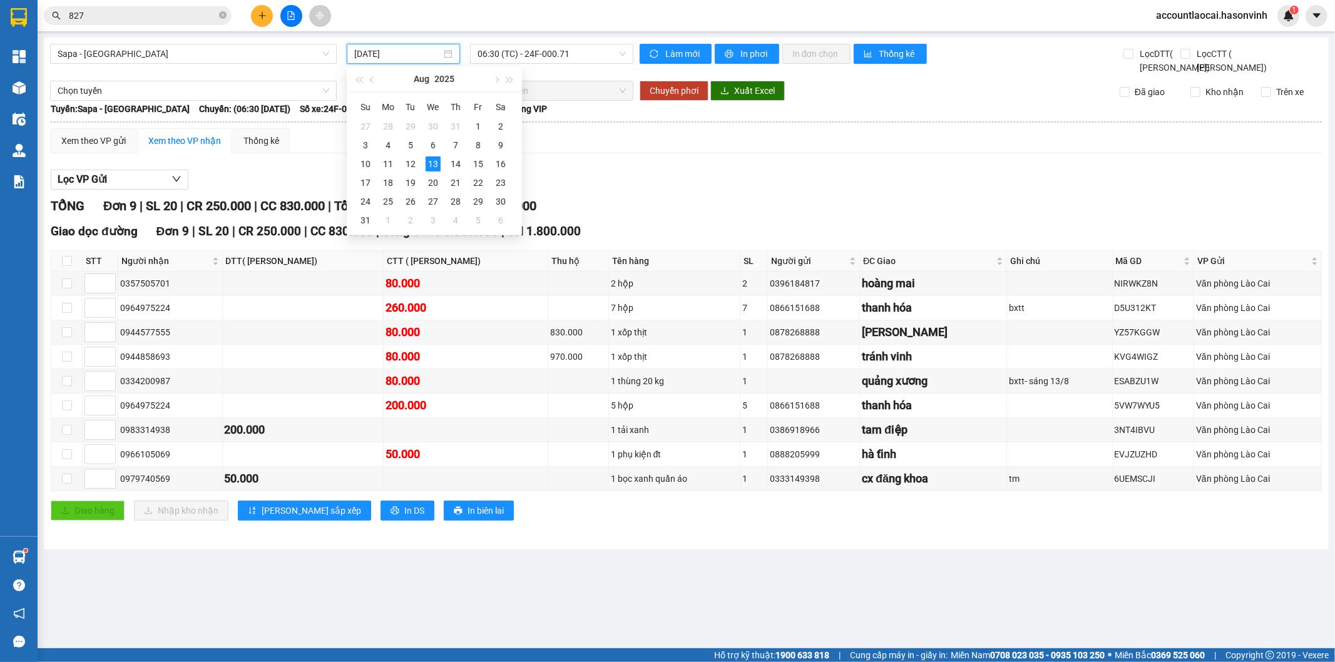
click at [387, 56] on input "[DATE]" at bounding box center [397, 54] width 87 height 14
click at [453, 165] on div "14" at bounding box center [455, 163] width 15 height 15
type input "[DATE]"
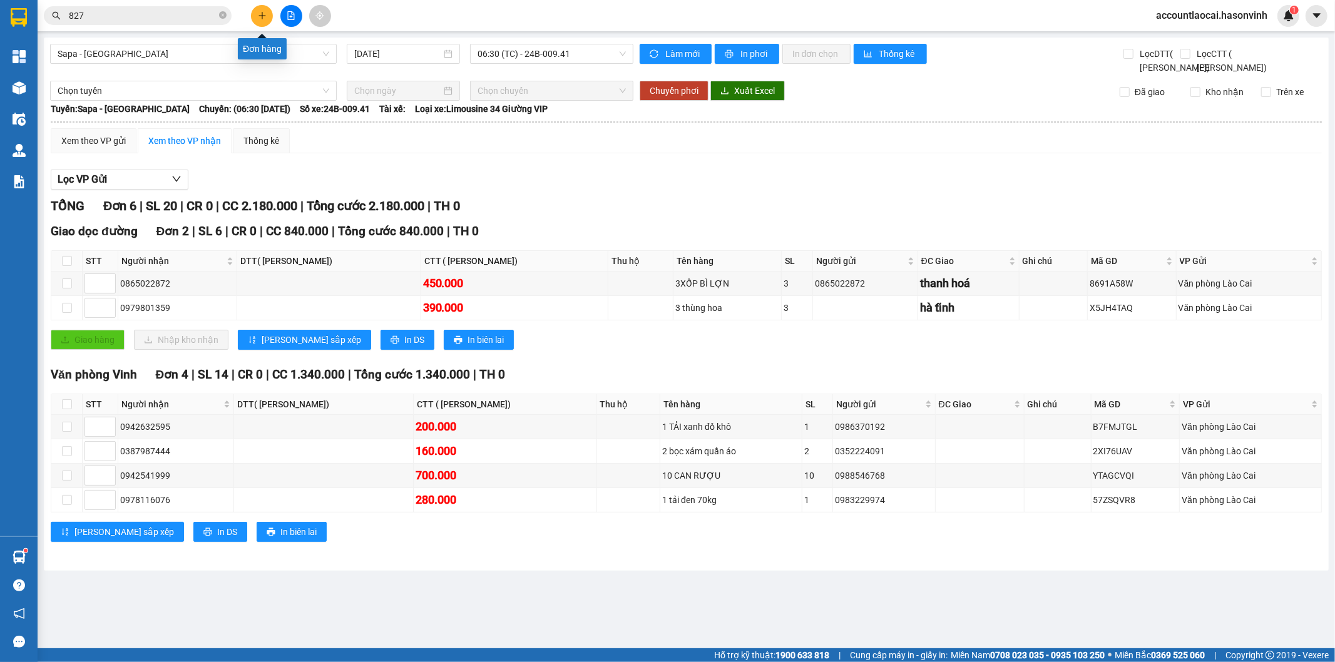
click at [259, 15] on icon "plus" at bounding box center [262, 15] width 7 height 1
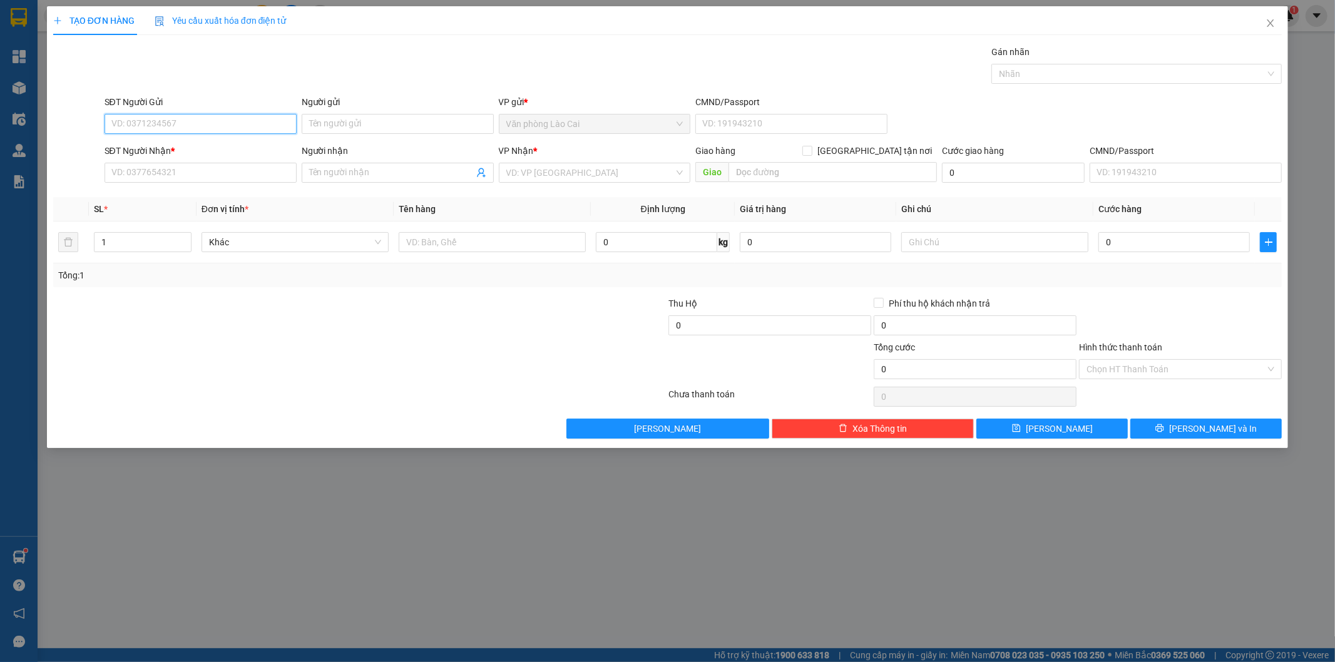
click at [245, 121] on input "SĐT Người Gửi" at bounding box center [201, 124] width 192 height 20
click at [170, 127] on input "076" at bounding box center [201, 124] width 192 height 20
click at [171, 146] on div "0977063076" at bounding box center [200, 149] width 177 height 14
type input "0977063076"
type input "0978338037"
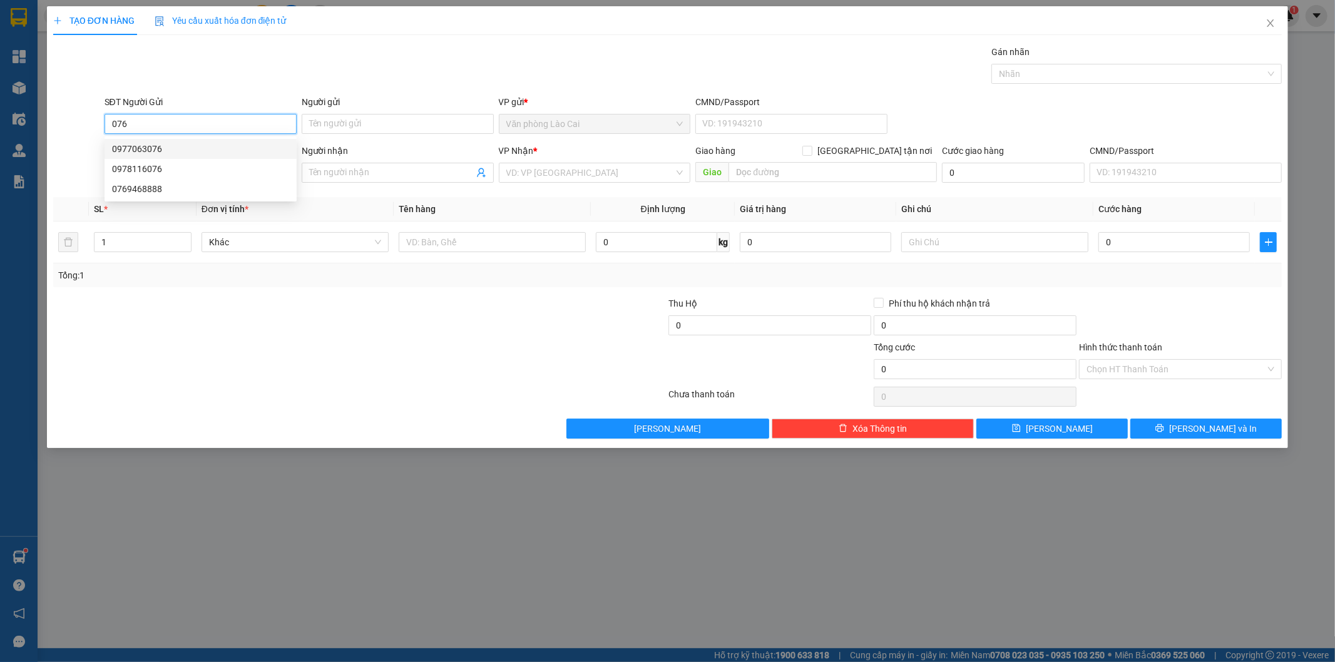
type input "diễn châu"
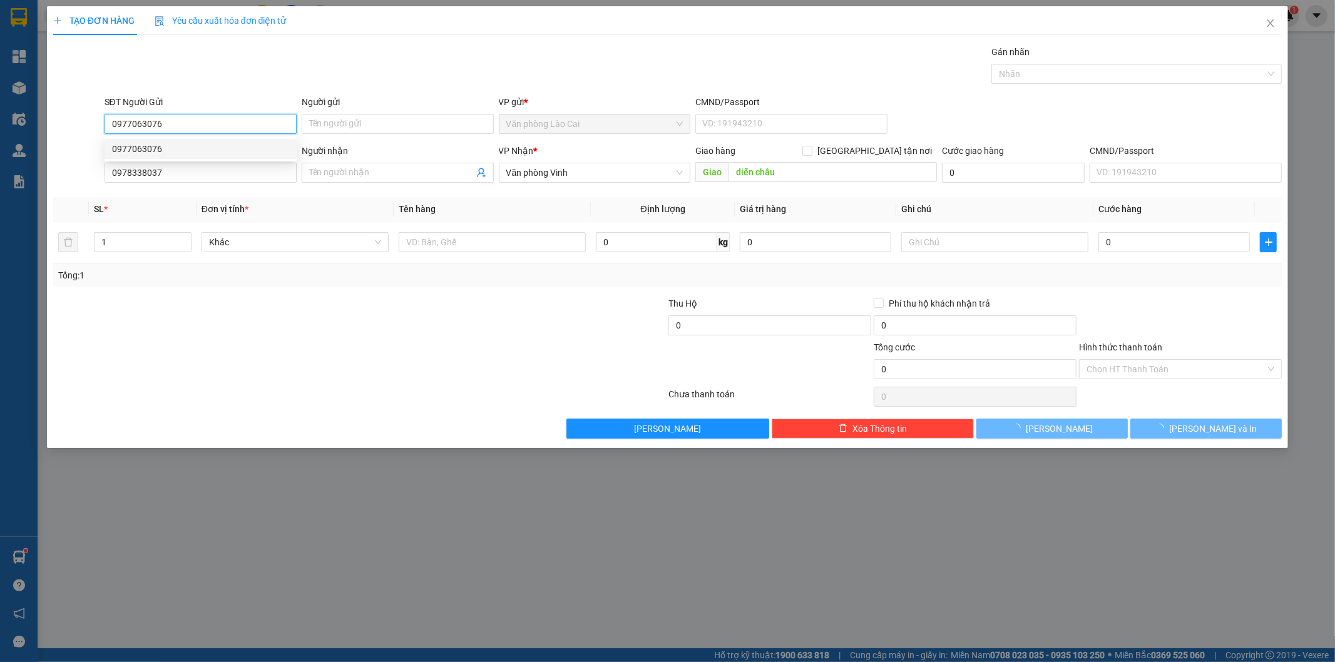
type input "50.000"
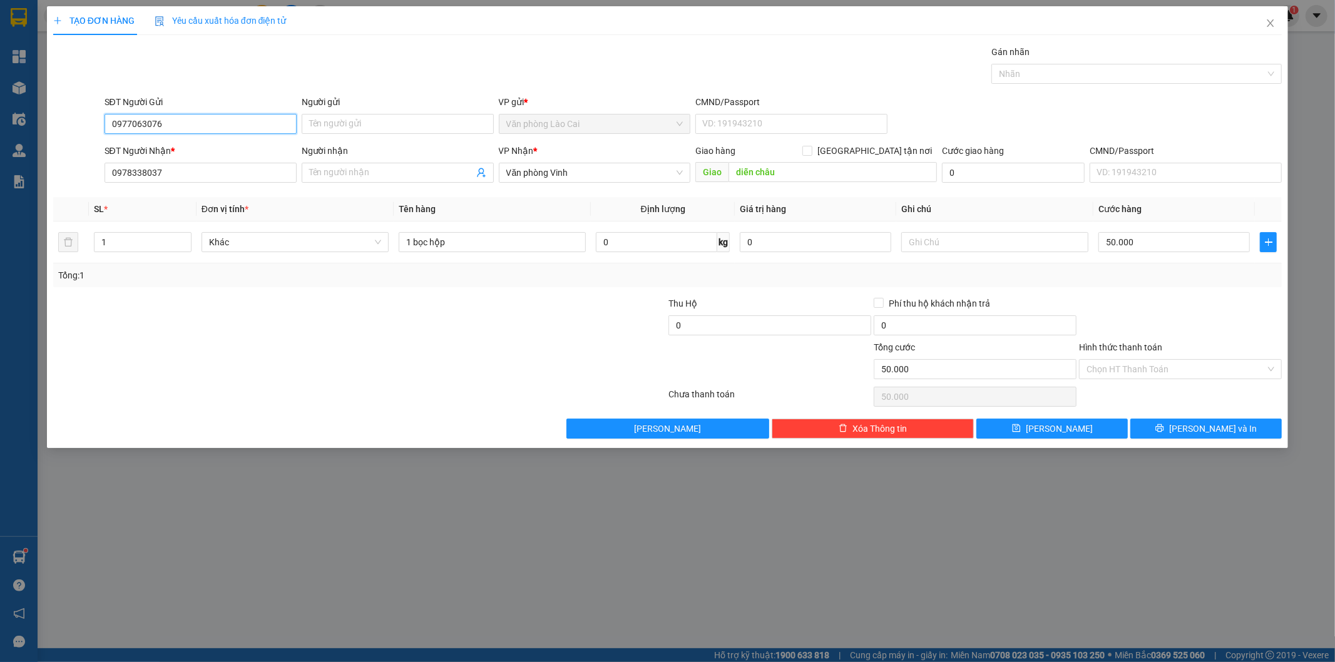
type input "0977063076"
click at [1269, 21] on icon "close" at bounding box center [1271, 23] width 10 height 10
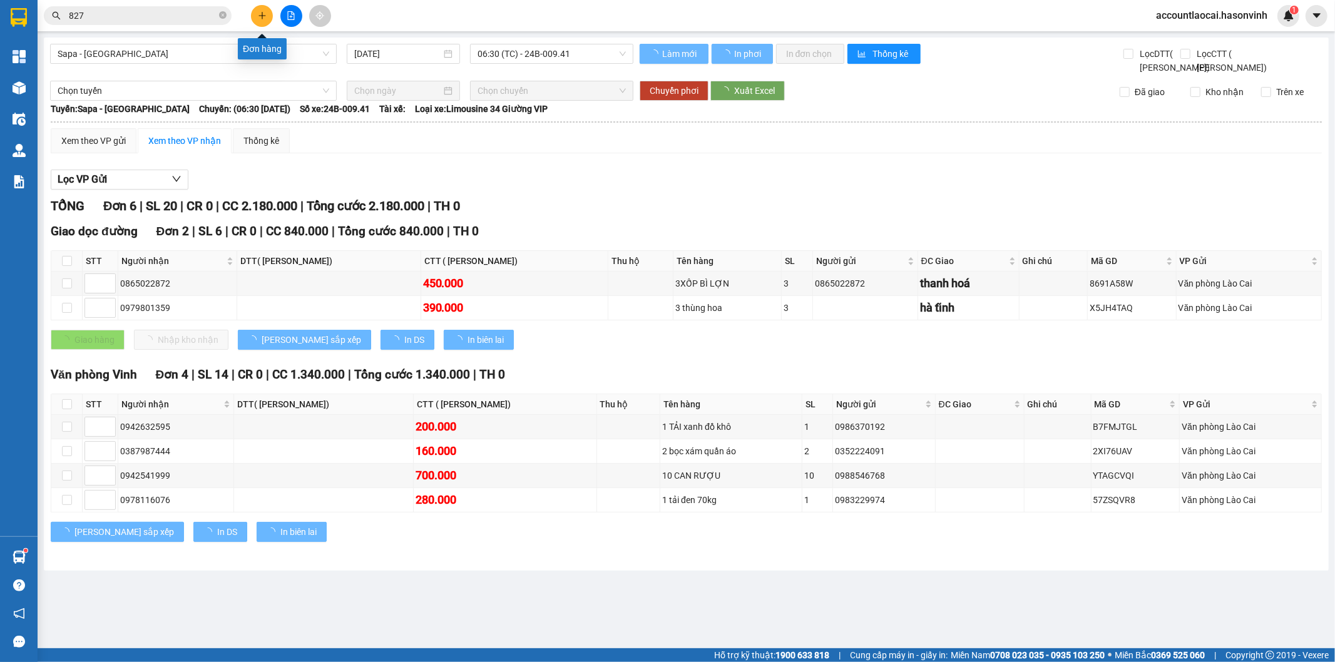
click at [264, 15] on icon "plus" at bounding box center [262, 15] width 7 height 1
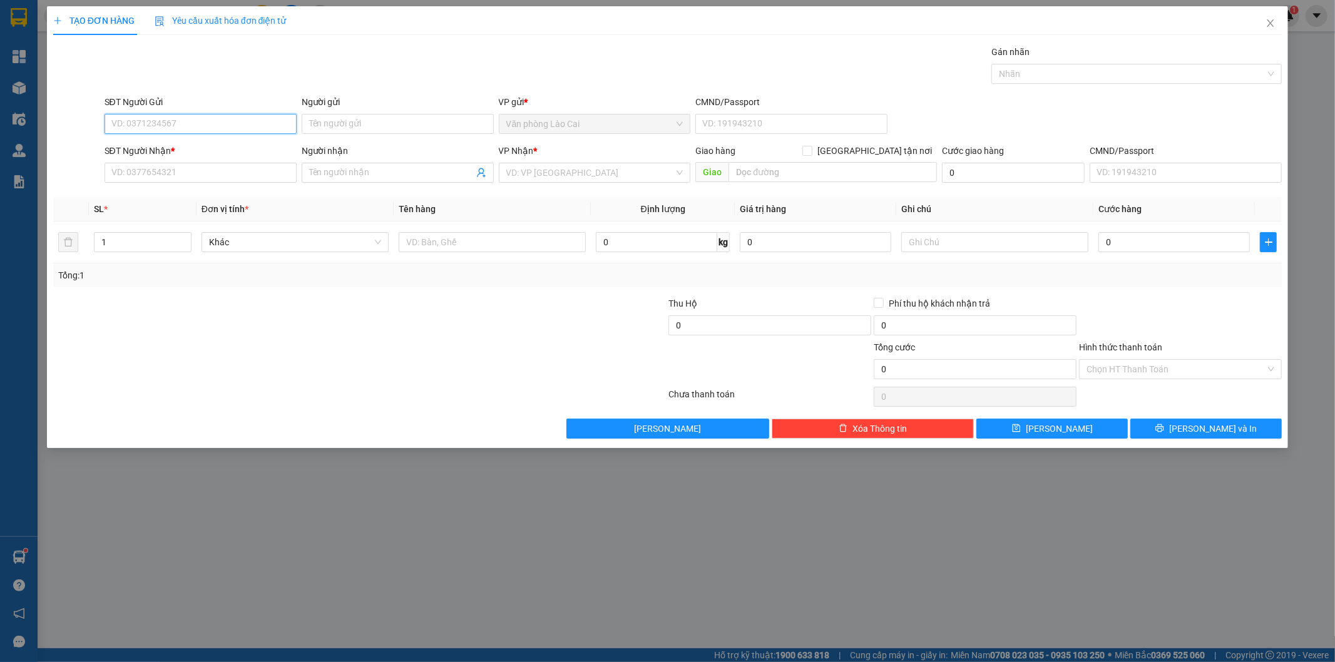
click at [198, 120] on input "SĐT Người Gửi" at bounding box center [201, 124] width 192 height 20
type input "0915855423"
click at [198, 145] on div "0915855423" at bounding box center [200, 149] width 177 height 14
type input "0911657713"
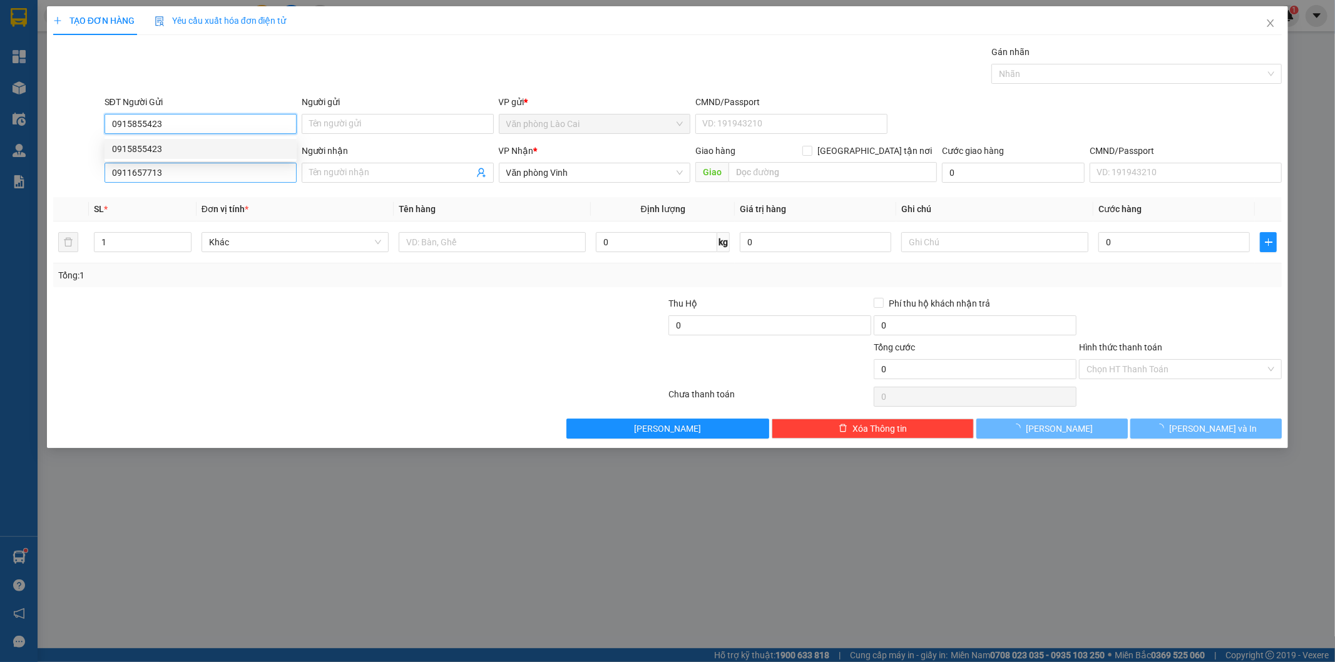
type input "50.000"
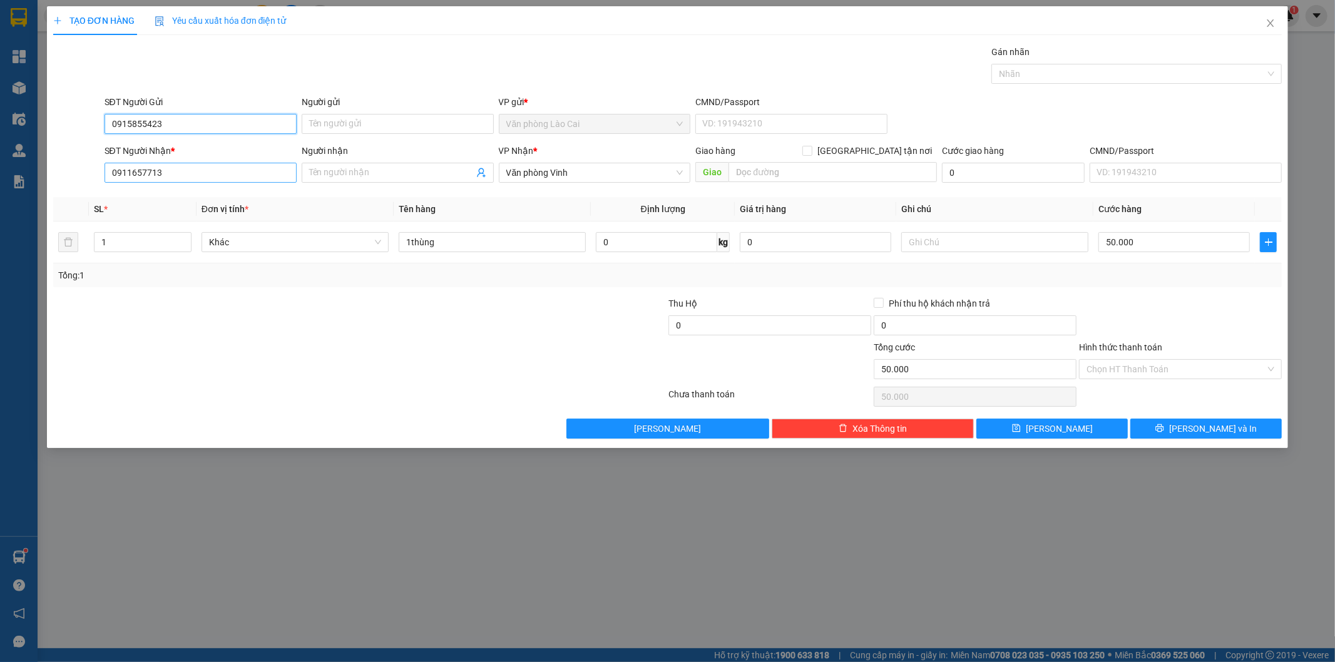
type input "0915855423"
drag, startPoint x: 204, startPoint y: 172, endPoint x: 0, endPoint y: 158, distance: 204.5
click at [0, 160] on div "TẠO ĐƠN HÀNG Yêu cầu xuất hóa đơn điện tử Transit Pickup Surcharge Ids Transit …" at bounding box center [667, 331] width 1335 height 662
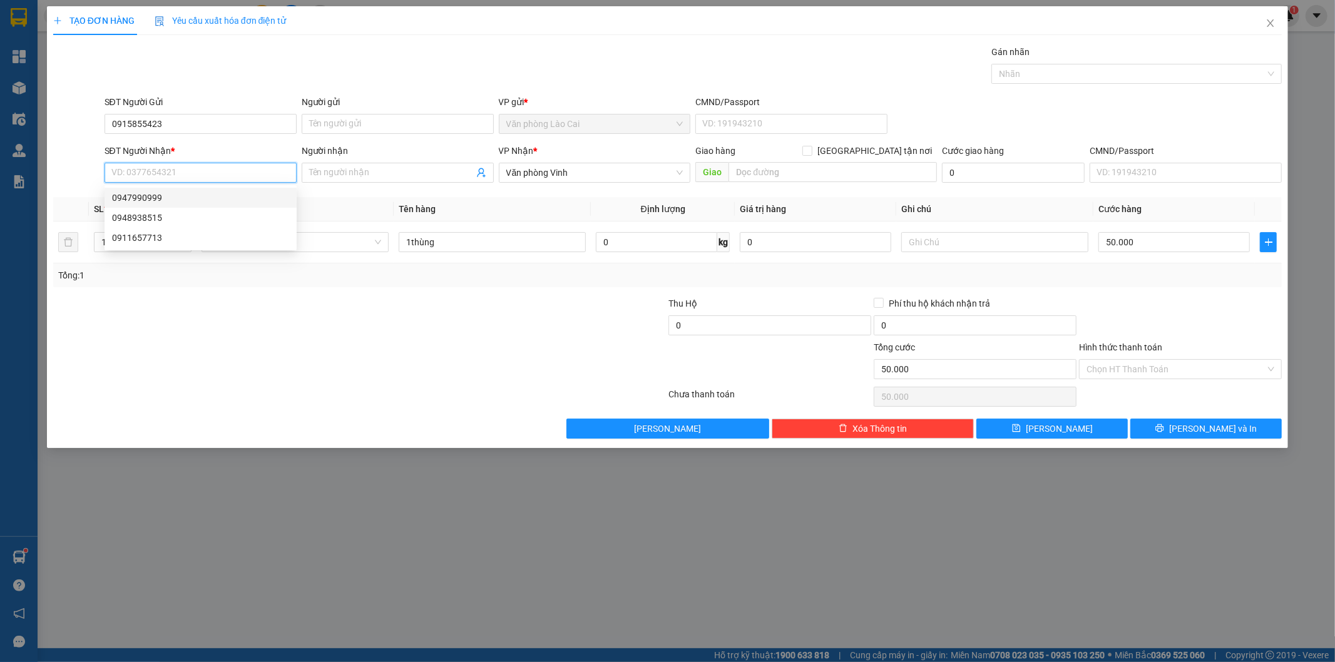
click at [126, 198] on div "0947990999" at bounding box center [200, 198] width 177 height 14
type input "0947990999"
type input "200.000"
type input "0947990999"
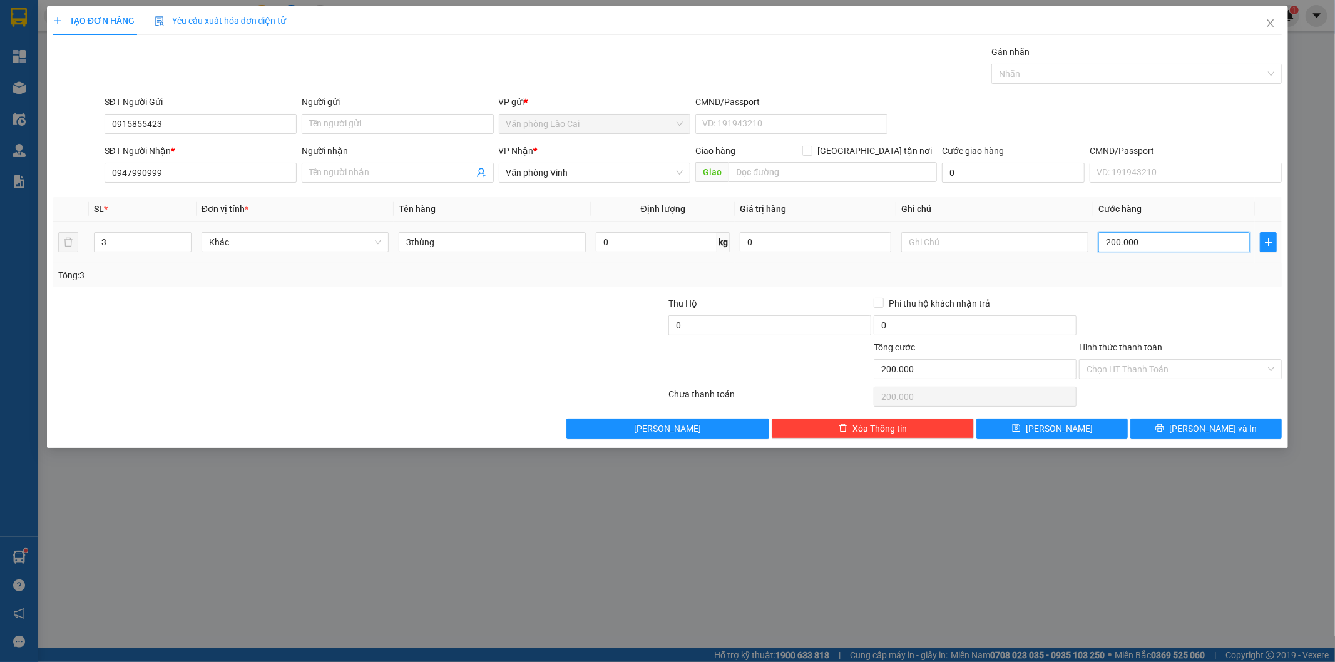
click at [1172, 245] on input "200.000" at bounding box center [1174, 242] width 151 height 20
type input "2"
type input "21"
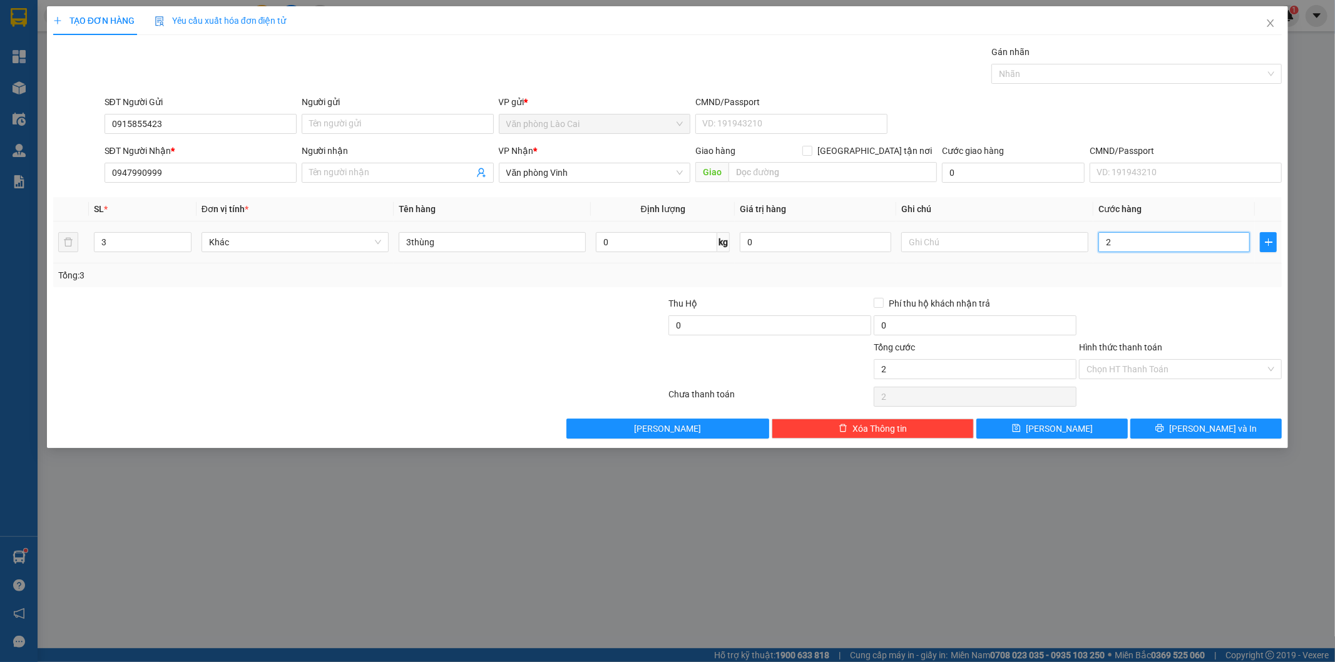
type input "21"
type input "210"
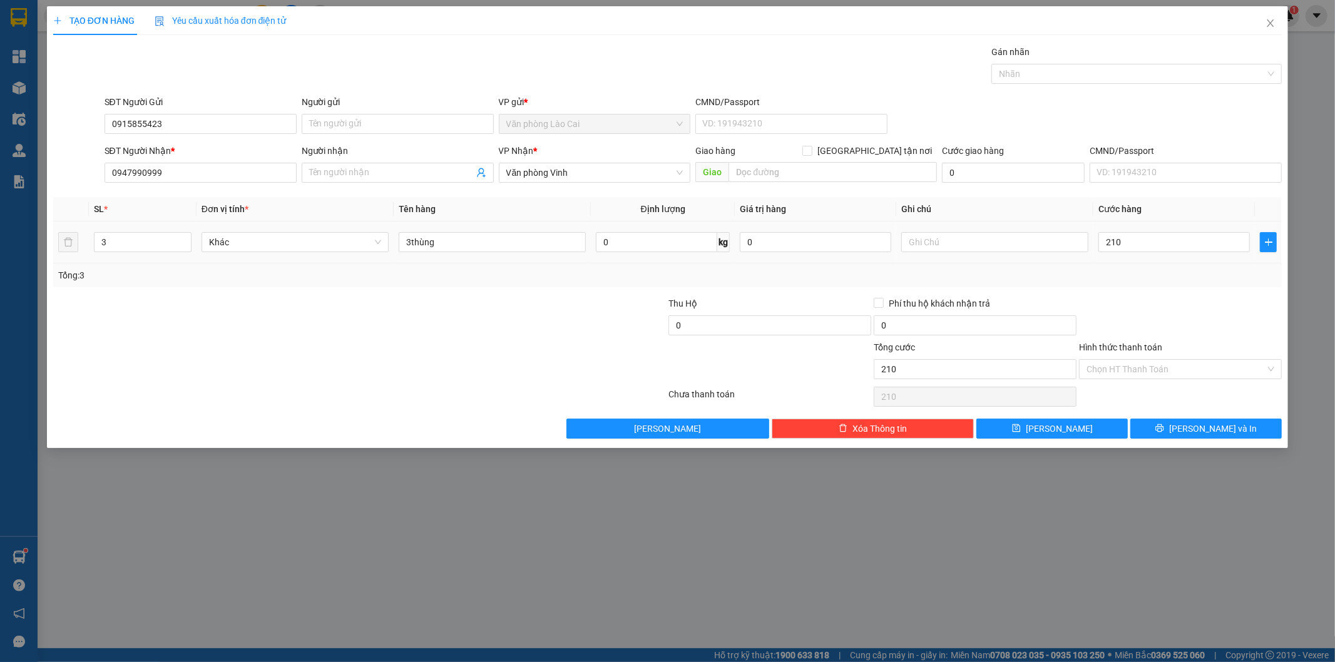
type input "210.000"
click at [1122, 289] on div "Transit Pickup Surcharge Ids Transit Deliver Surcharge Ids Transit Deliver Surc…" at bounding box center [667, 242] width 1229 height 394
click at [1236, 430] on button "[PERSON_NAME] và In" at bounding box center [1205, 429] width 151 height 20
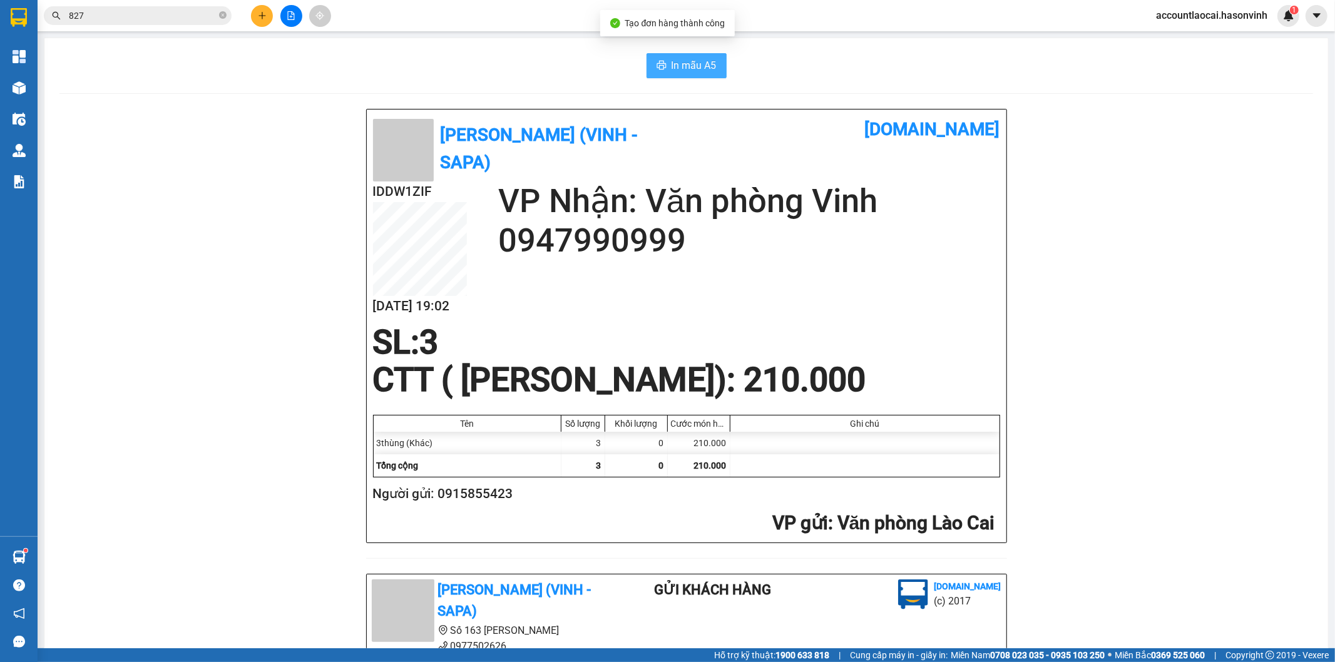
click at [692, 66] on span "In mẫu A5" at bounding box center [694, 66] width 45 height 16
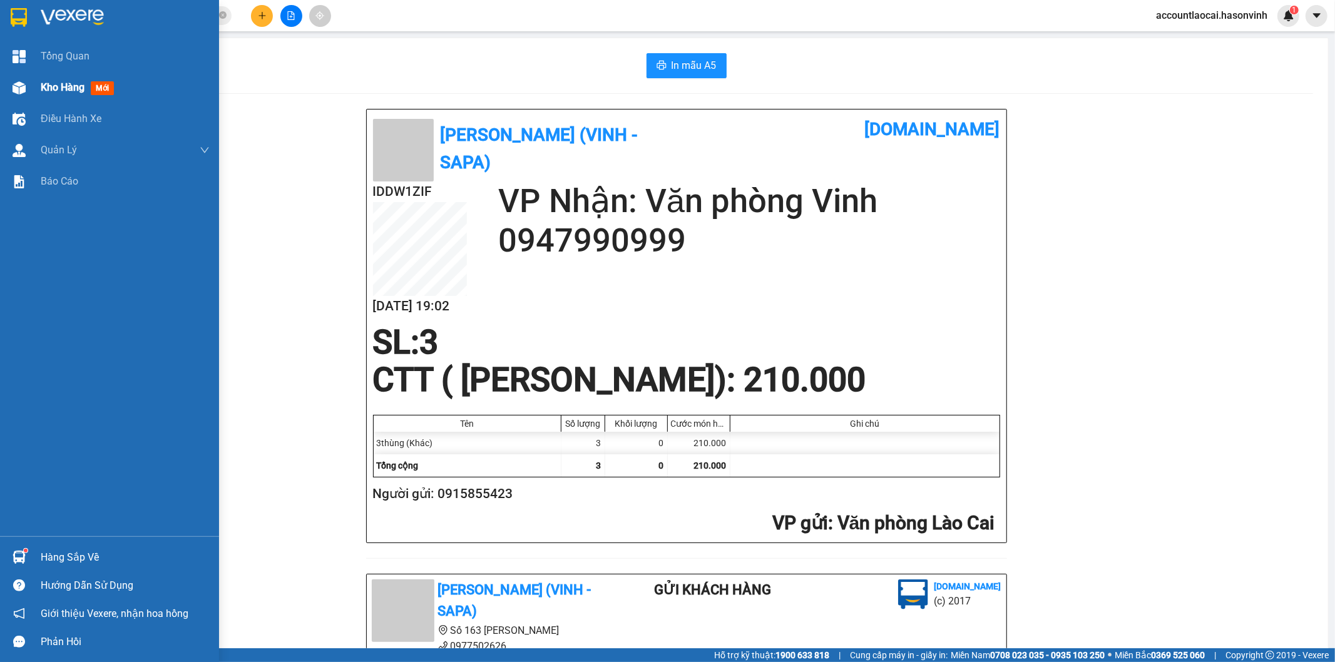
click at [38, 83] on div "Kho hàng mới" at bounding box center [109, 87] width 219 height 31
